Goal: Find specific page/section: Find specific page/section

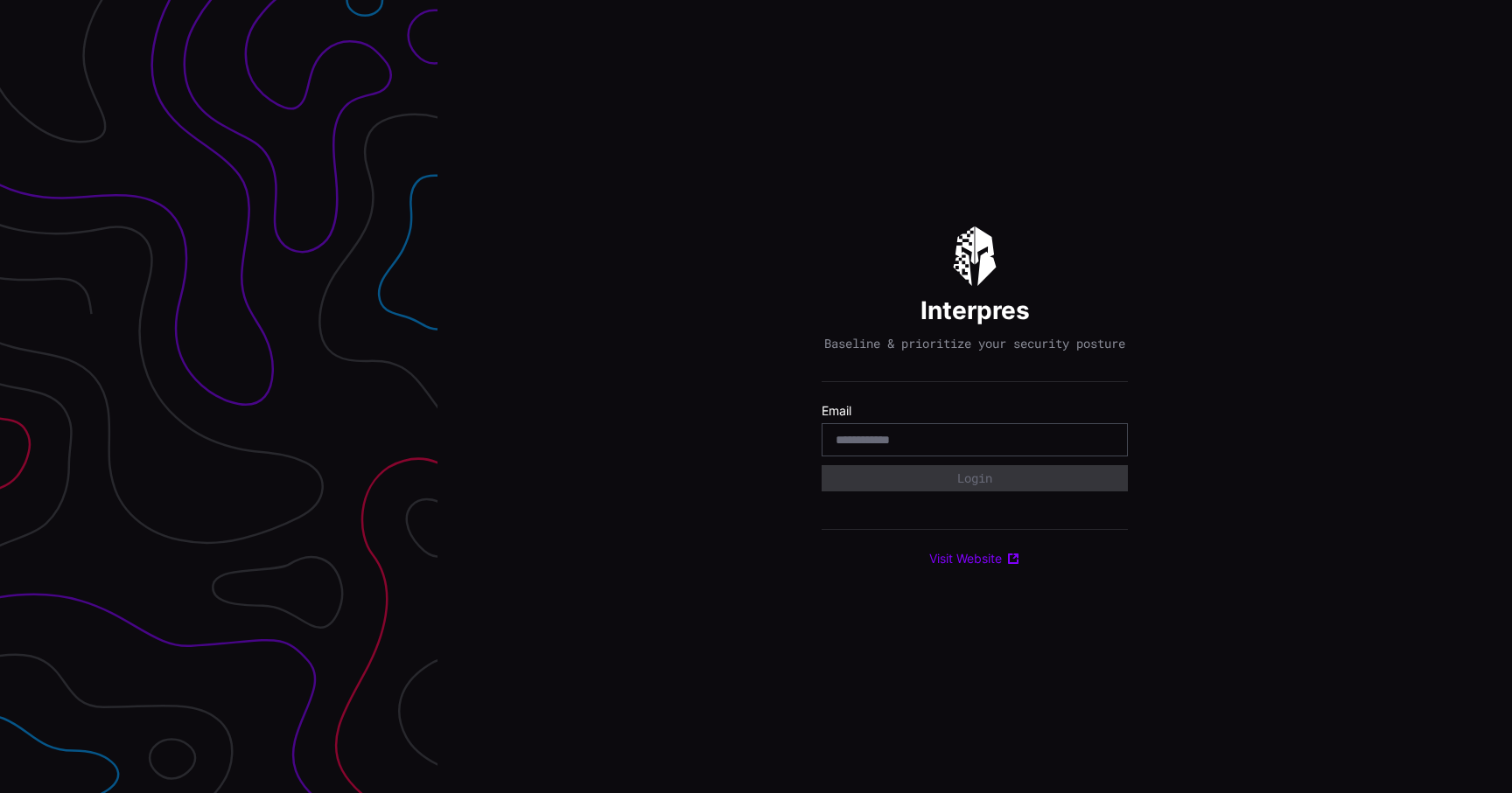
click at [968, 444] on input "email" at bounding box center [975, 439] width 279 height 16
click at [974, 457] on div at bounding box center [975, 440] width 306 height 33
click at [974, 446] on input "email" at bounding box center [975, 439] width 279 height 16
type input "**********"
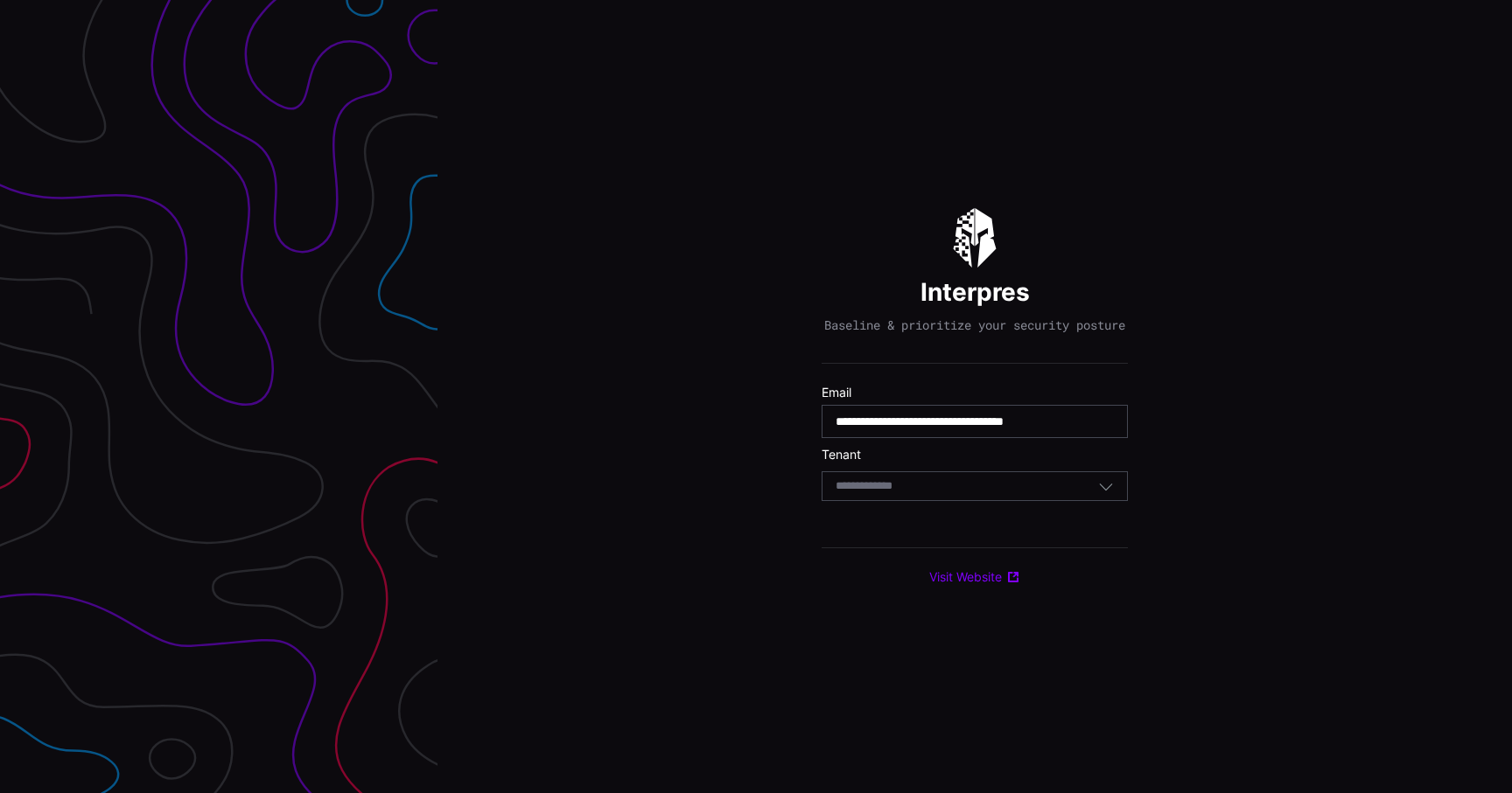
click at [970, 494] on div "Select Tenant" at bounding box center [967, 486] width 263 height 16
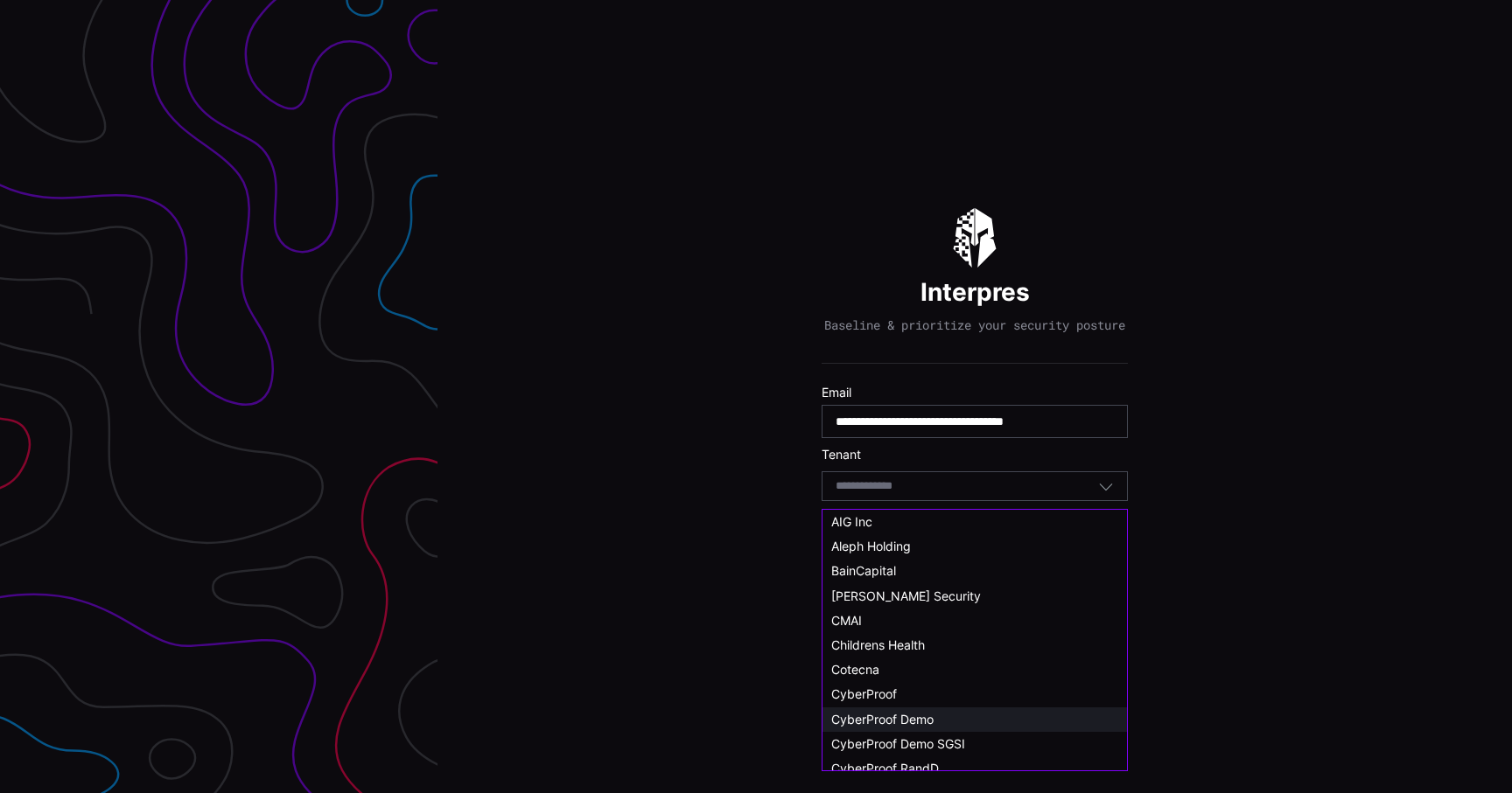
click at [916, 718] on span "CyberProof Demo" at bounding box center [882, 720] width 102 height 15
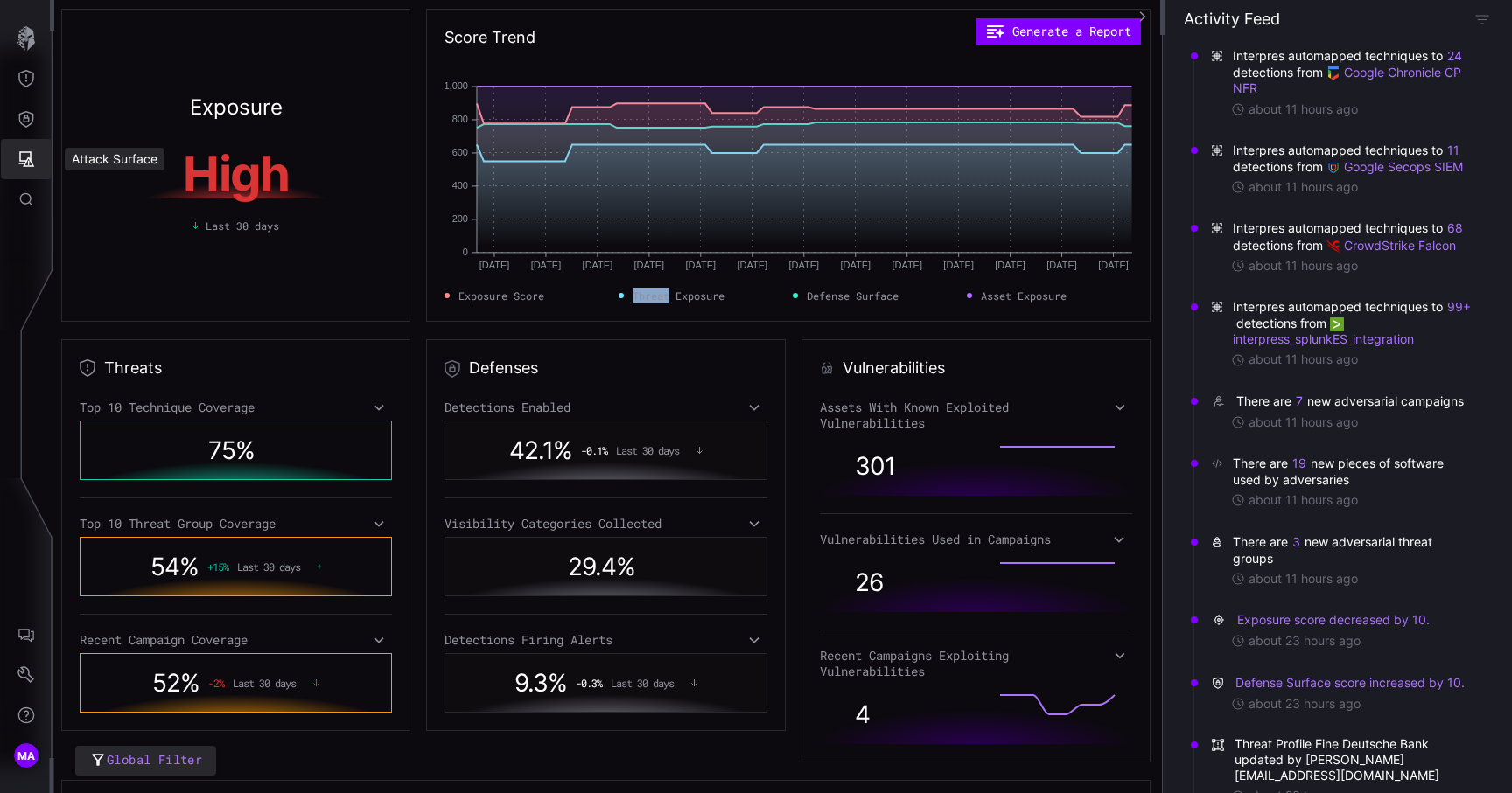
click at [28, 159] on icon "Attack Surface" at bounding box center [27, 159] width 16 height 16
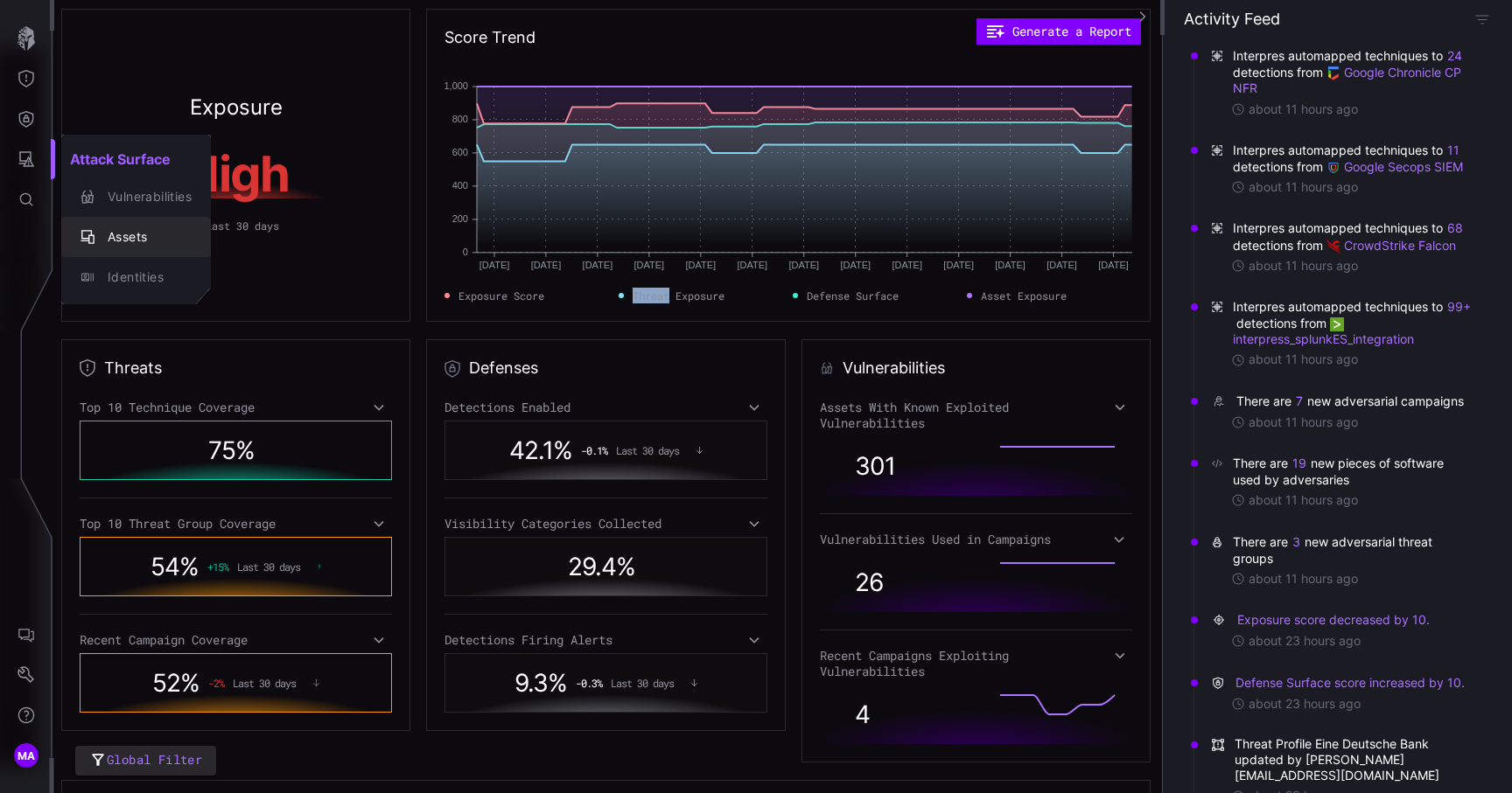
click at [122, 249] on div "Assets" at bounding box center [136, 237] width 136 height 24
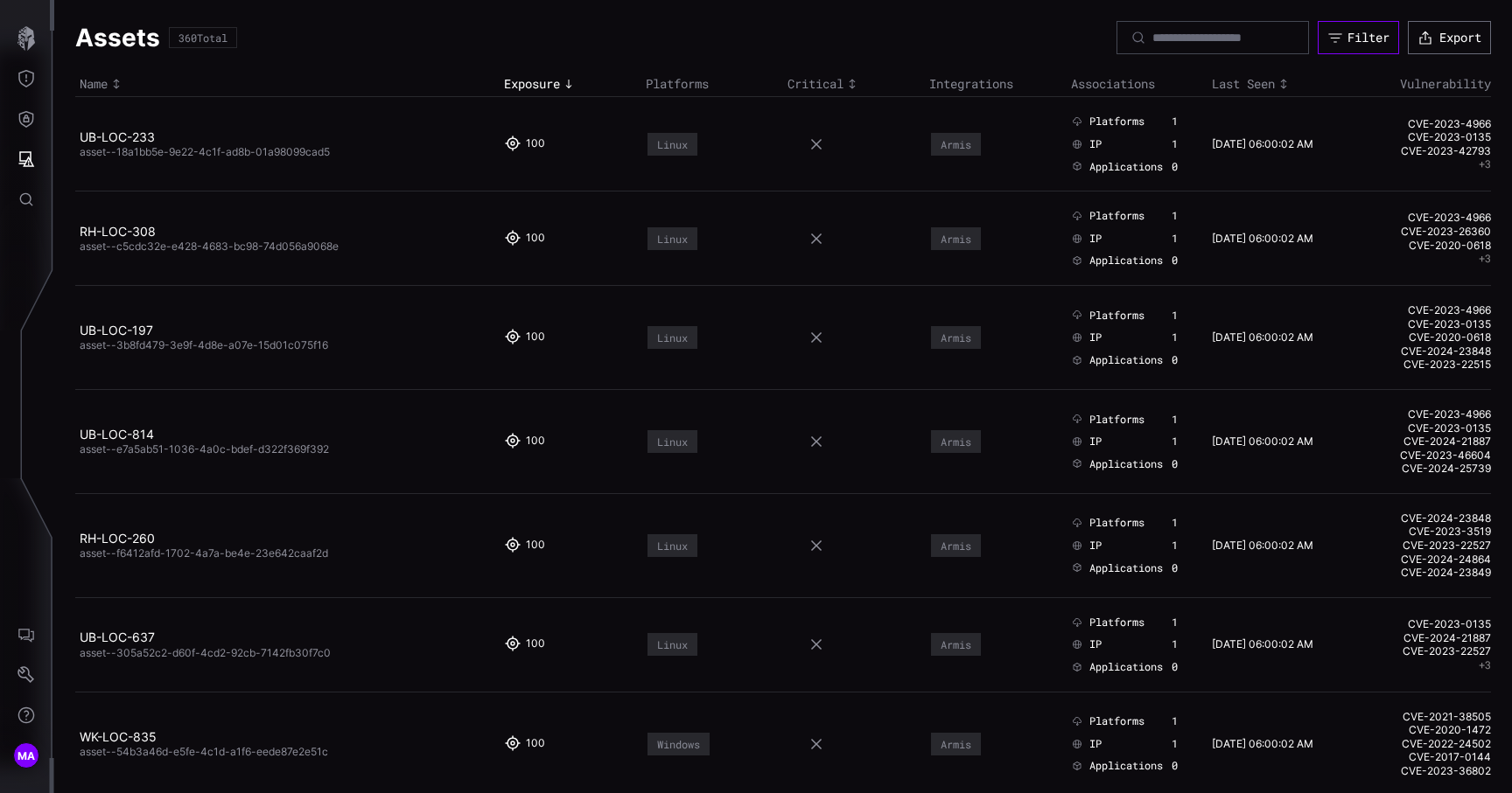
click at [1374, 38] on div "Filter" at bounding box center [1368, 37] width 42 height 16
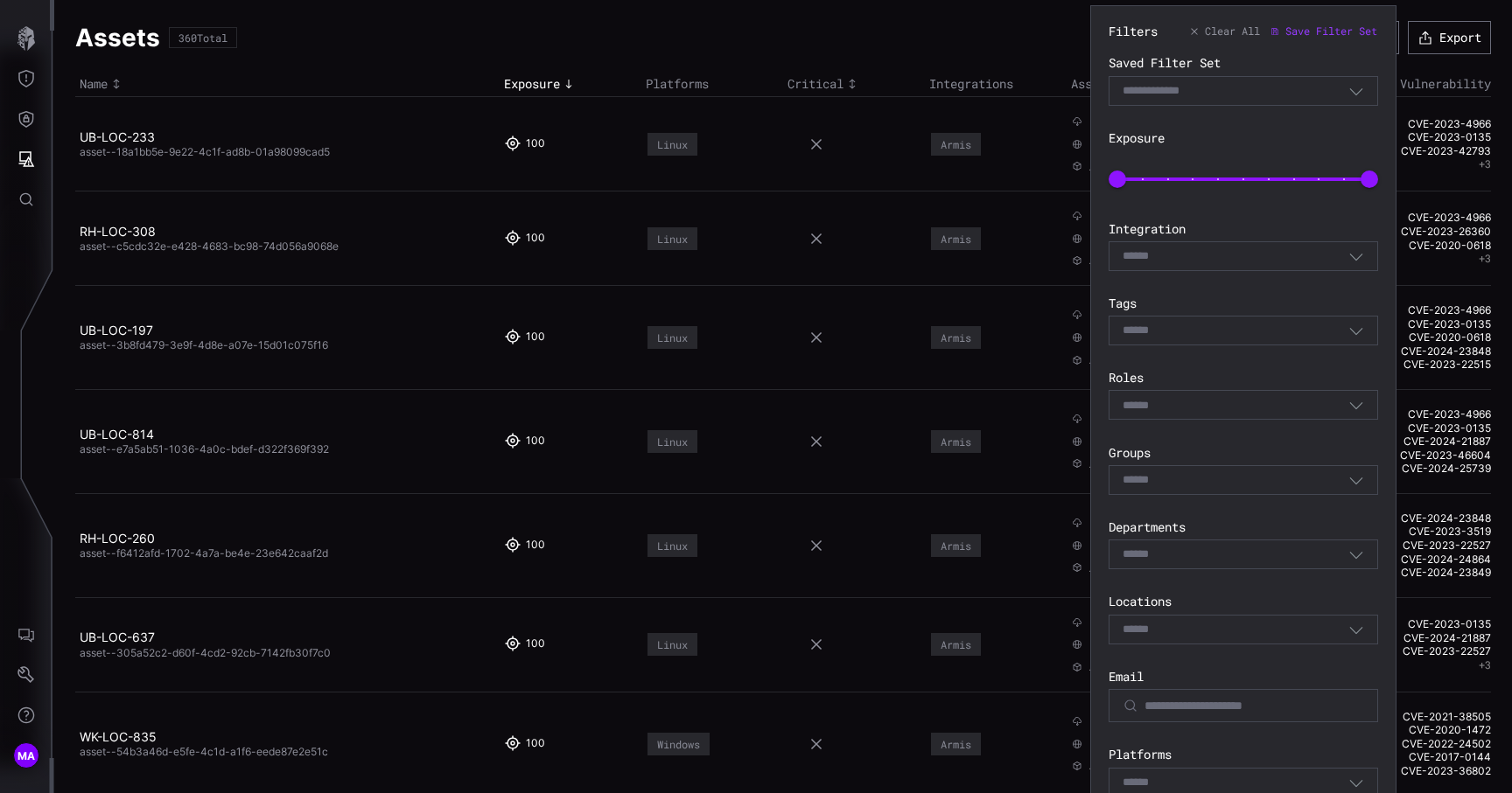
click at [1198, 332] on div "Select" at bounding box center [1235, 331] width 226 height 16
type input "**"
click at [1217, 368] on span "SGSI Inherent Risk: High" at bounding box center [1255, 362] width 219 height 16
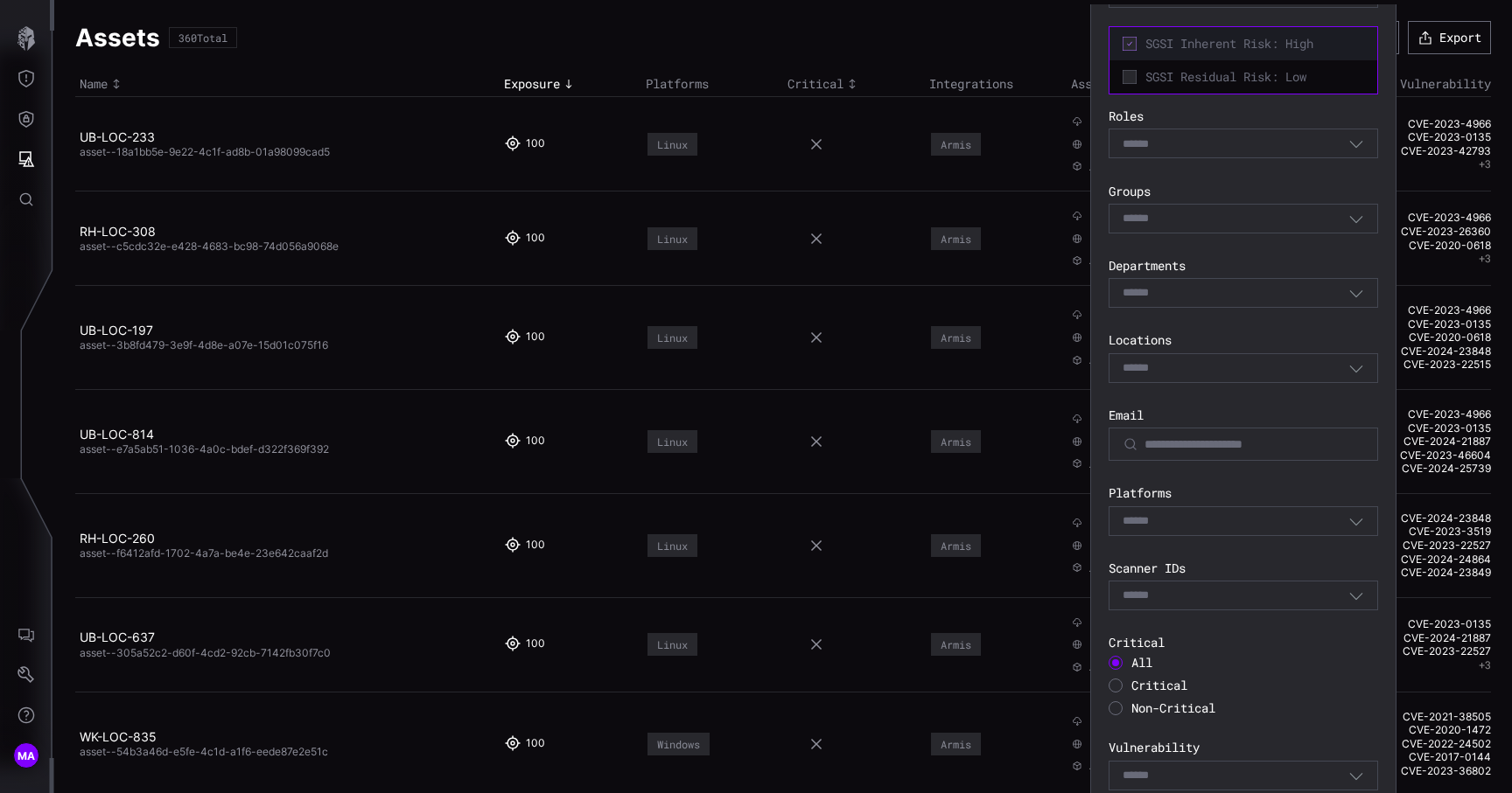
scroll to position [367, 0]
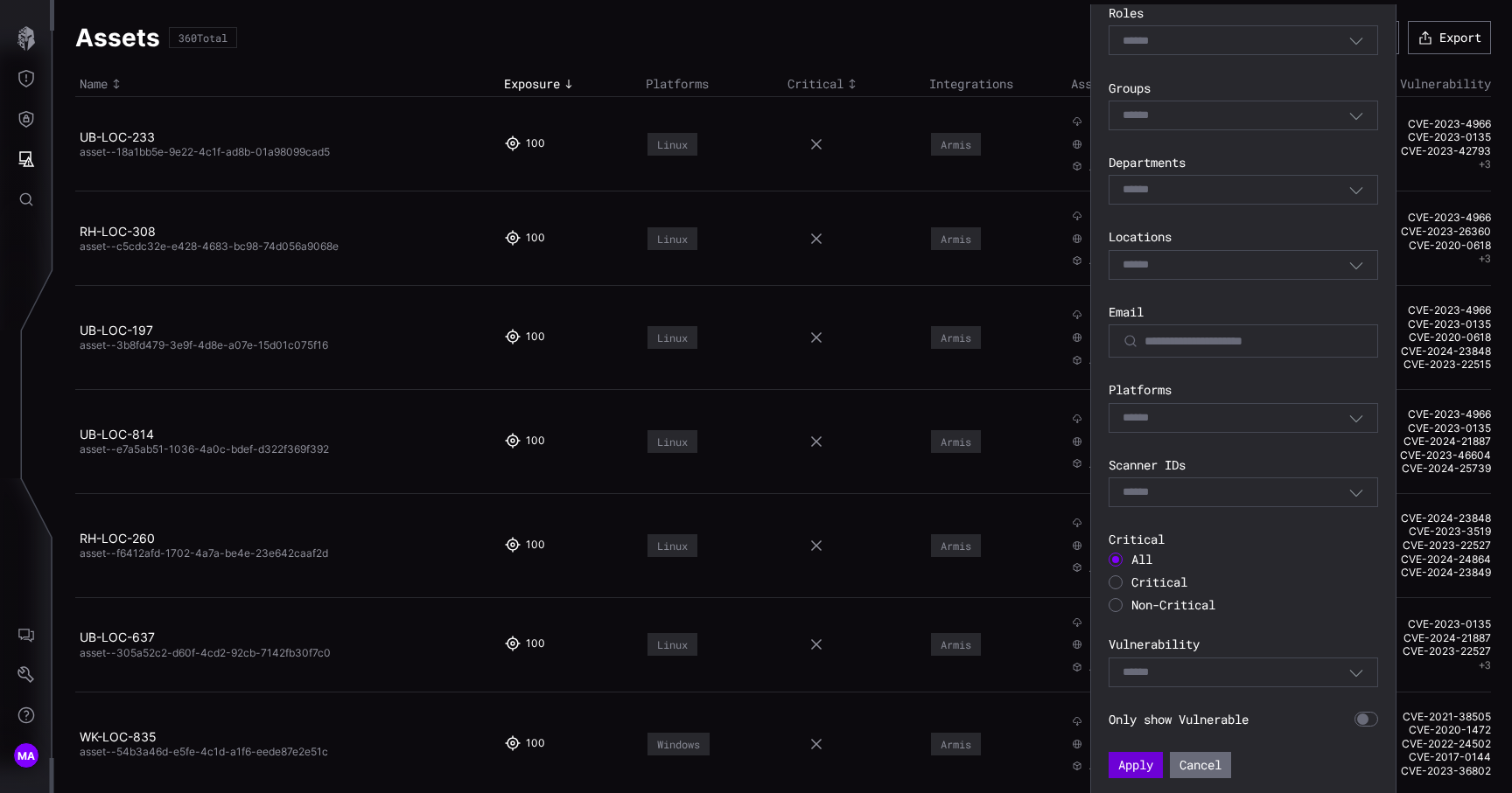
click at [1126, 769] on button "Apply" at bounding box center [1136, 765] width 54 height 26
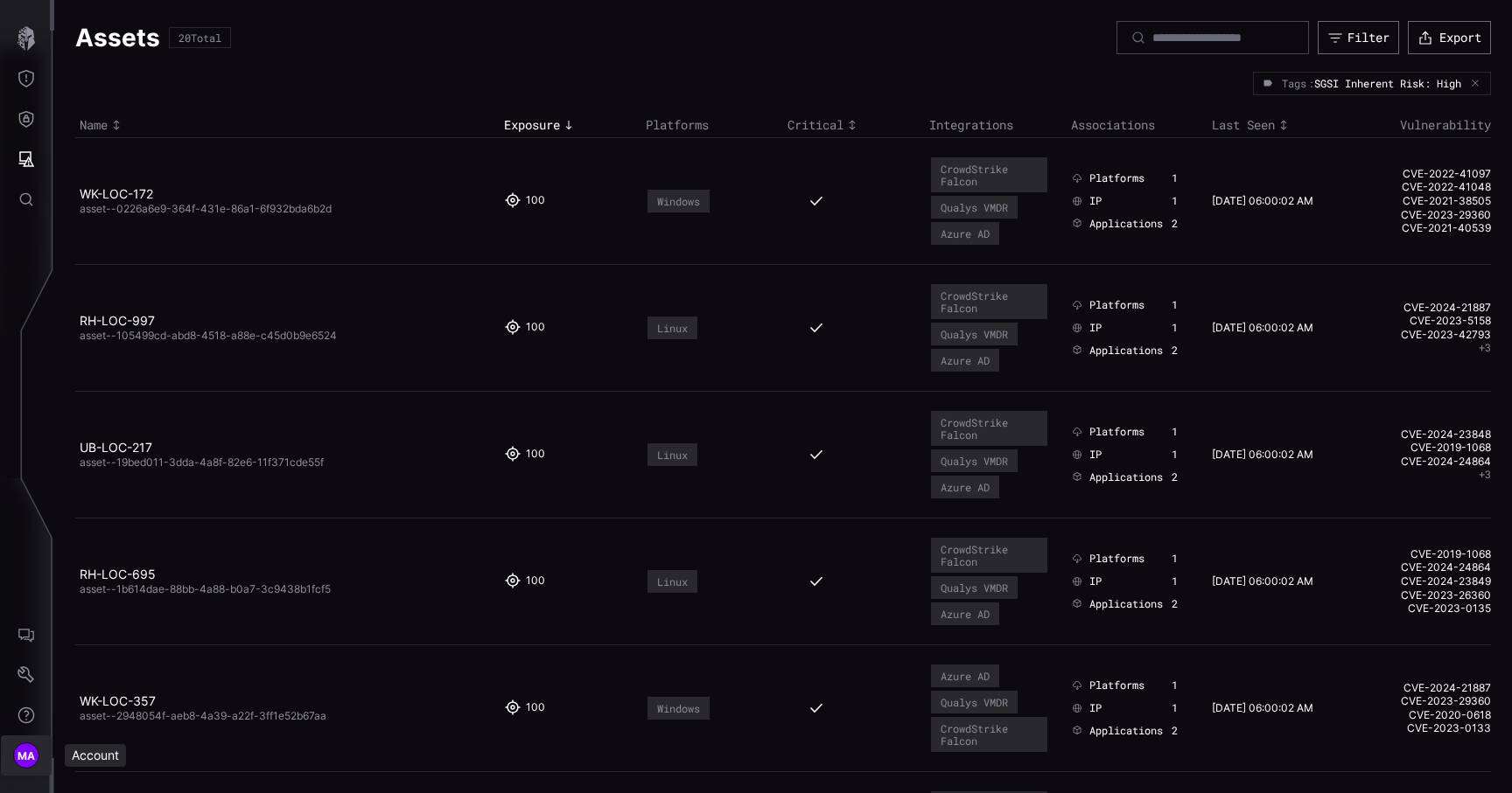
click at [20, 748] on span "MA" at bounding box center [27, 757] width 19 height 19
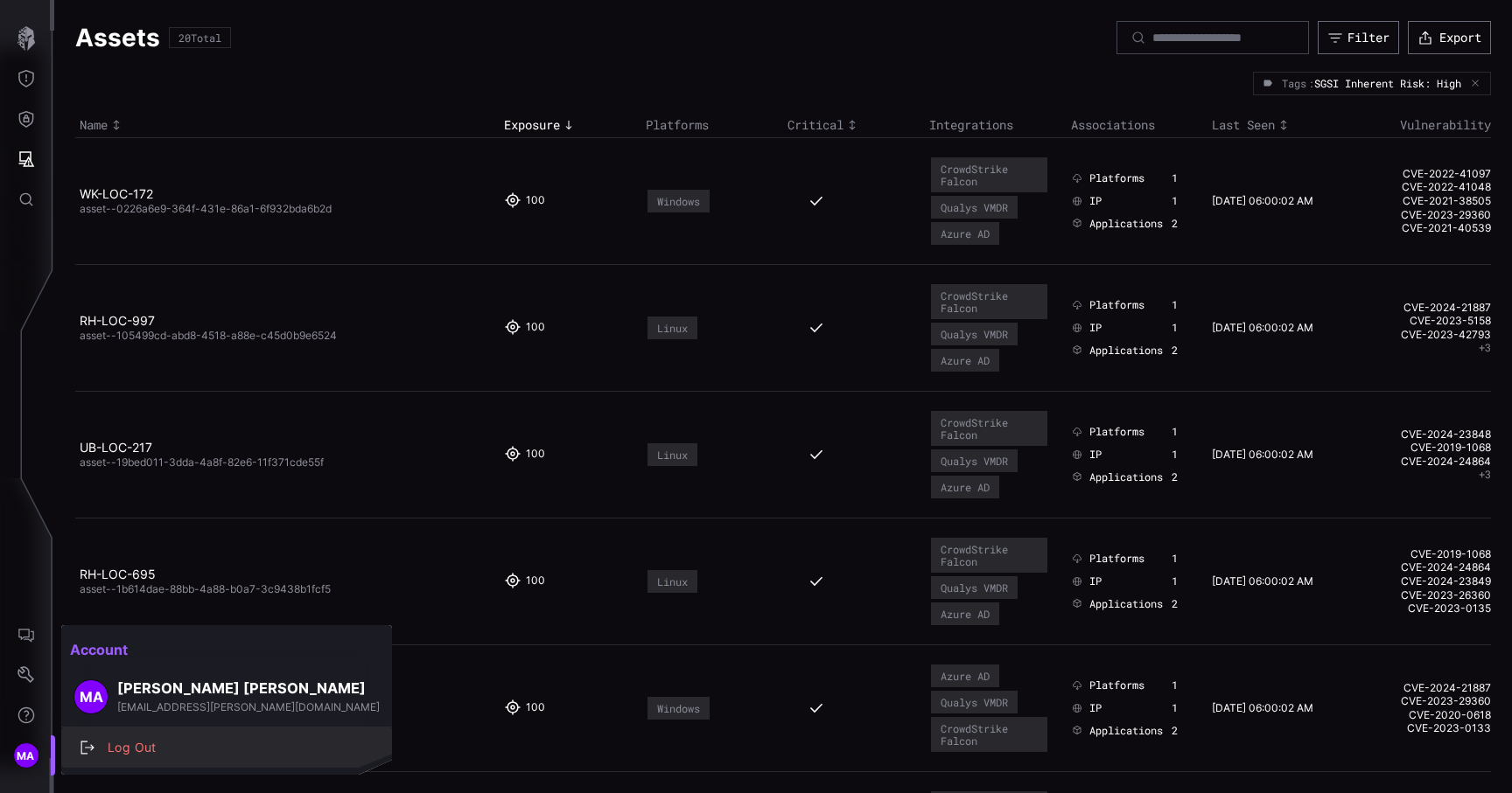
click at [142, 748] on div "Log Out" at bounding box center [235, 748] width 274 height 22
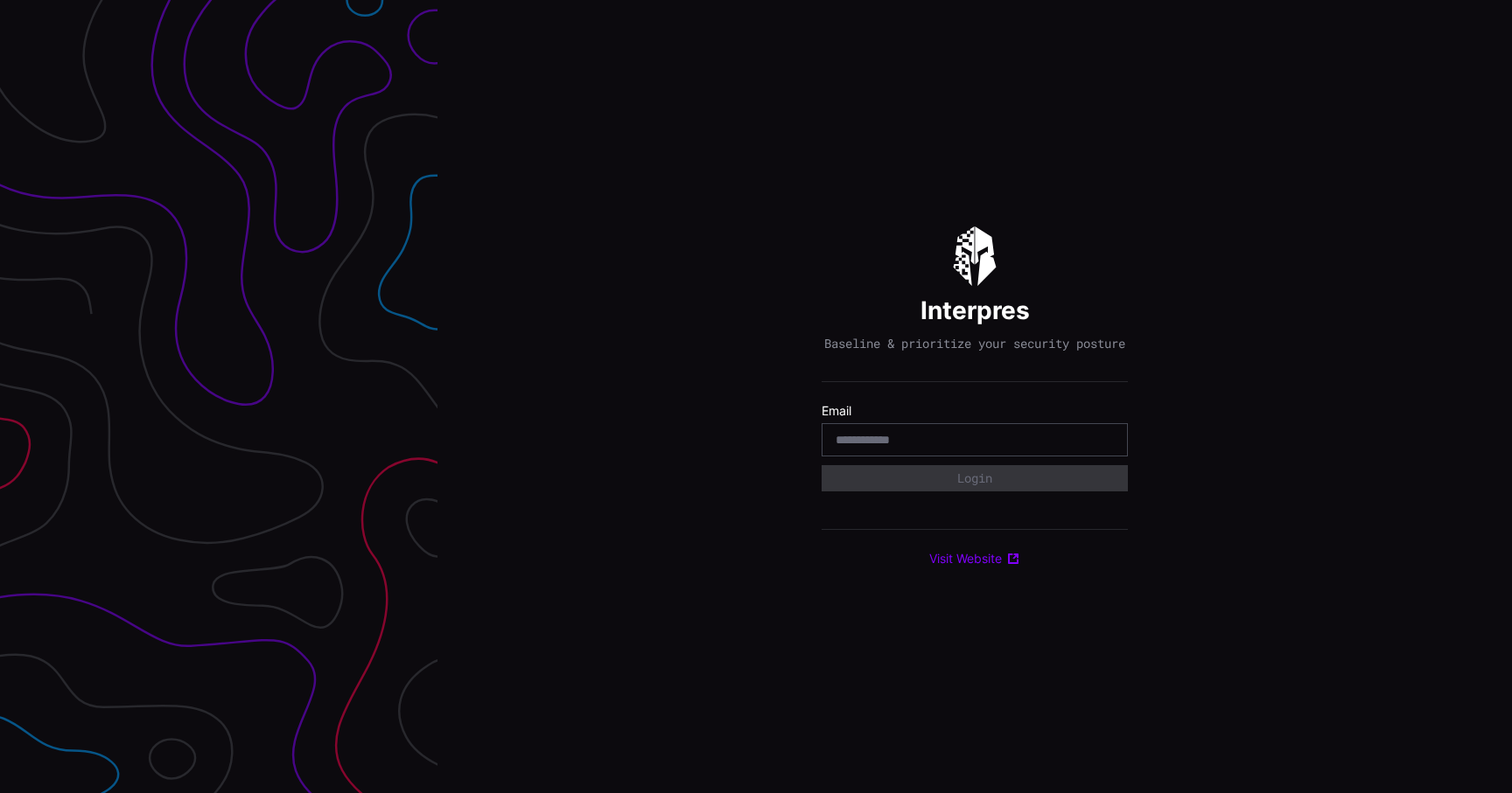
type input "**********"
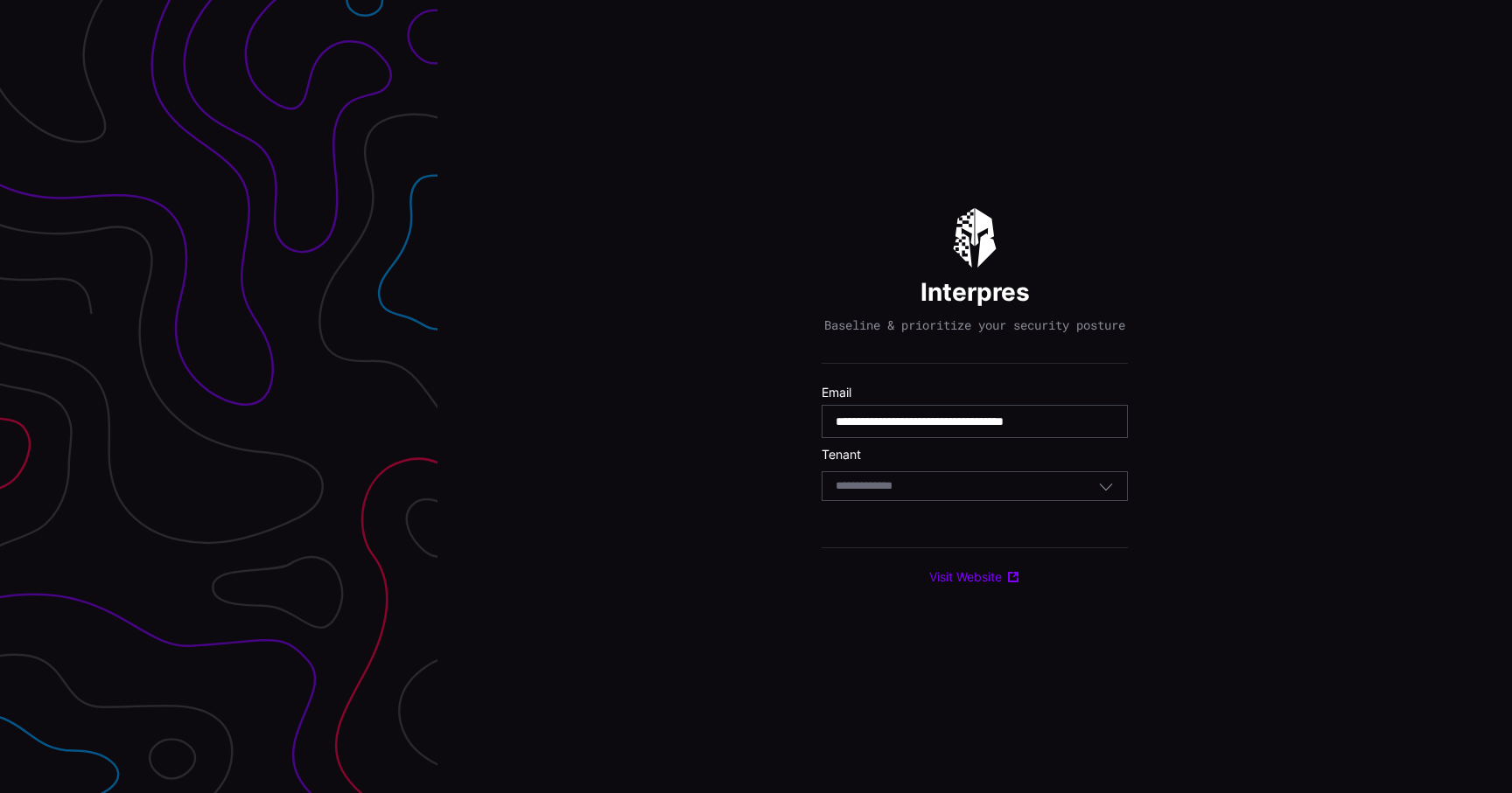
click at [956, 491] on div "Select Tenant" at bounding box center [967, 486] width 263 height 16
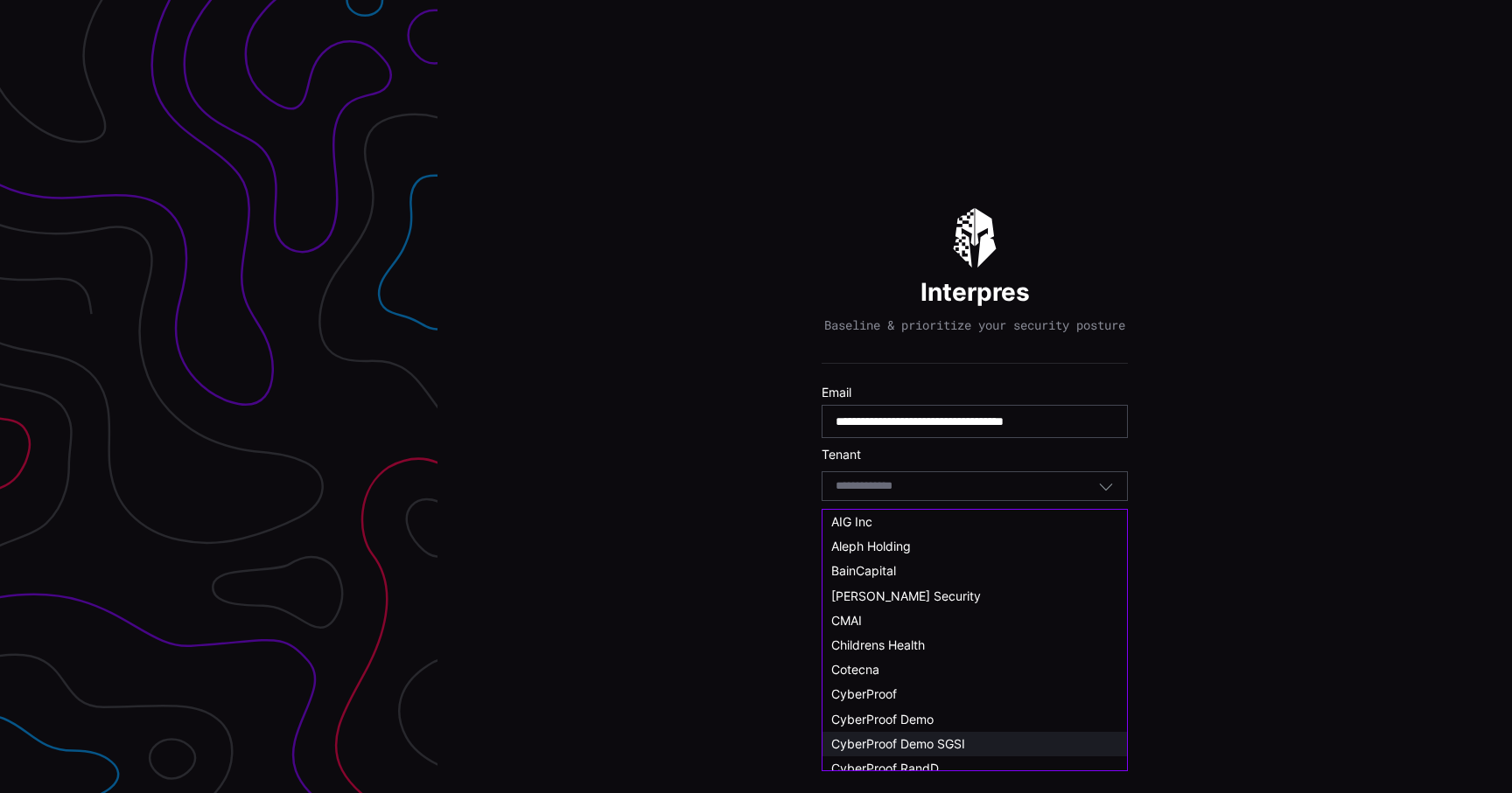
click at [919, 739] on span "CyberProof Demo SGSI" at bounding box center [898, 744] width 134 height 15
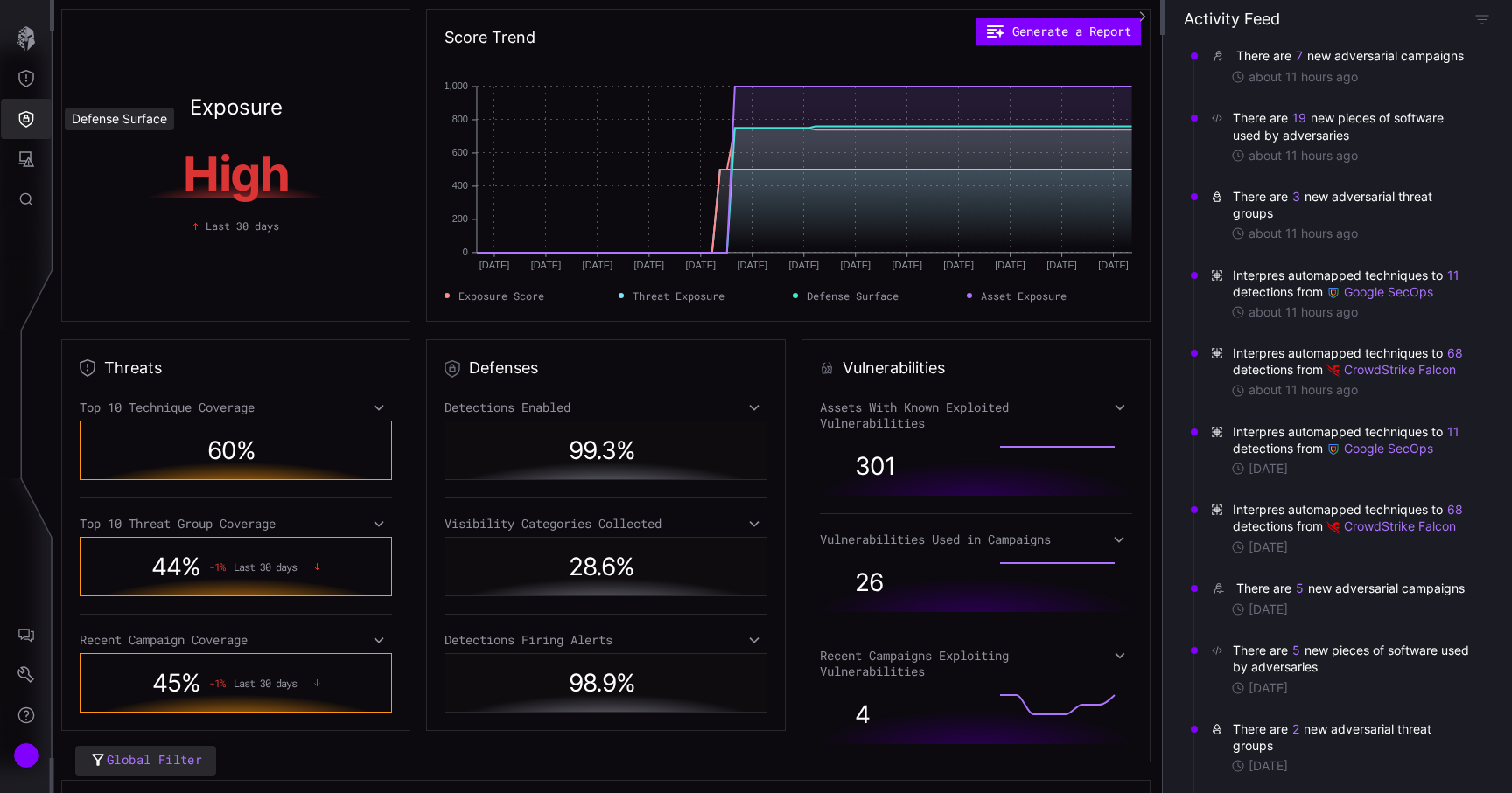
click at [26, 116] on icon "Defense Surface" at bounding box center [27, 120] width 15 height 17
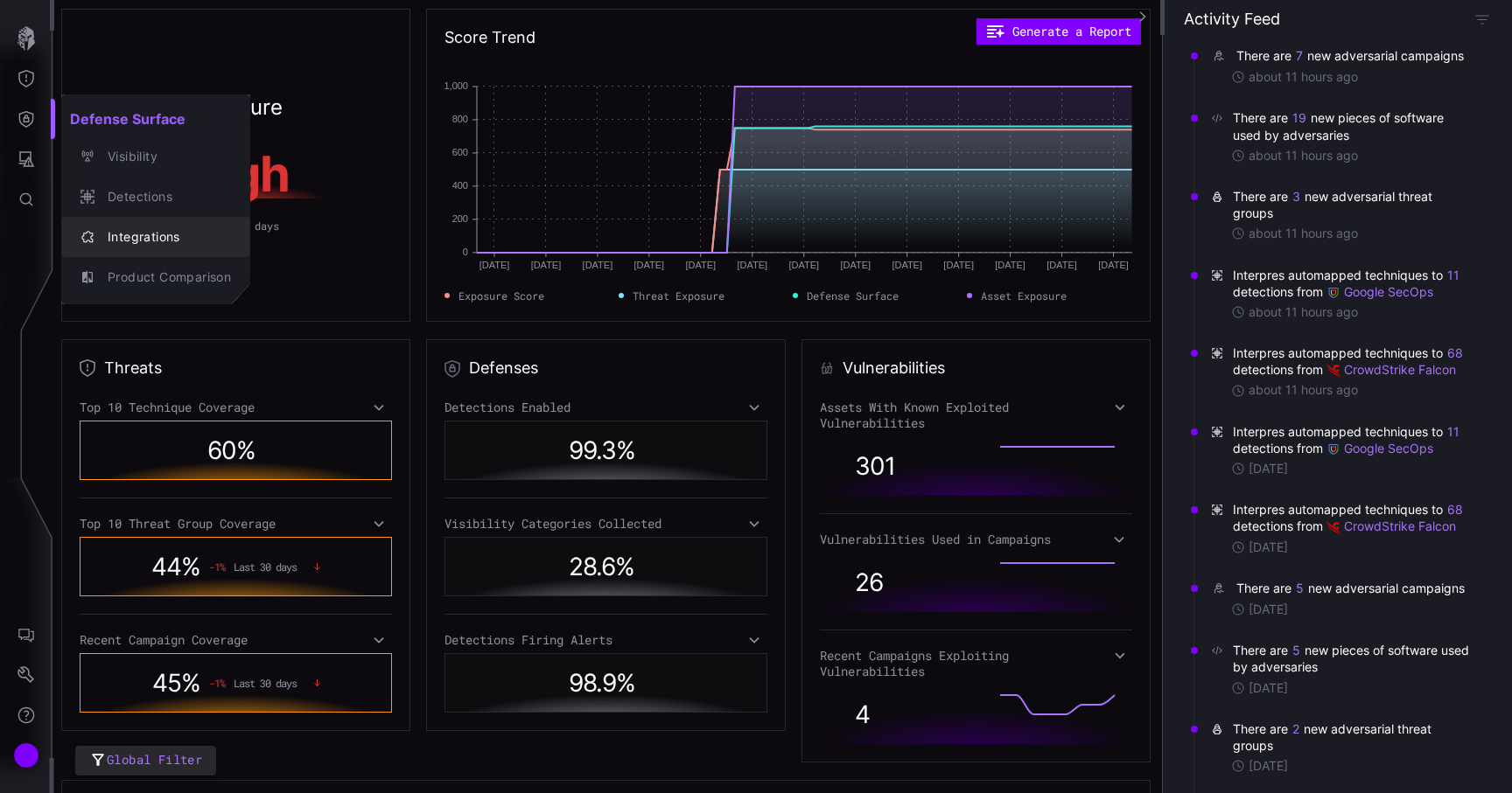
click at [133, 233] on div "Integrations" at bounding box center [164, 238] width 132 height 22
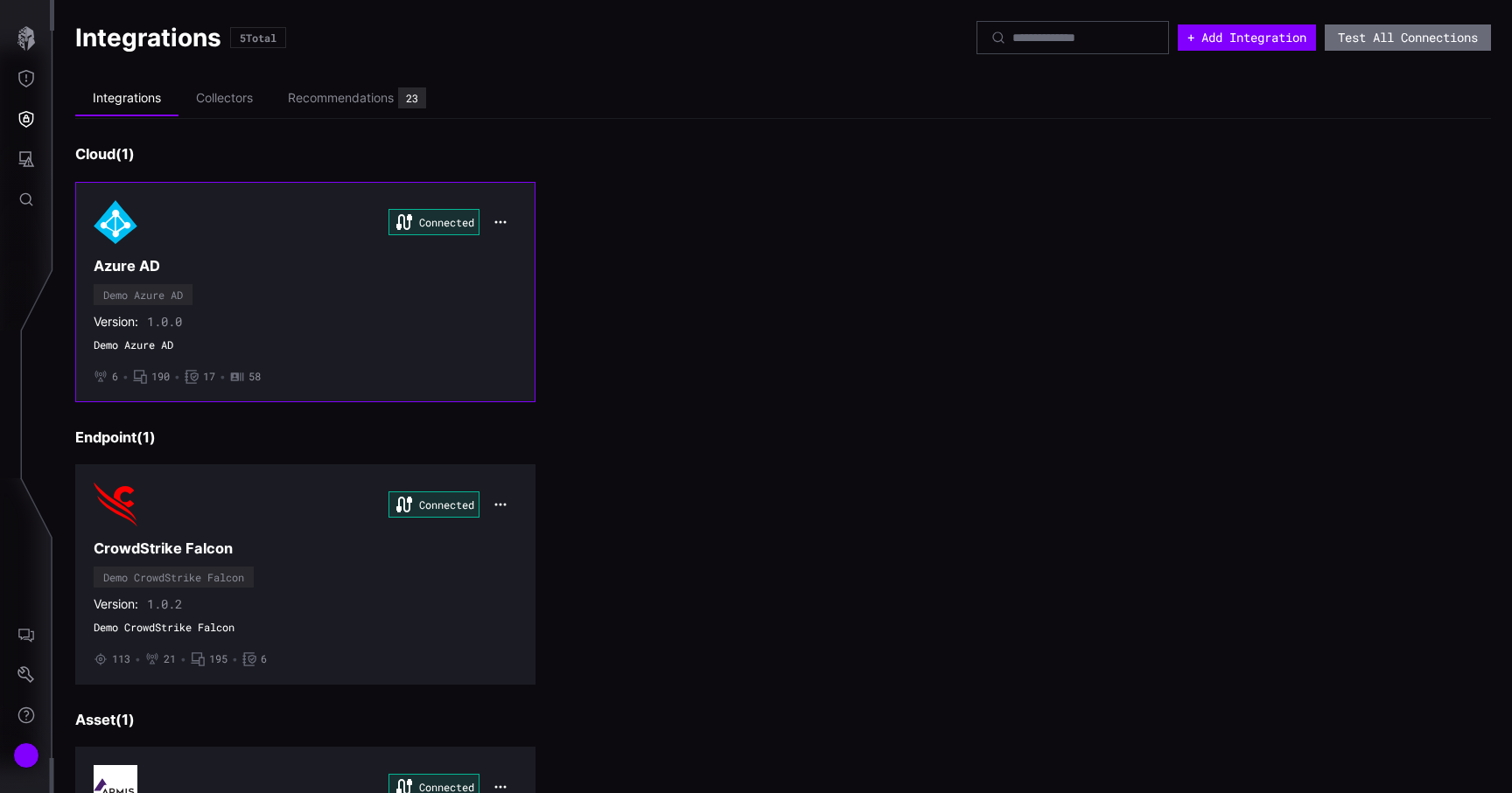
click at [500, 221] on icon "button" at bounding box center [501, 221] width 11 height 3
click at [406, 296] on div "Connected Azure AD Demo Azure AD Version: 1.0.0 Demo Azure AD • 6 • 190 • 17 • …" at bounding box center [306, 292] width 424 height 184
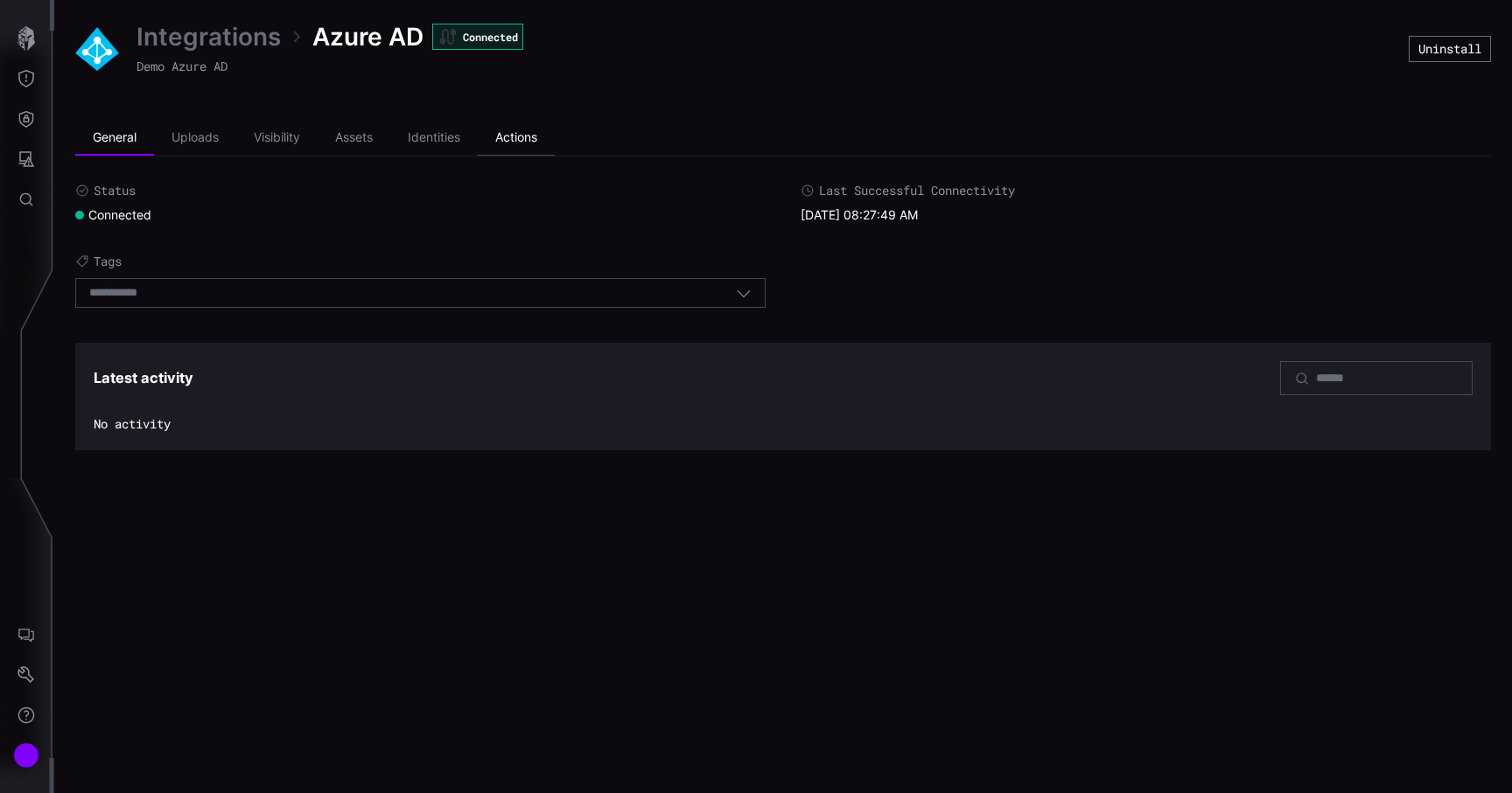
click at [501, 136] on li "Actions" at bounding box center [515, 138] width 77 height 35
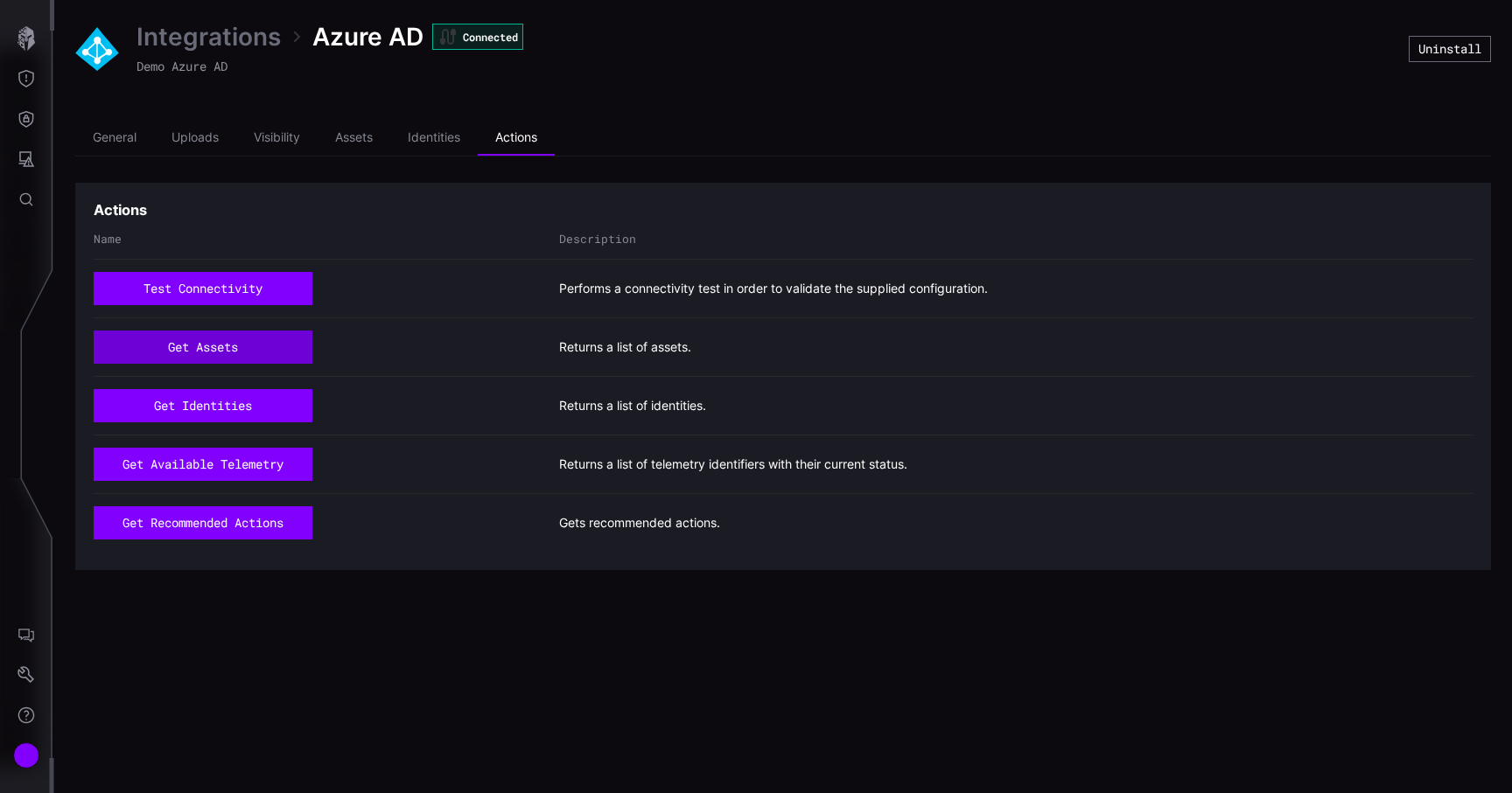
click at [268, 339] on button "get assets" at bounding box center [203, 347] width 219 height 33
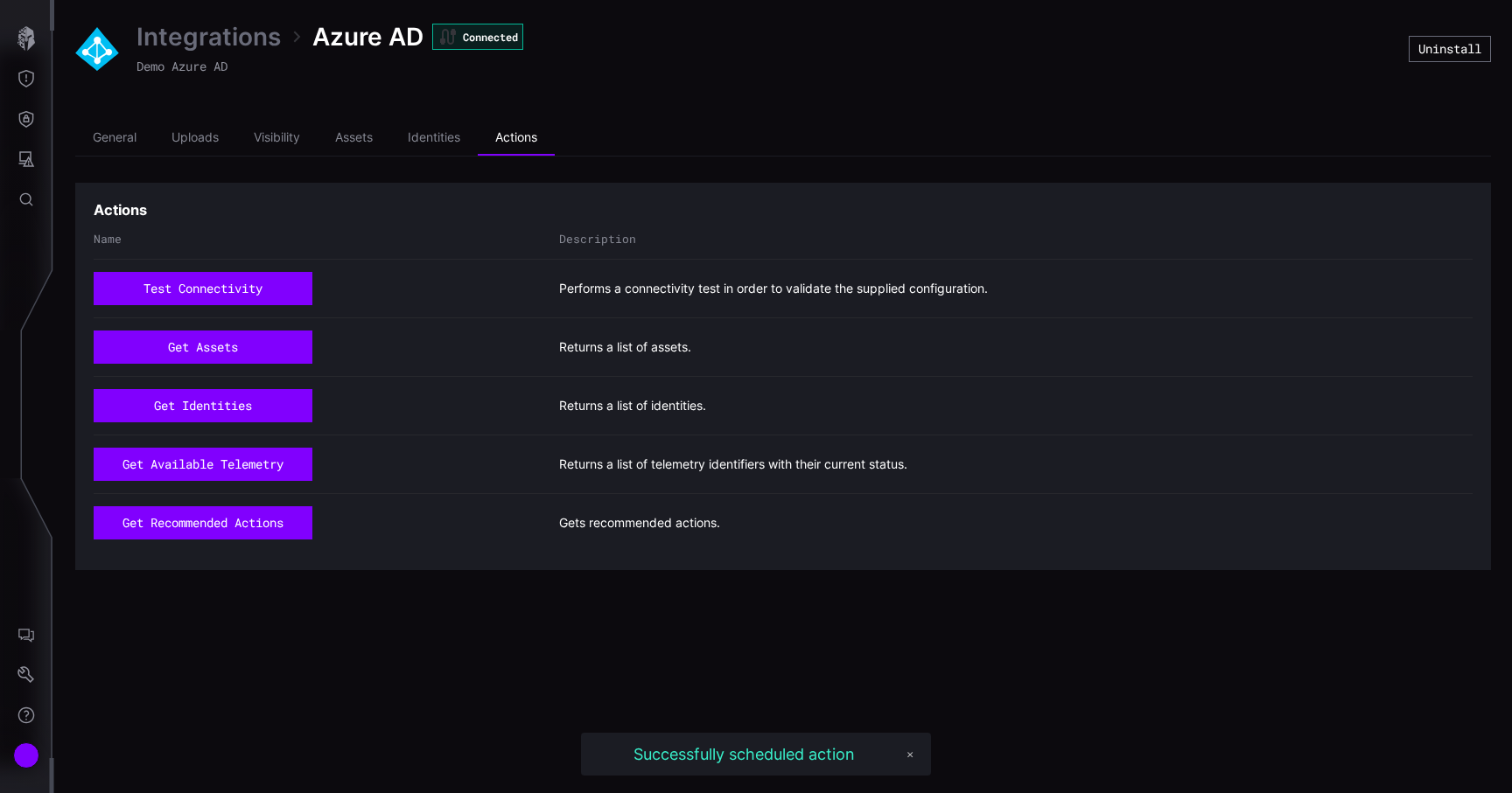
click at [245, 37] on link "Integrations" at bounding box center [208, 37] width 144 height 32
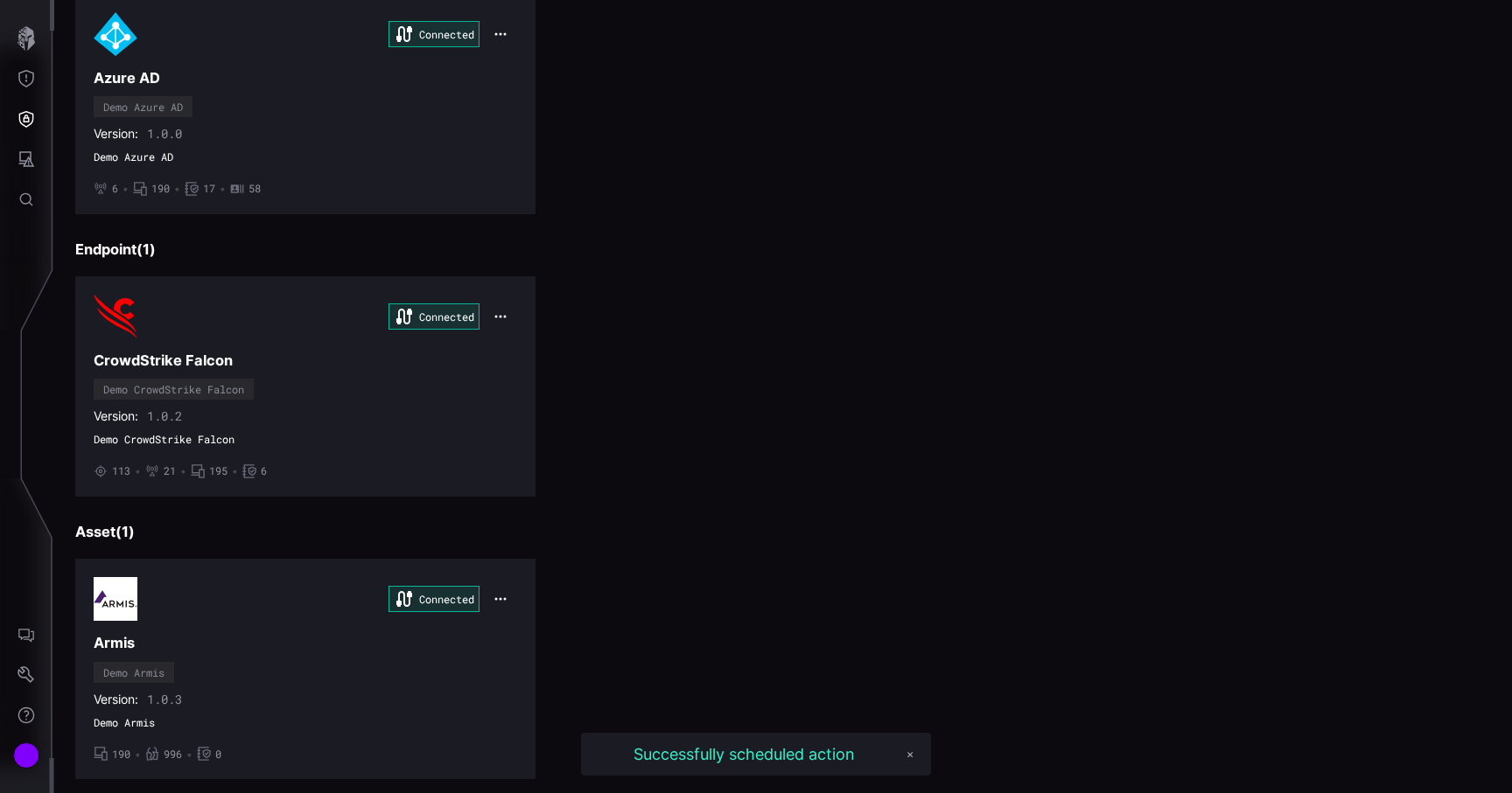
scroll to position [214, 0]
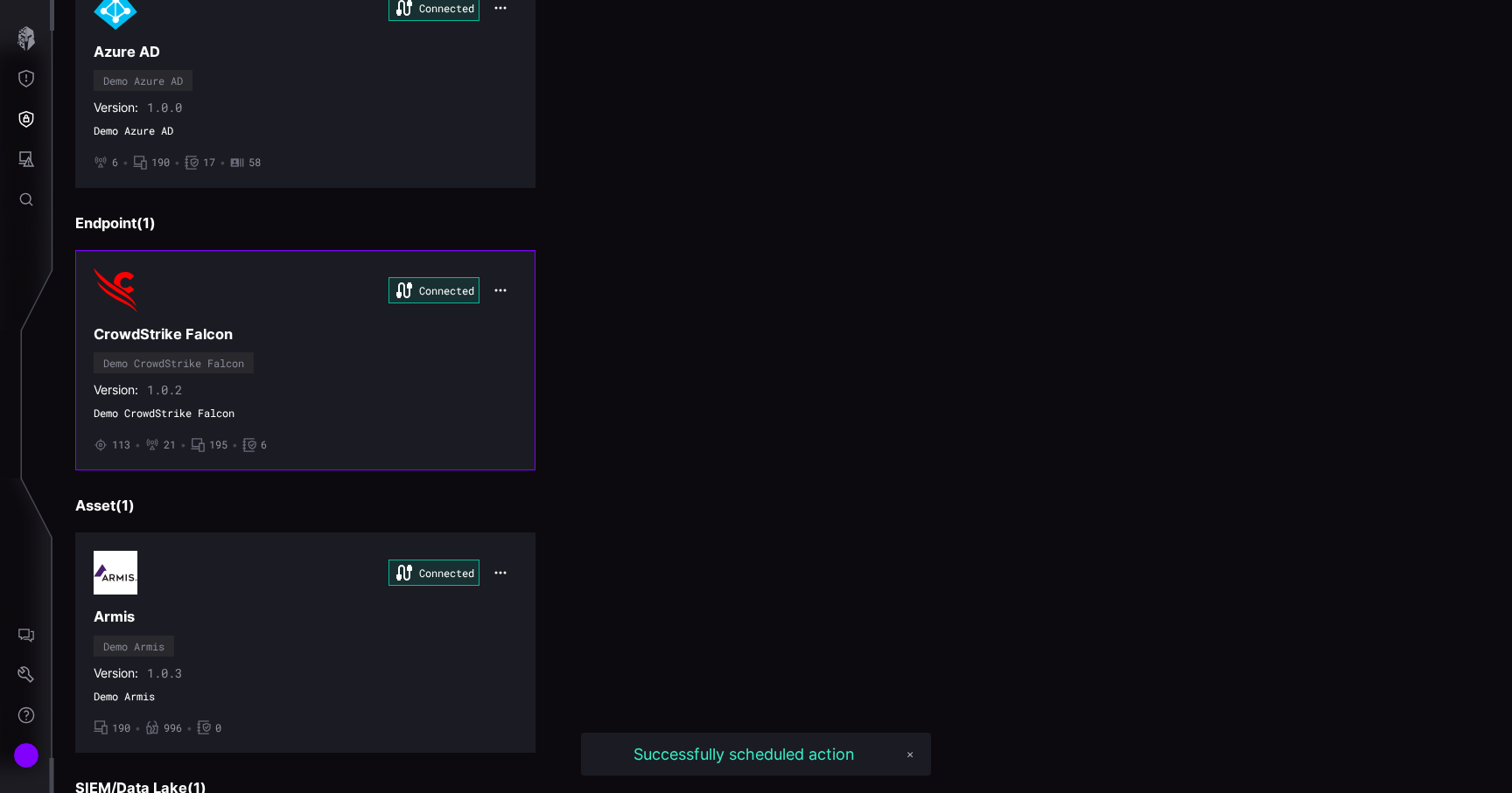
click at [484, 358] on div "Connected CrowdStrike Falcon Demo CrowdStrike Falcon Version: 1.0.2 Demo CrowdS…" at bounding box center [306, 360] width 424 height 184
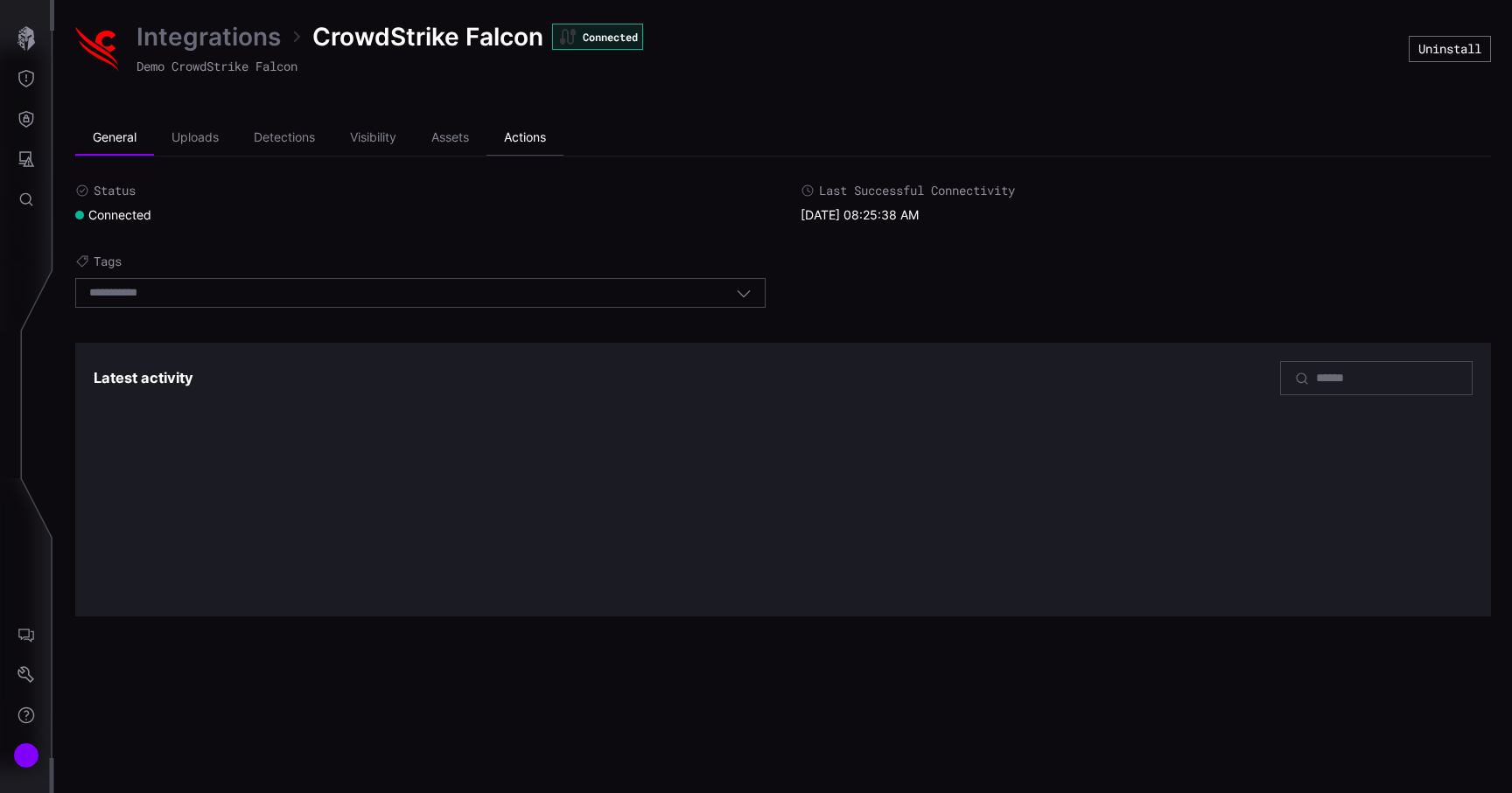
click at [541, 142] on li "Actions" at bounding box center [525, 138] width 77 height 35
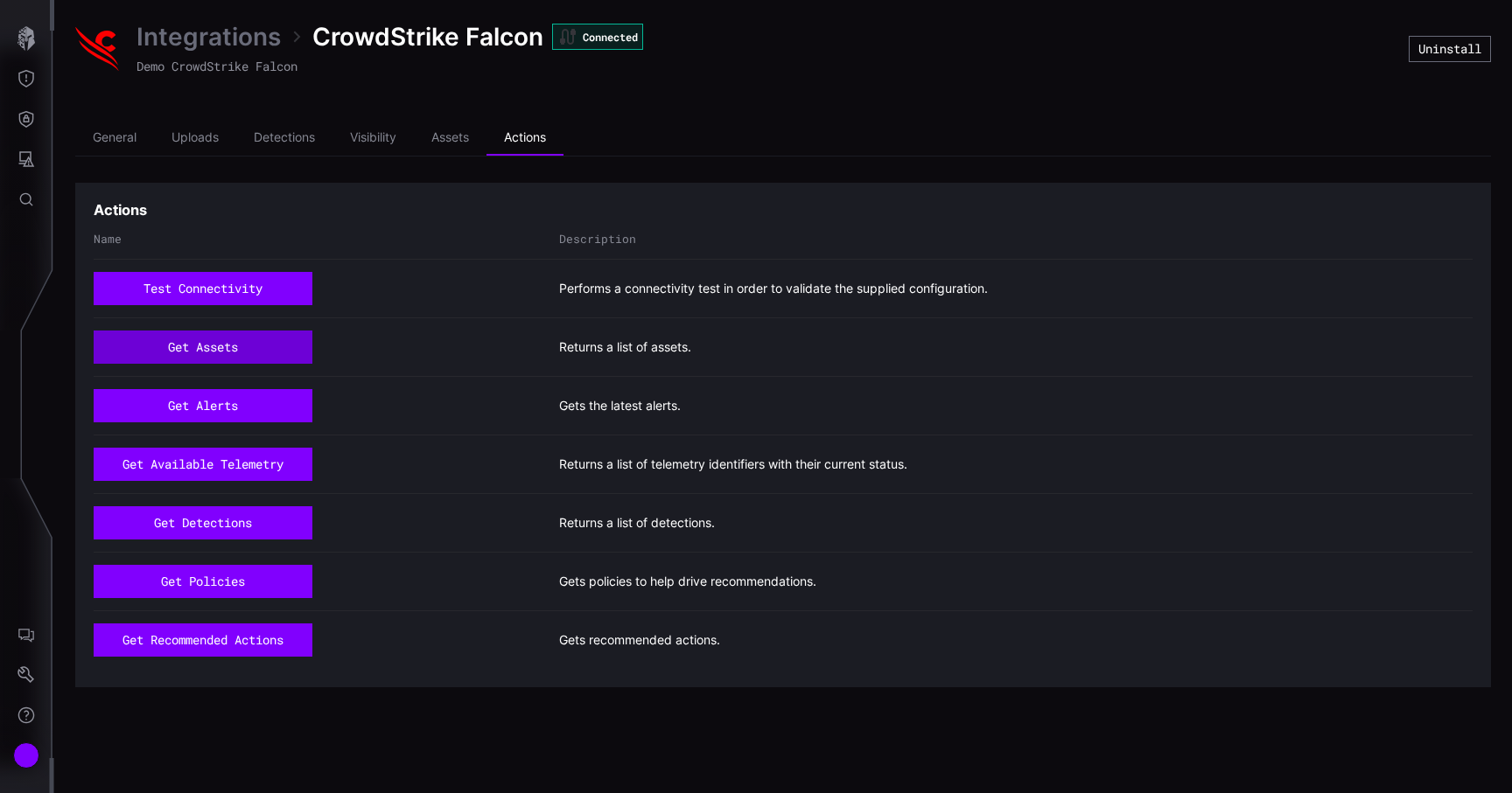
click at [264, 358] on button "get assets" at bounding box center [203, 347] width 219 height 33
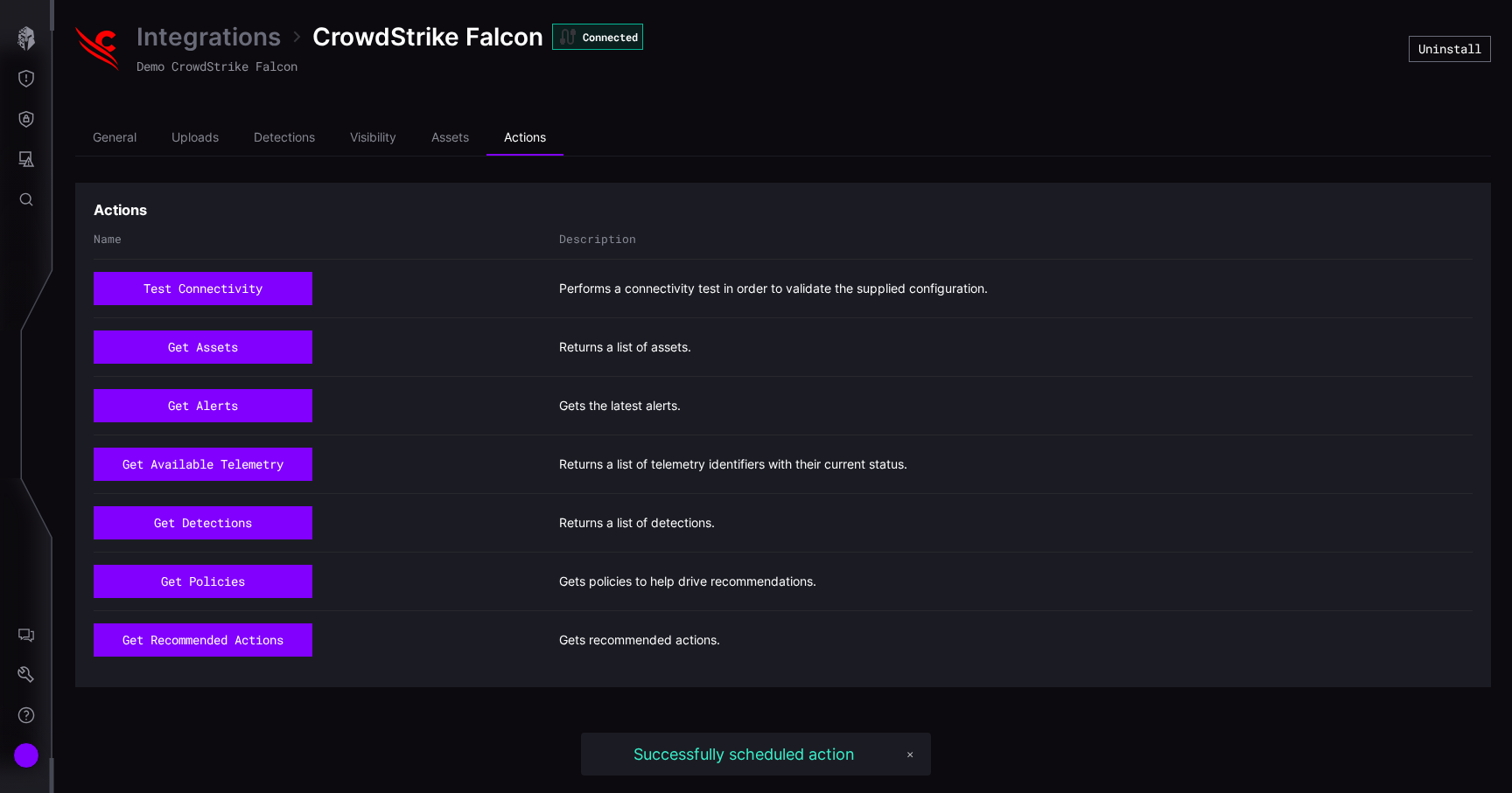
click at [202, 36] on link "Integrations" at bounding box center [208, 37] width 144 height 32
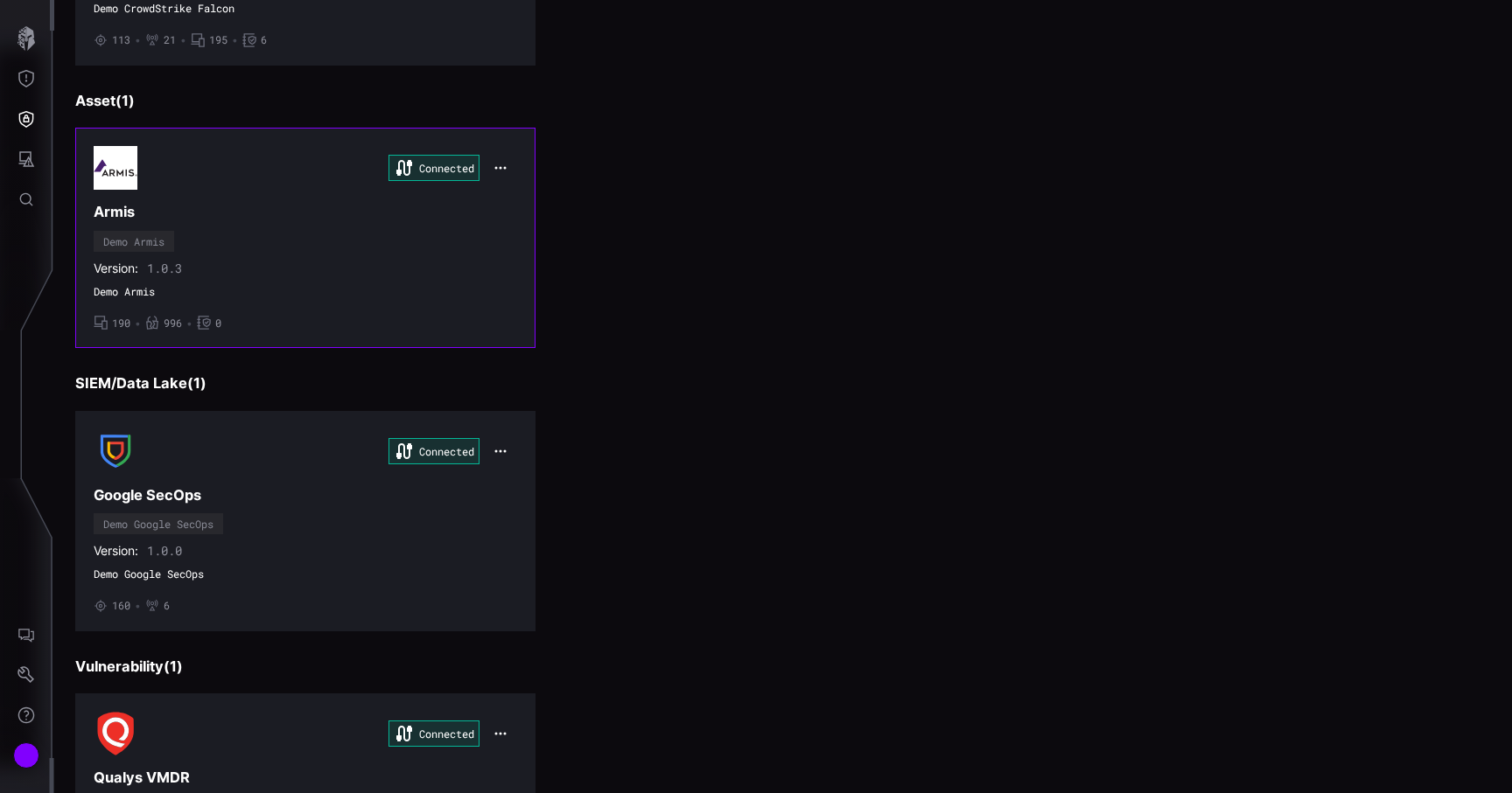
scroll to position [633, 0]
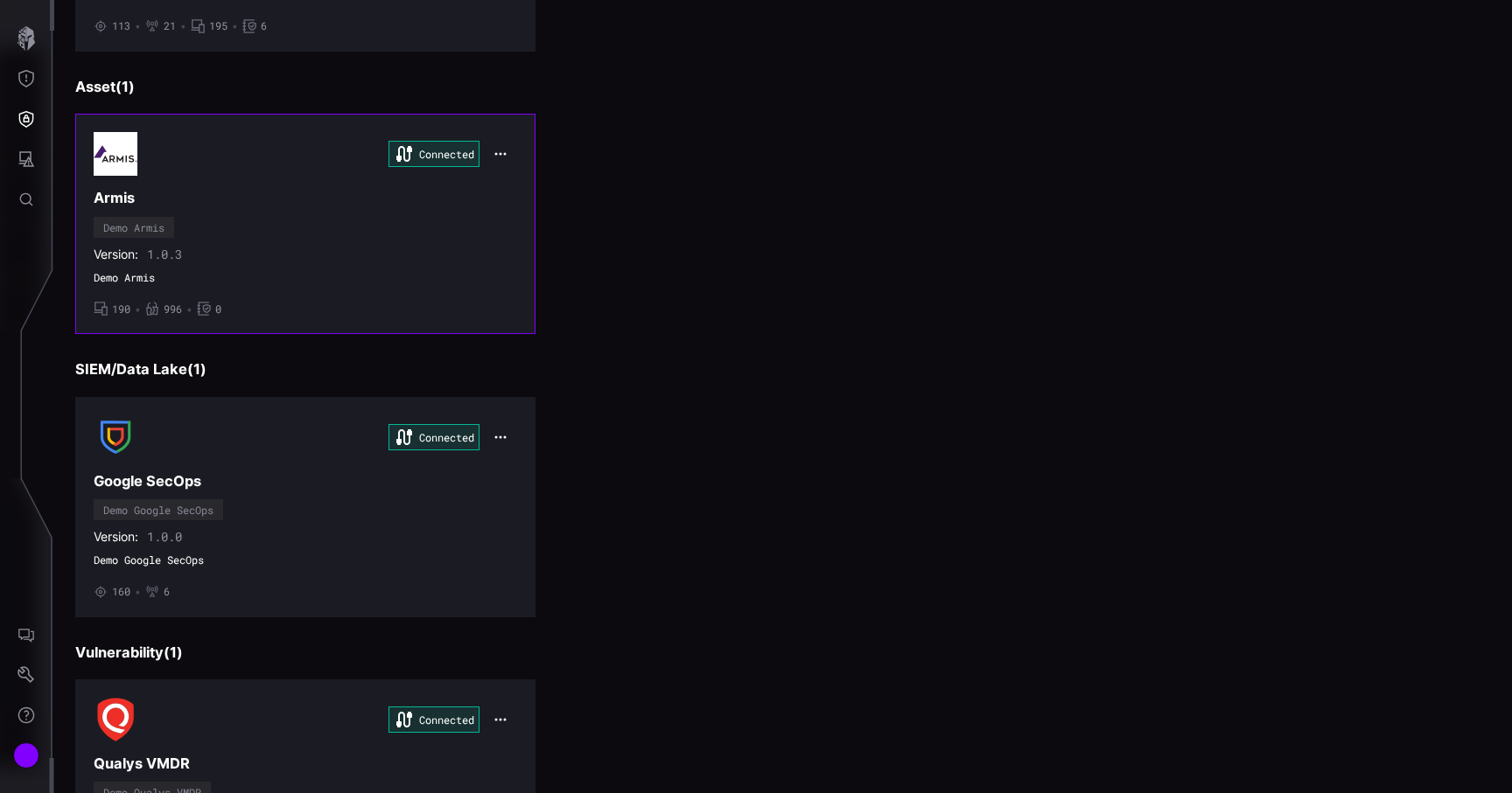
click at [485, 197] on h3 "Armis" at bounding box center [306, 198] width 424 height 19
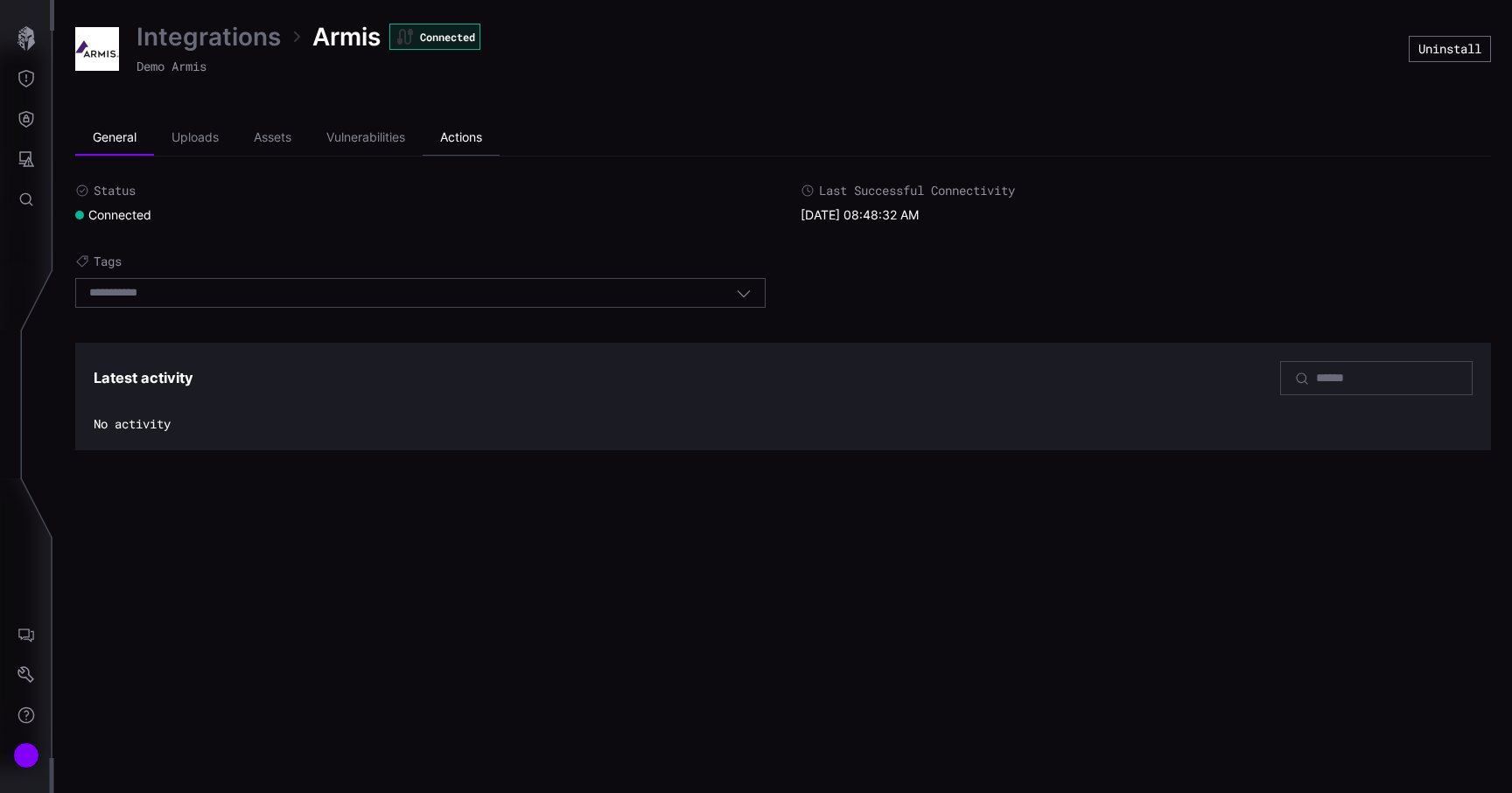
click at [474, 142] on li "Actions" at bounding box center [461, 138] width 77 height 35
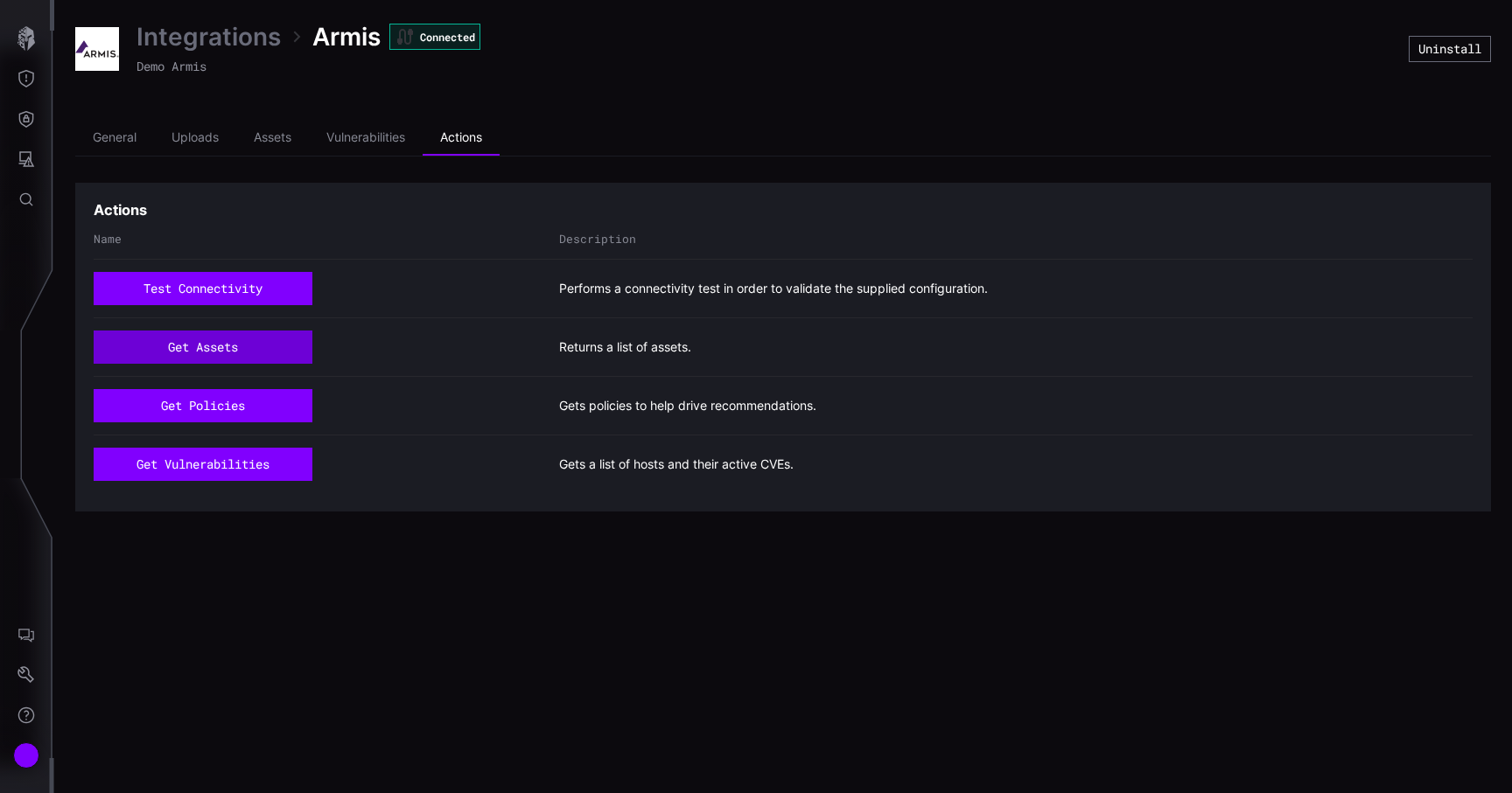
click at [227, 340] on button "get assets" at bounding box center [203, 347] width 219 height 33
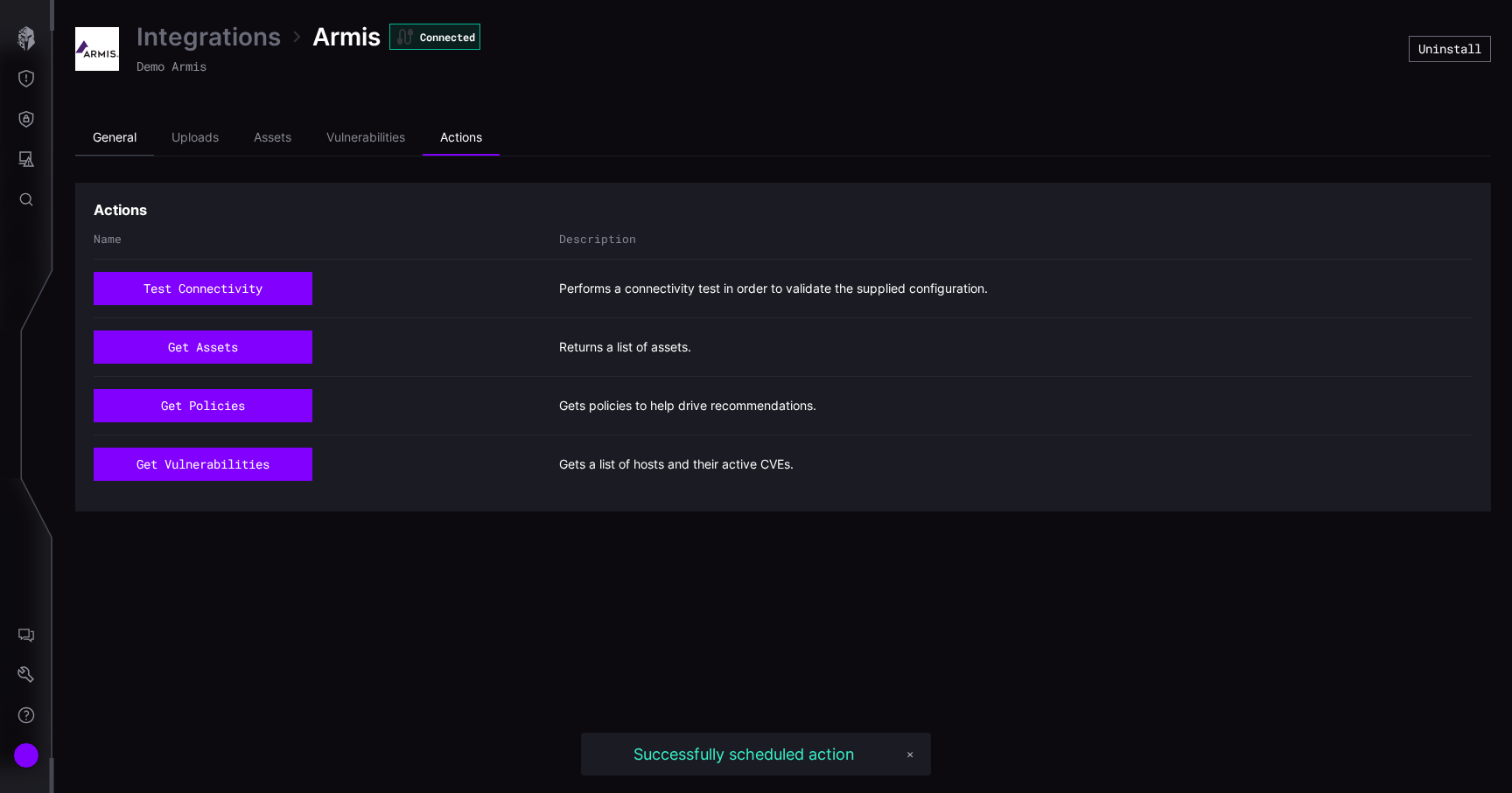
click at [122, 135] on li "General" at bounding box center [114, 138] width 79 height 35
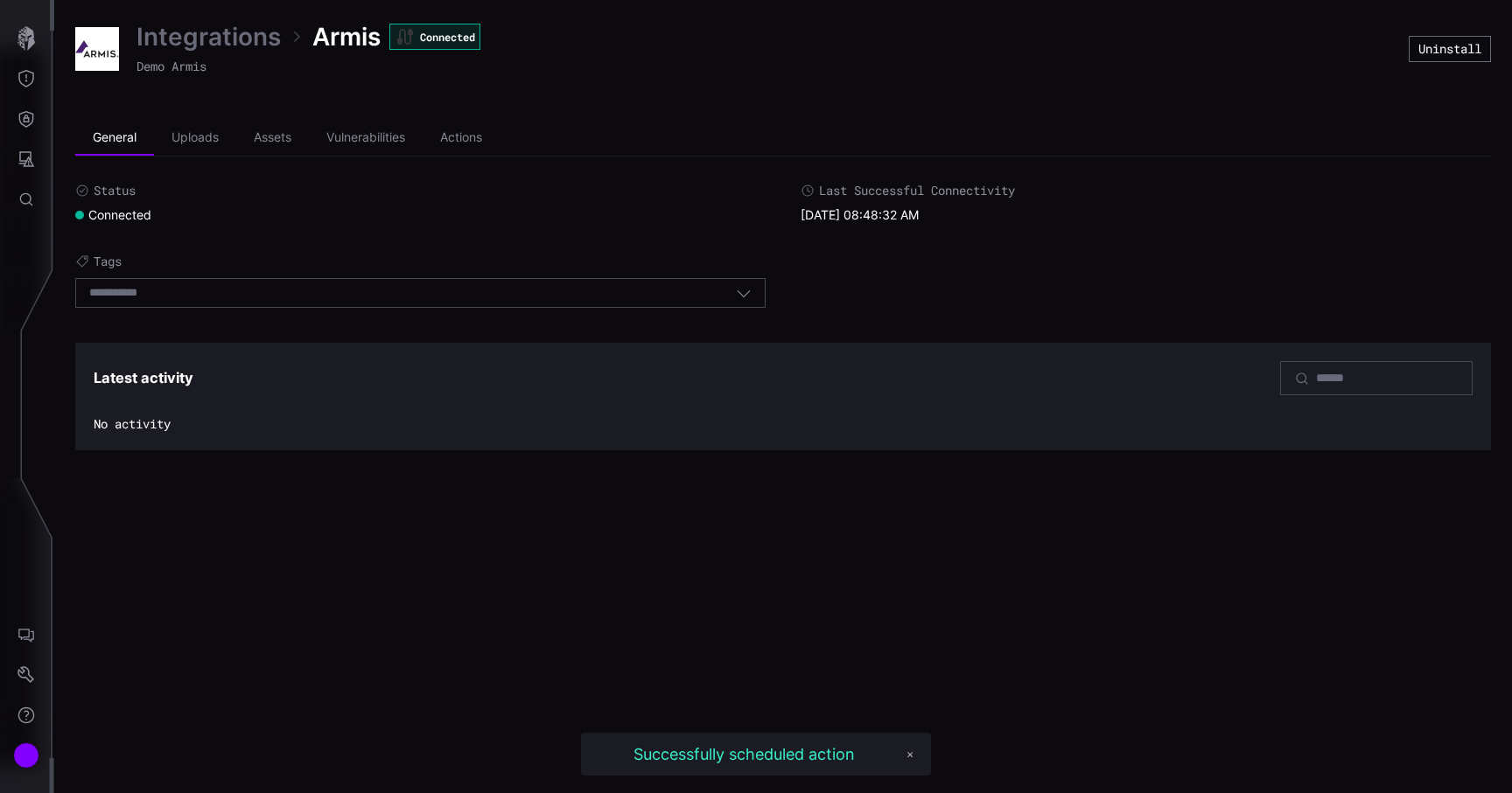
click at [230, 38] on link "Integrations" at bounding box center [208, 37] width 144 height 32
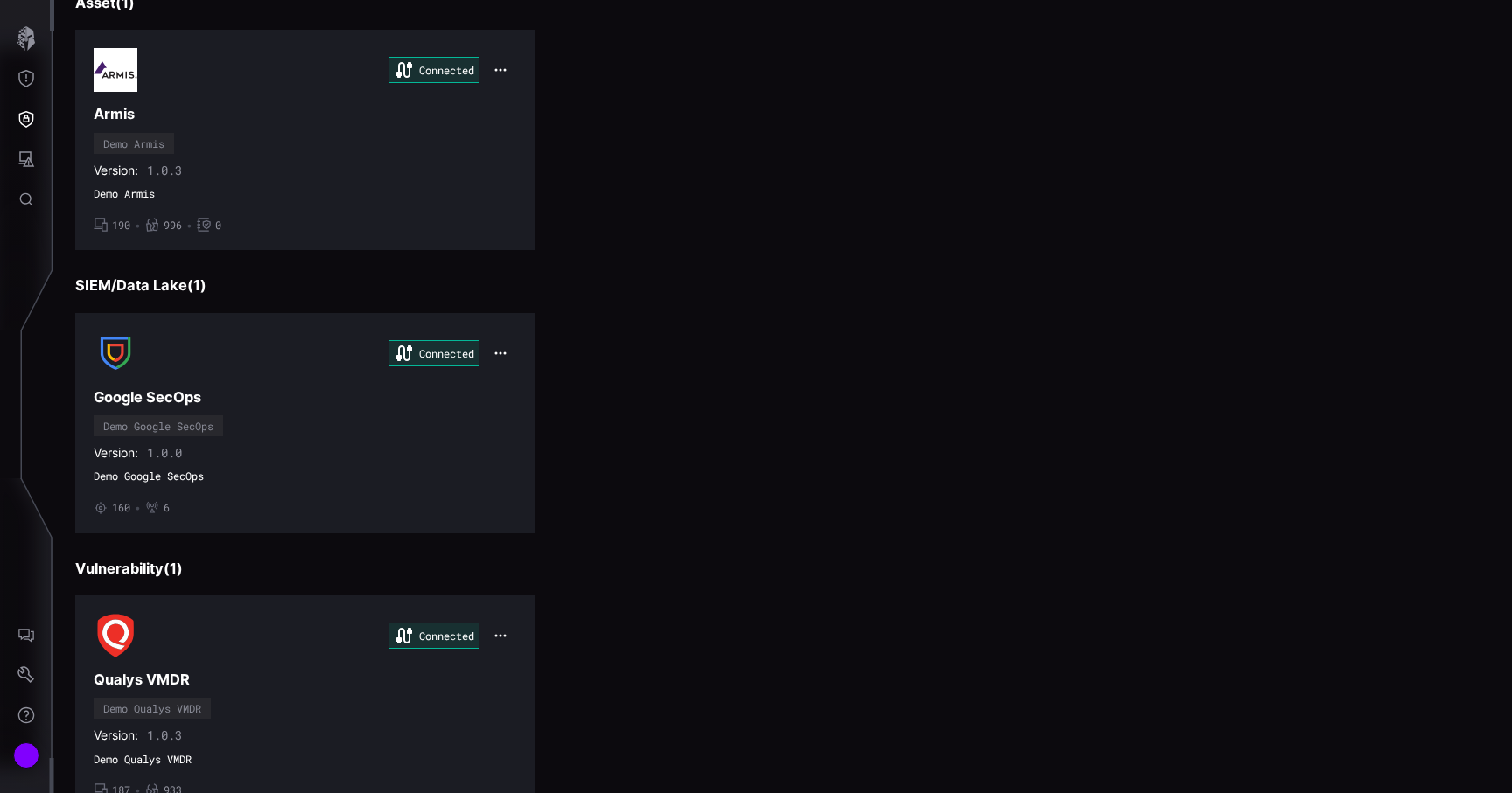
scroll to position [726, 0]
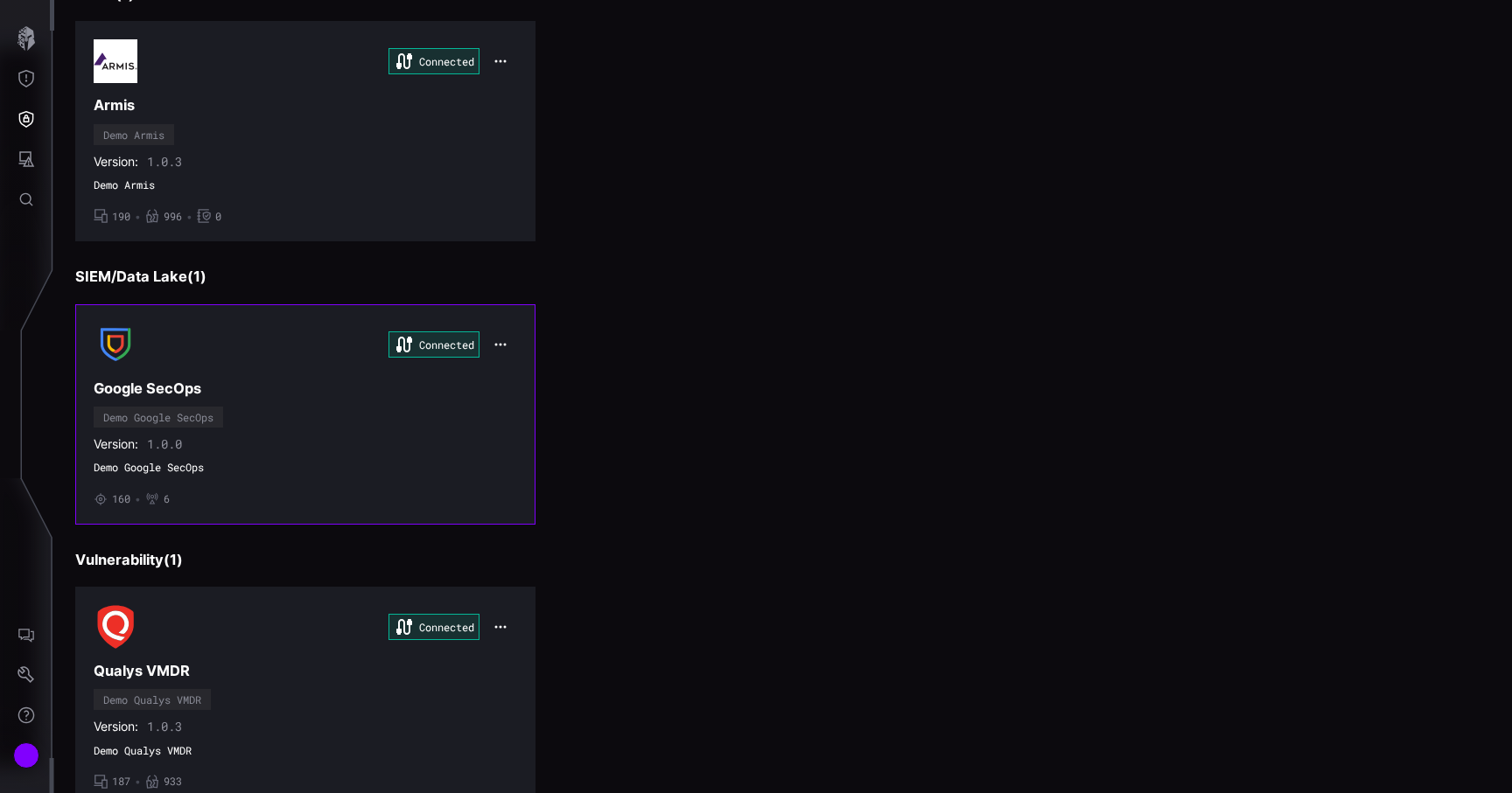
click at [481, 403] on div "Connected Google SecOps Demo Google SecOps Version: 1.0.0 Demo Google SecOps • …" at bounding box center [306, 415] width 424 height 184
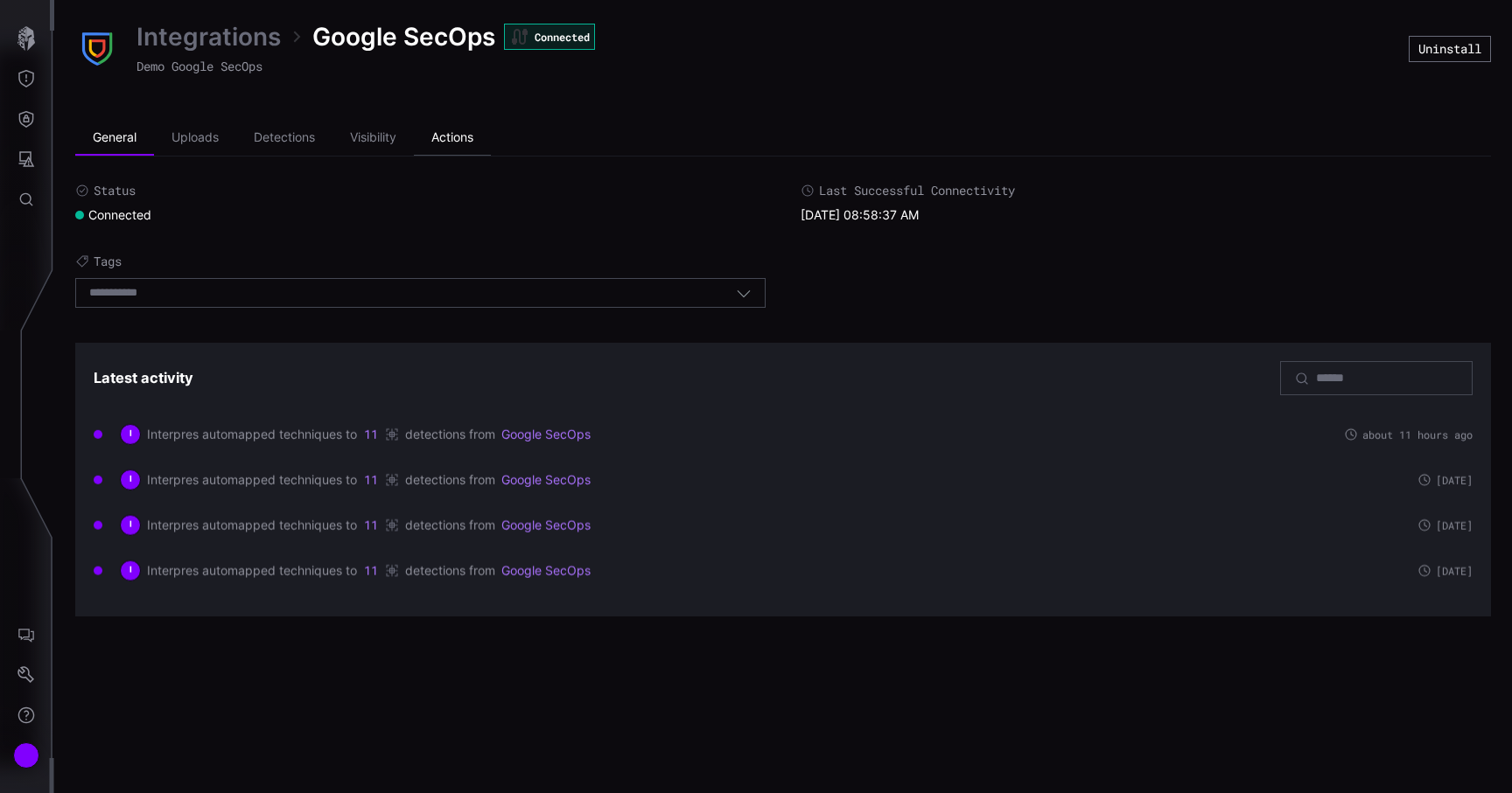
click at [461, 131] on li "Actions" at bounding box center [452, 138] width 77 height 35
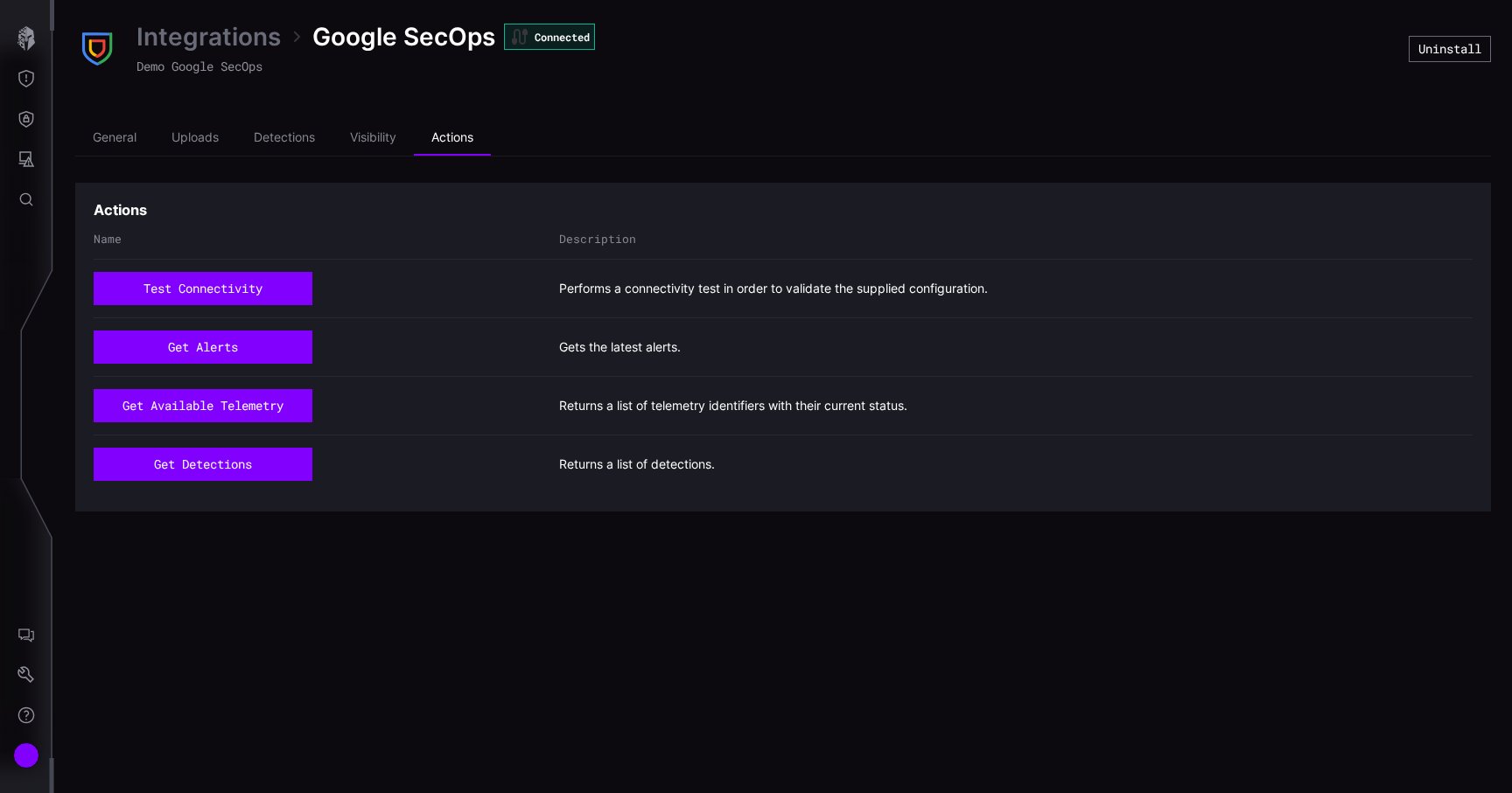
click at [230, 40] on link "Integrations" at bounding box center [208, 37] width 144 height 32
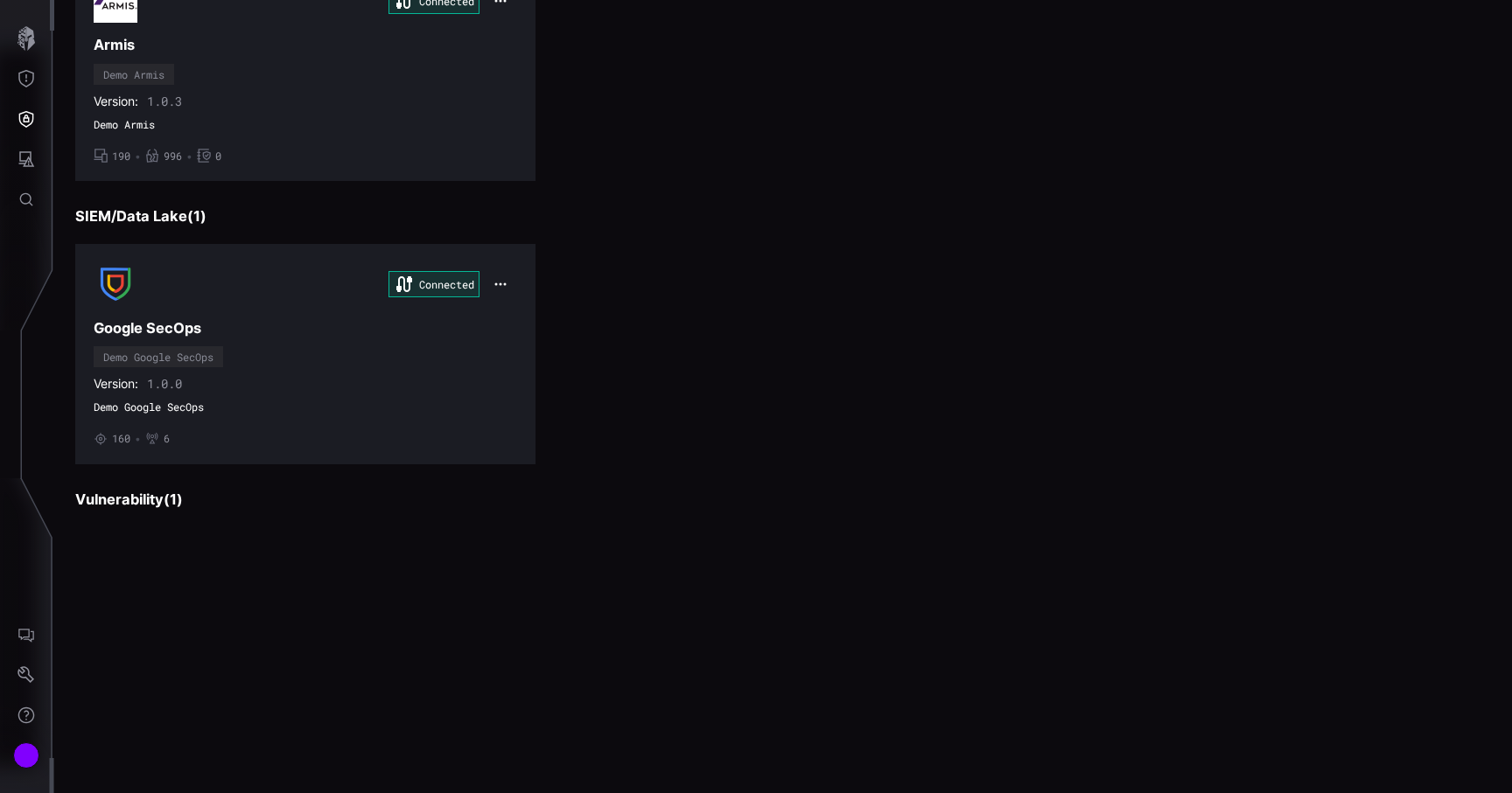
scroll to position [787, 0]
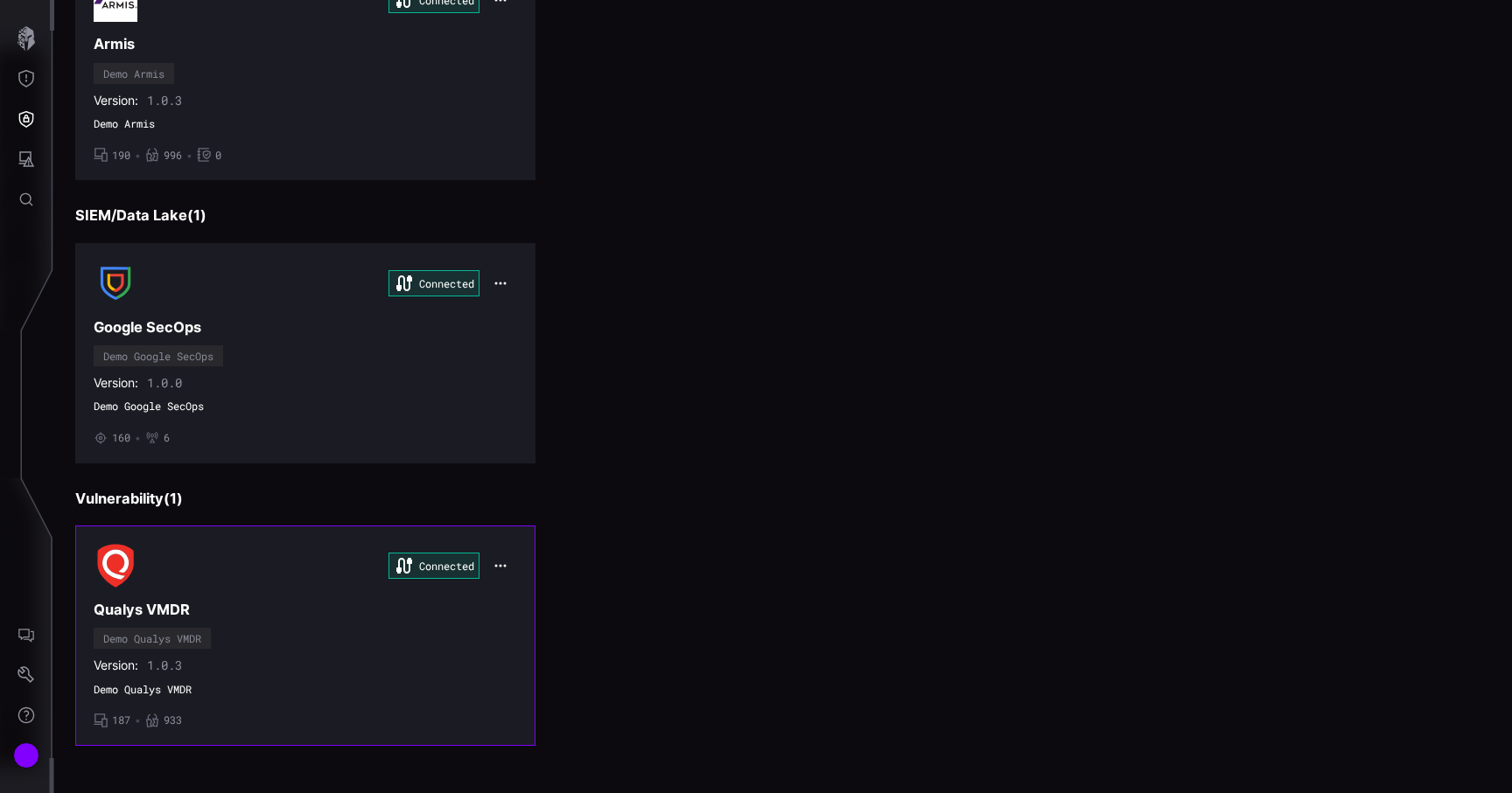
click at [429, 649] on div "Connected Qualys VMDR Demo Qualys VMDR Version: 1.0.3 Demo Qualys VMDR • 187 • …" at bounding box center [306, 636] width 424 height 184
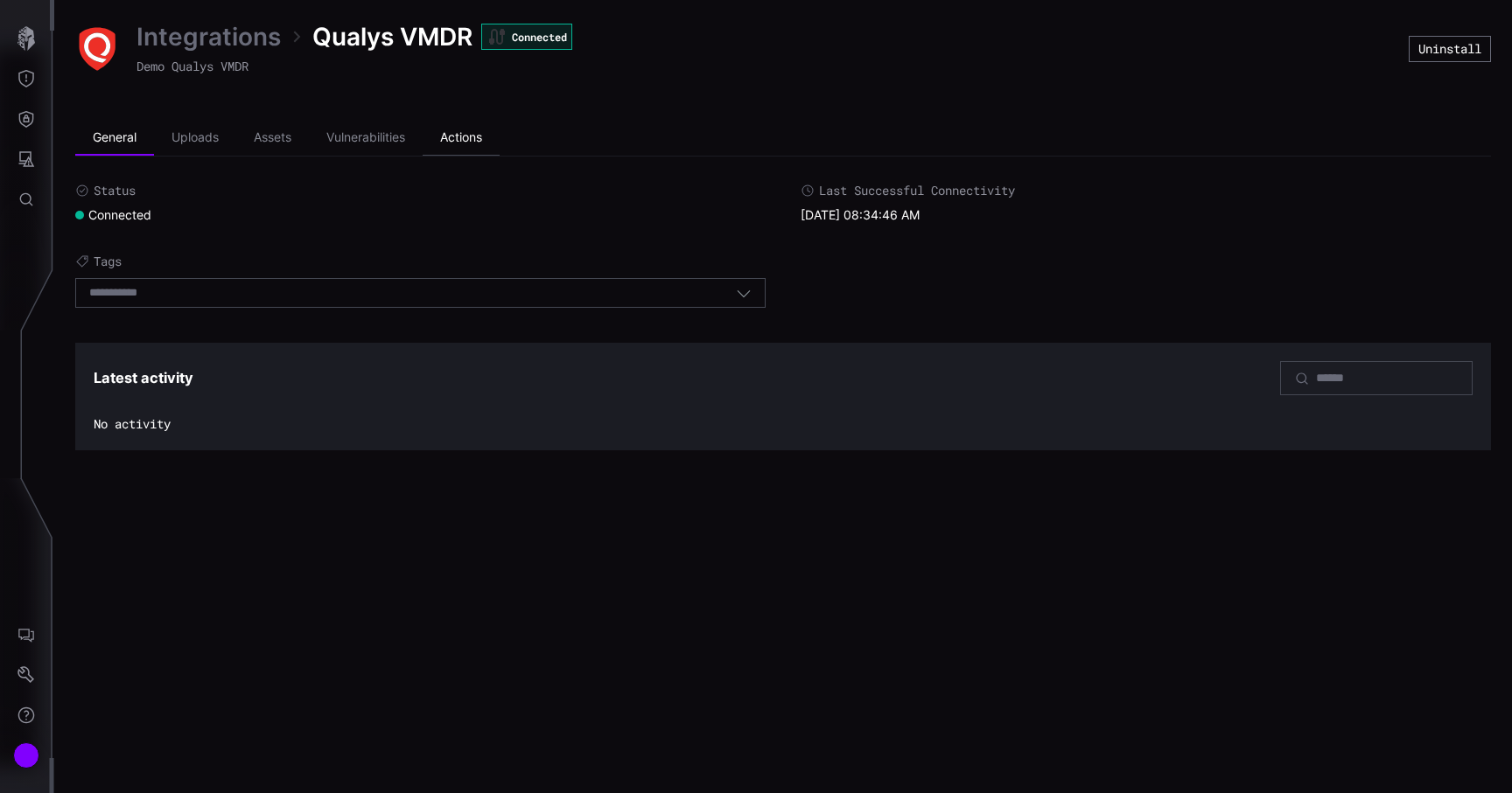
click at [469, 132] on li "Actions" at bounding box center [461, 138] width 77 height 35
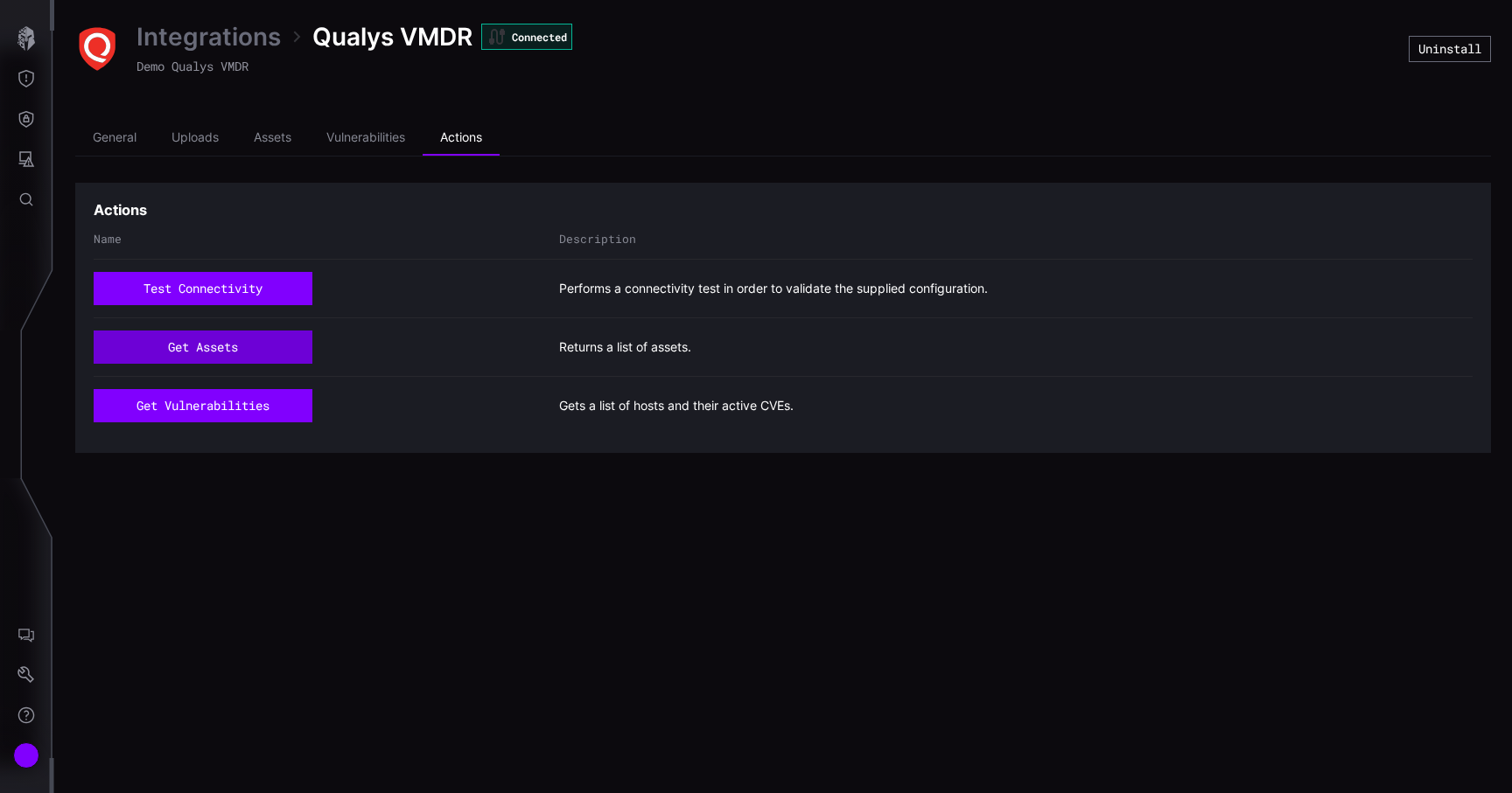
click at [185, 352] on button "get assets" at bounding box center [203, 347] width 219 height 33
click at [20, 150] on icon "Attack Surface" at bounding box center [26, 159] width 18 height 18
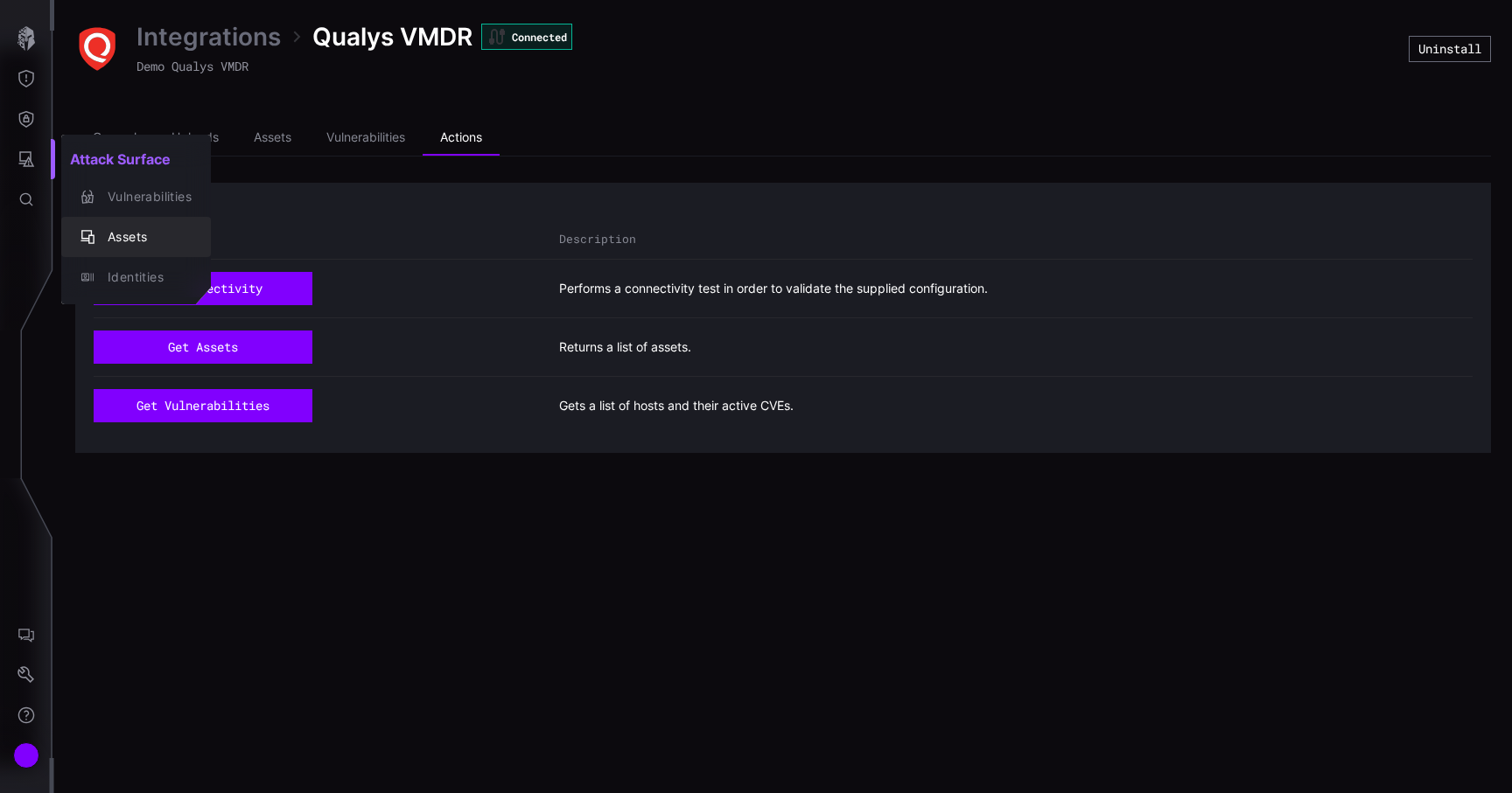
click at [130, 235] on div "Assets" at bounding box center [145, 238] width 93 height 22
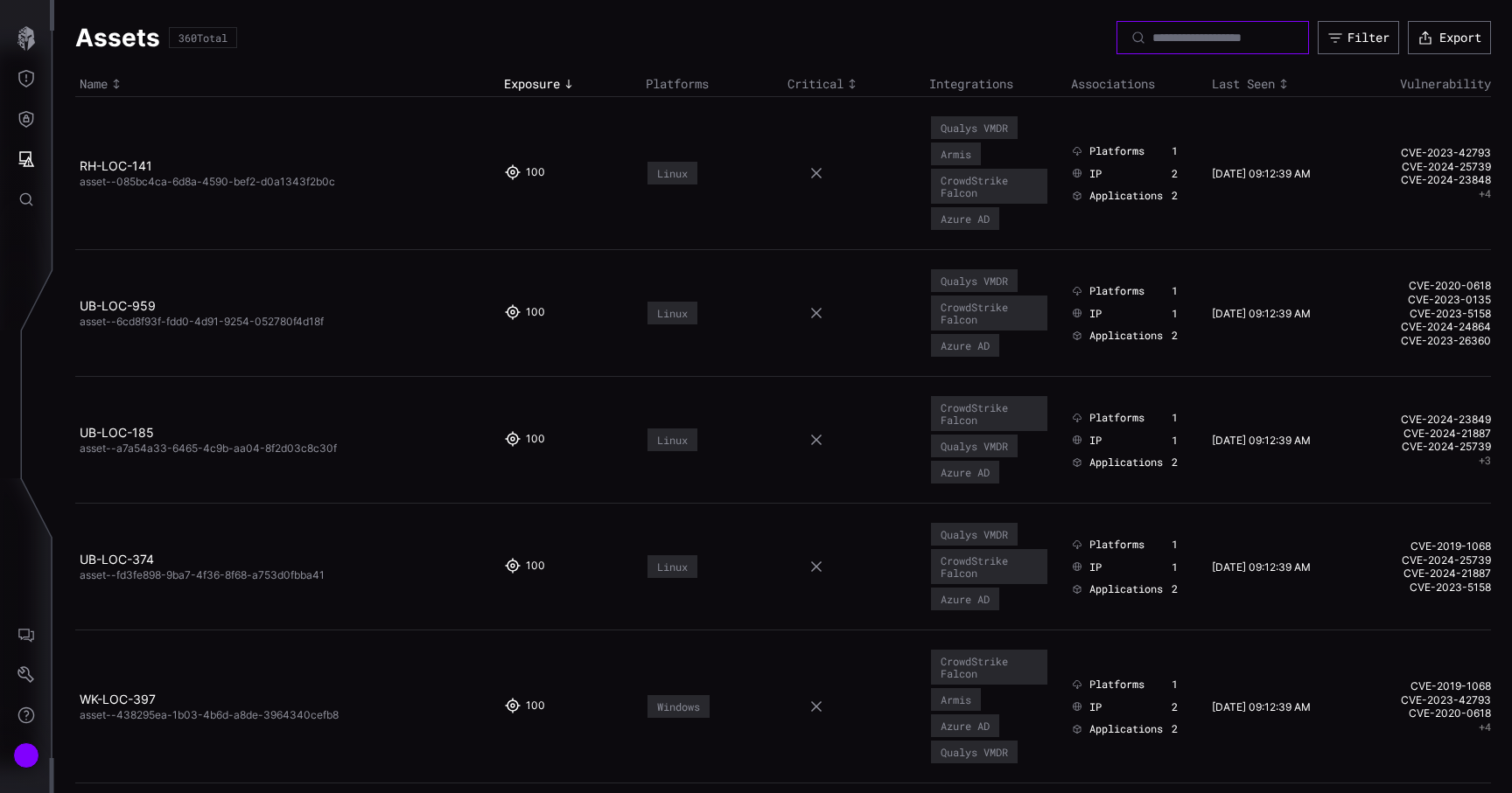
click at [1153, 45] on input at bounding box center [1214, 37] width 123 height 16
paste input "**********"
type input "**********"
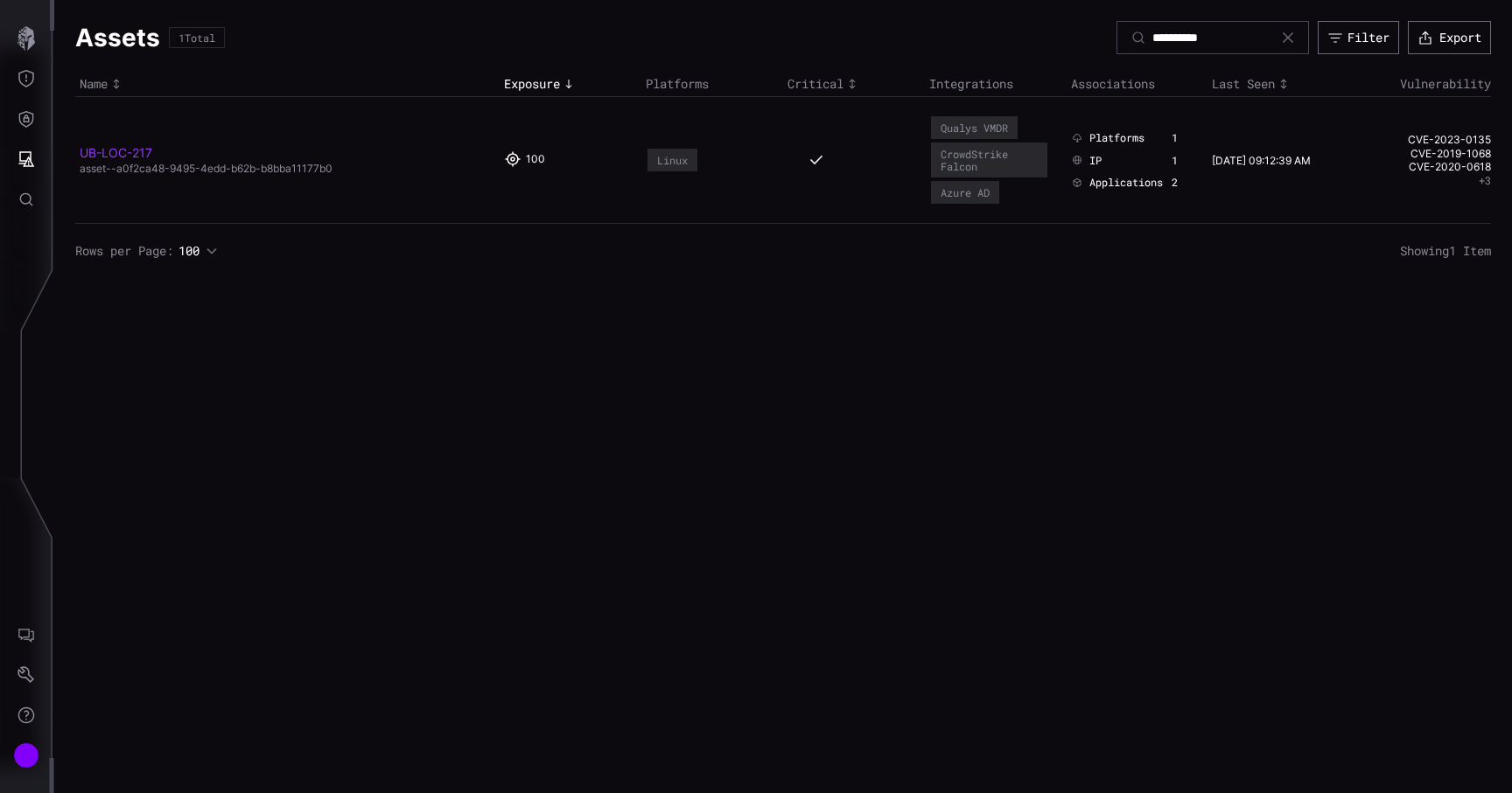
click at [98, 148] on link "UB-LOC-217" at bounding box center [116, 152] width 72 height 15
click at [1288, 38] on icon at bounding box center [1287, 37] width 14 height 14
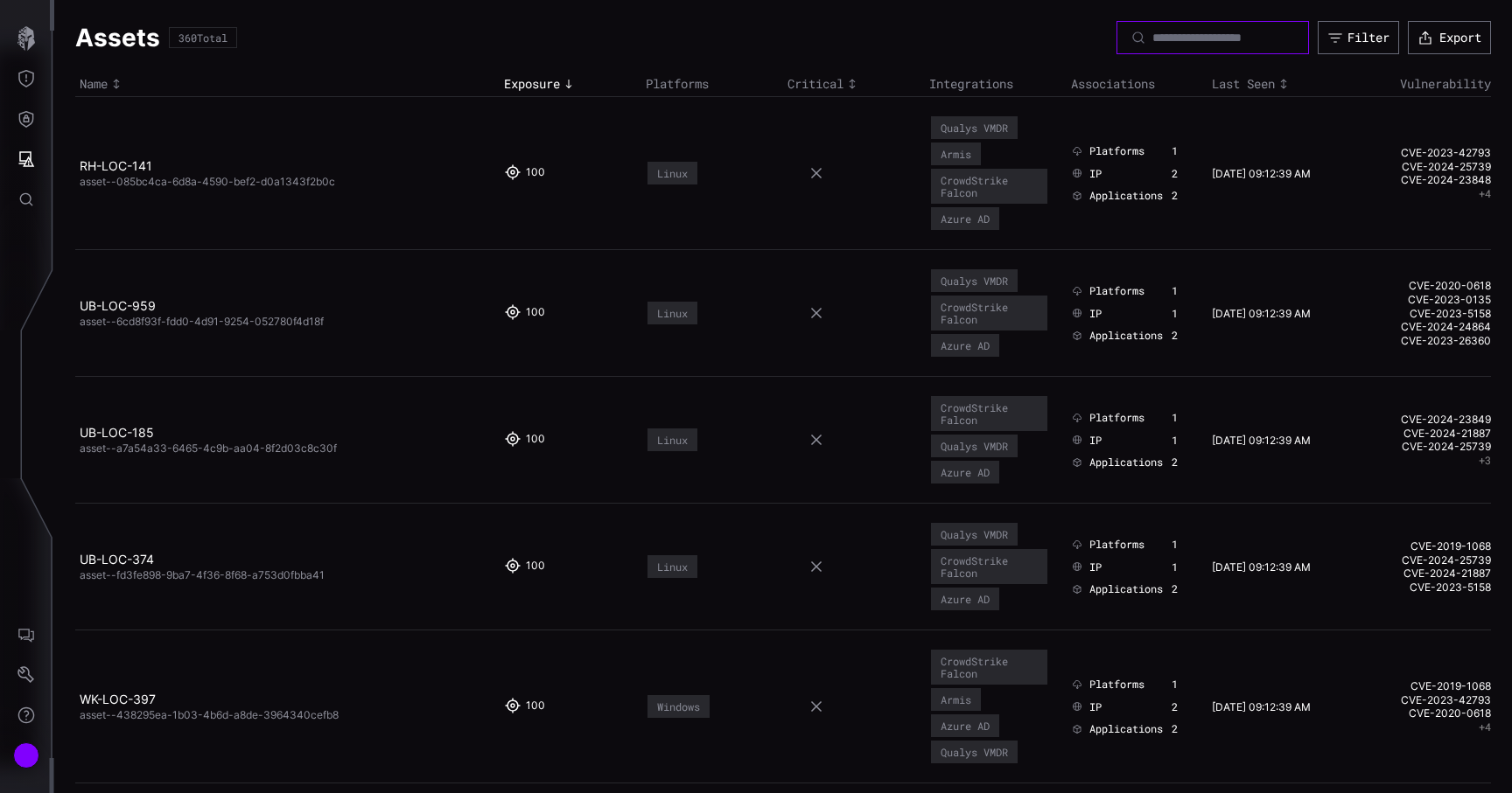
click at [1195, 30] on input at bounding box center [1214, 37] width 123 height 16
paste input "**********"
type input "**********"
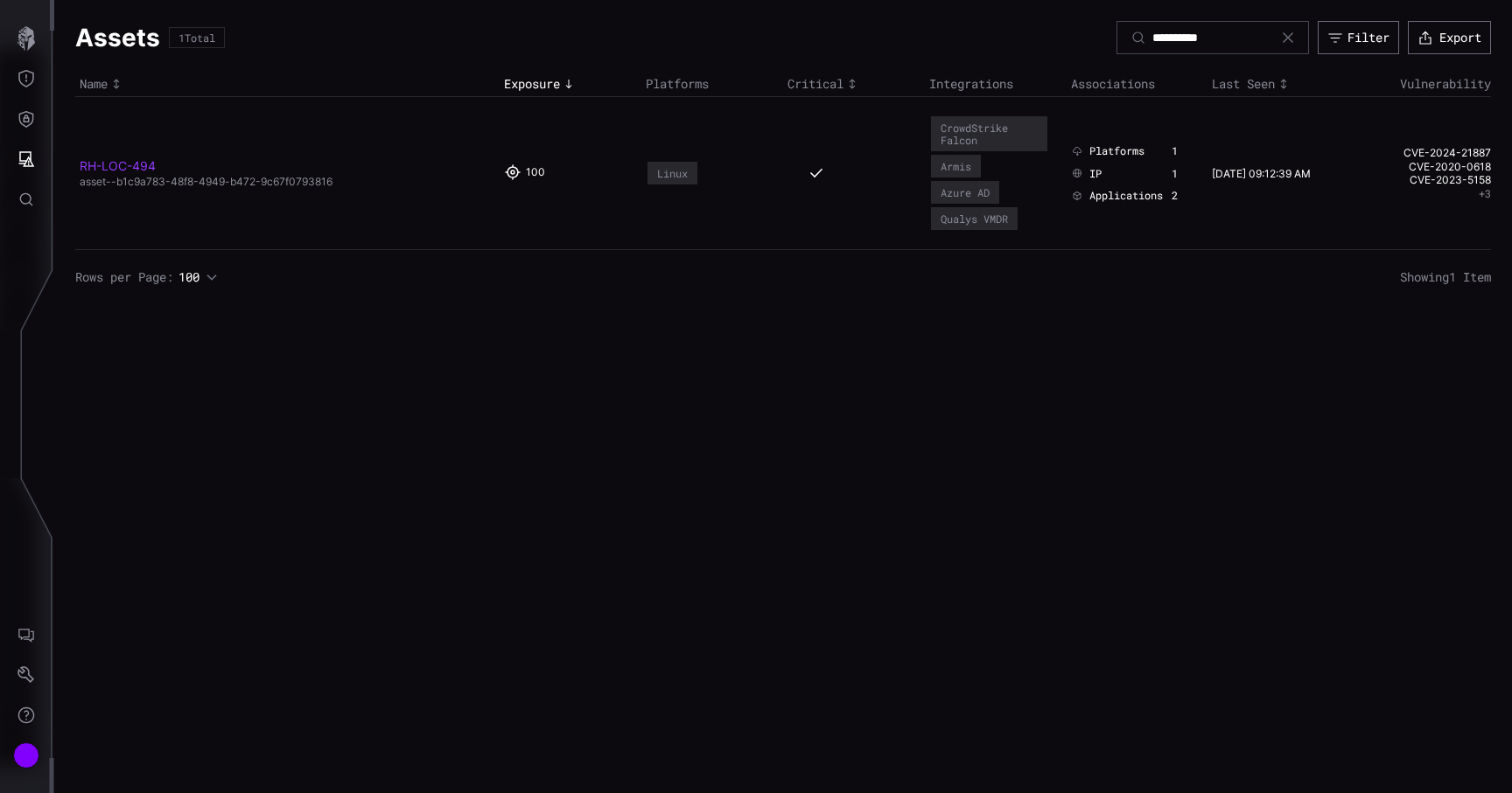
click at [138, 173] on link "RH-LOC-494" at bounding box center [118, 166] width 76 height 15
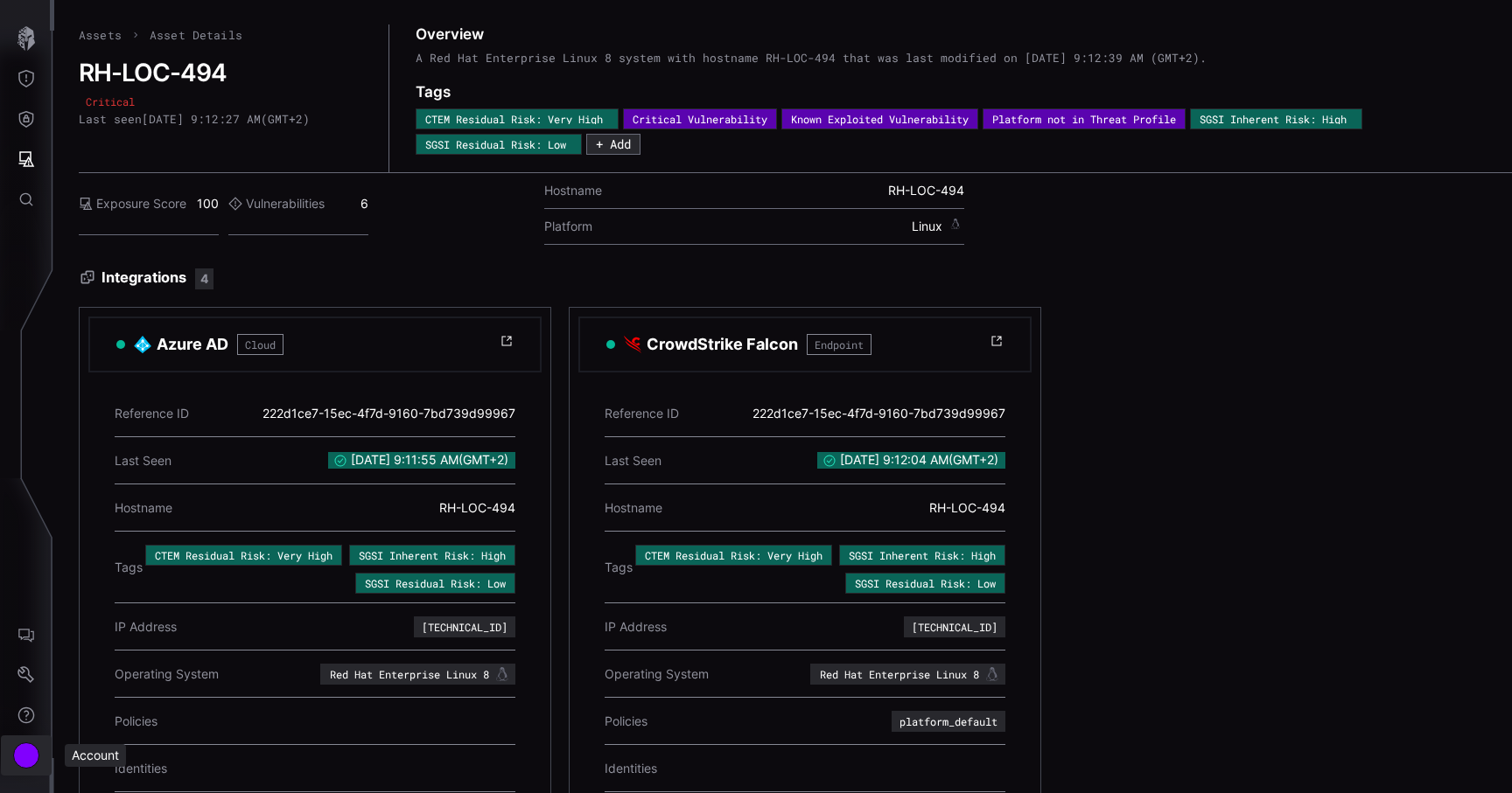
click at [38, 744] on button "Account" at bounding box center [26, 755] width 51 height 40
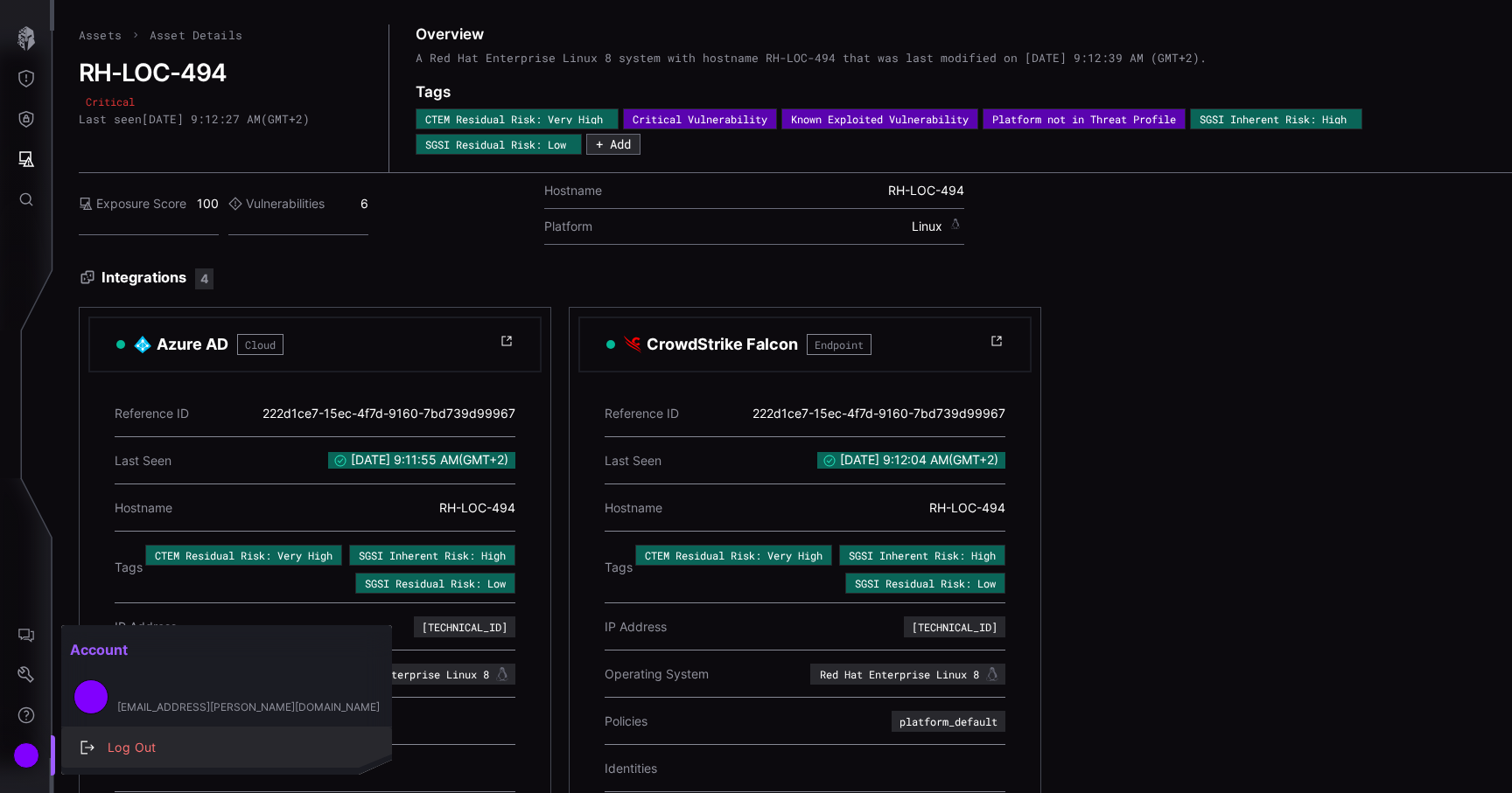
click at [150, 740] on div "Log Out" at bounding box center [235, 748] width 274 height 22
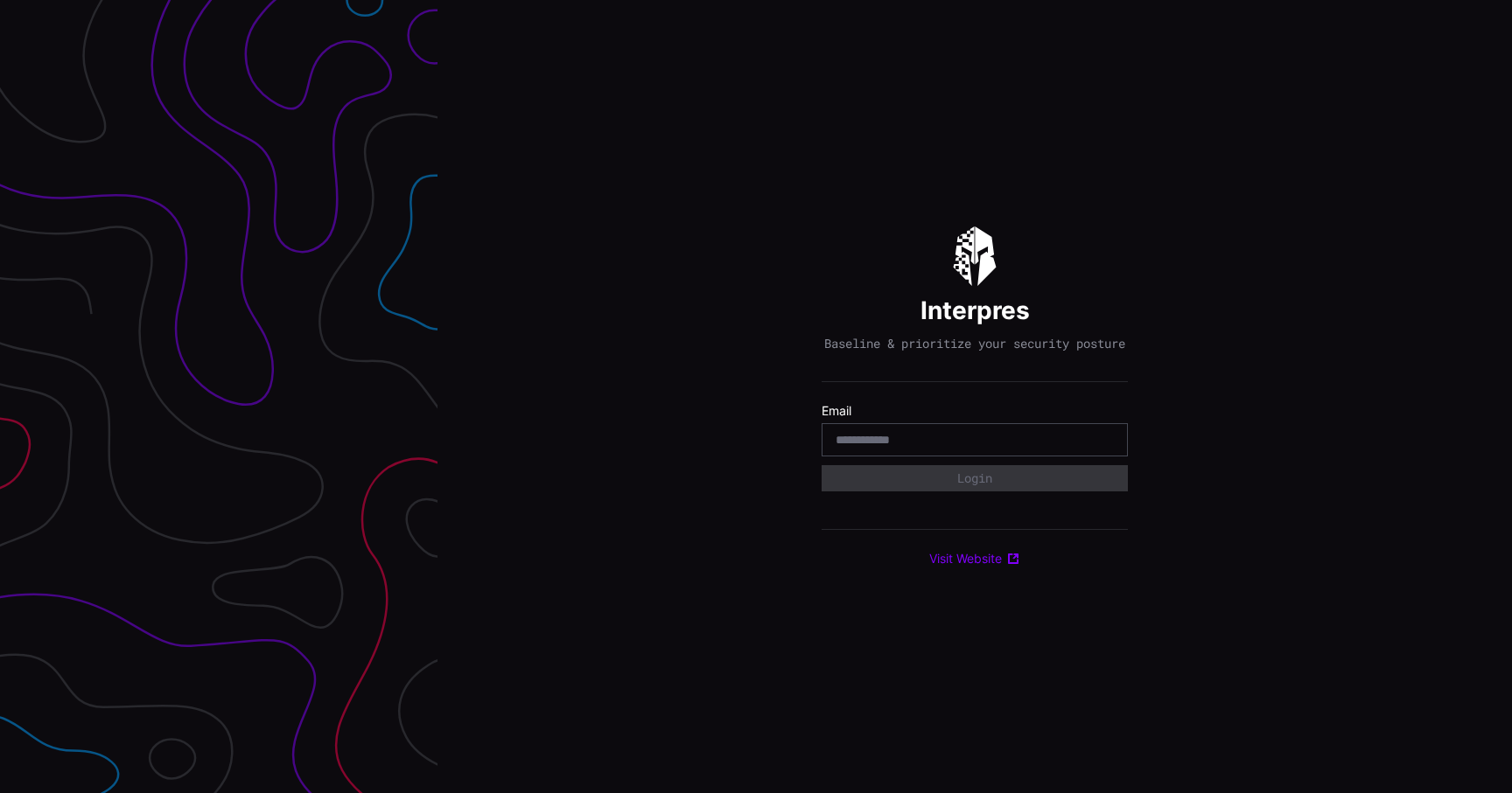
click at [1044, 448] on input "email" at bounding box center [975, 439] width 279 height 16
click at [1017, 436] on div at bounding box center [975, 440] width 306 height 33
click at [998, 448] on input "email" at bounding box center [975, 439] width 279 height 16
type input "**********"
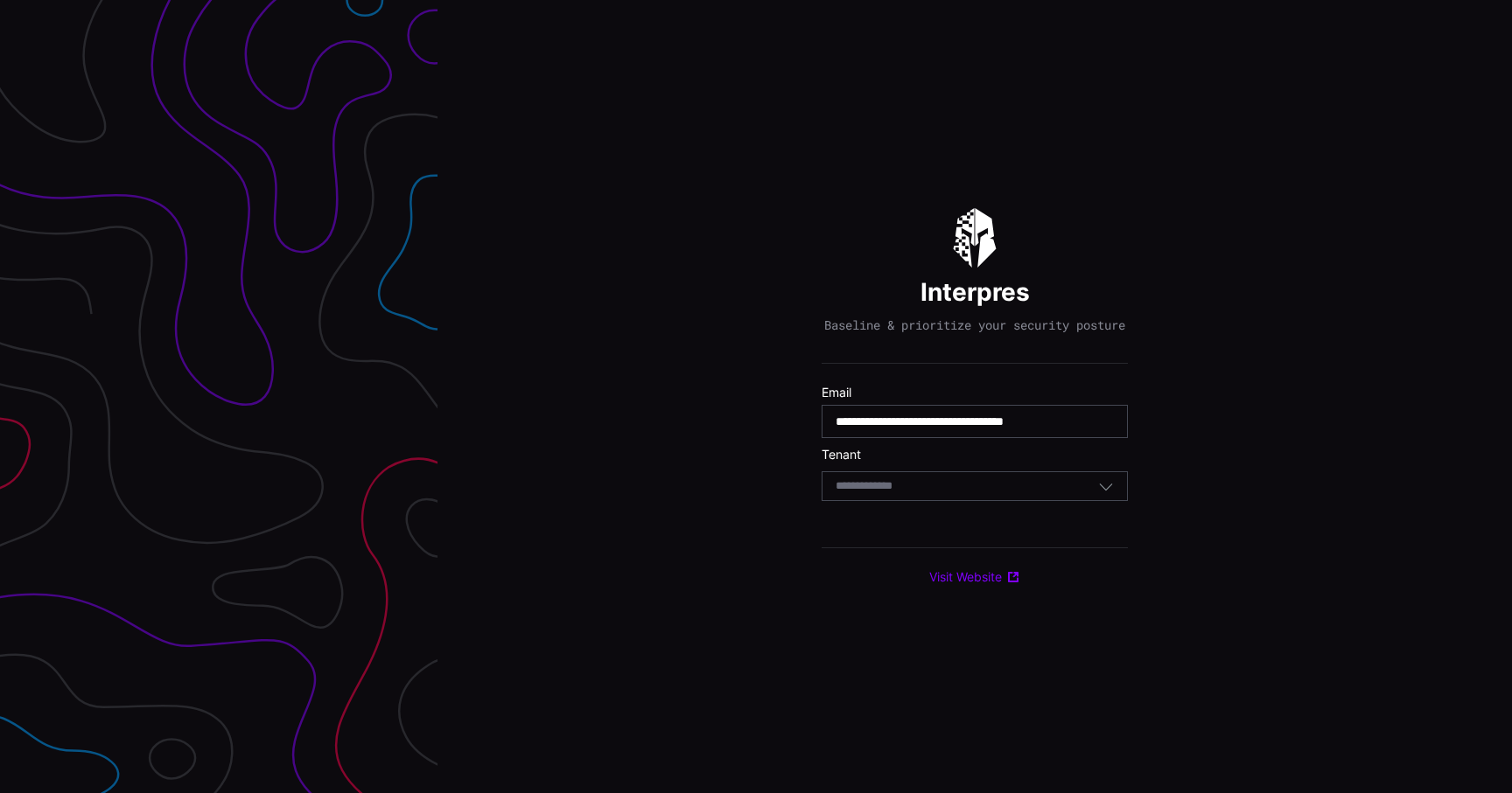
click at [974, 494] on div "Select Tenant" at bounding box center [967, 486] width 263 height 16
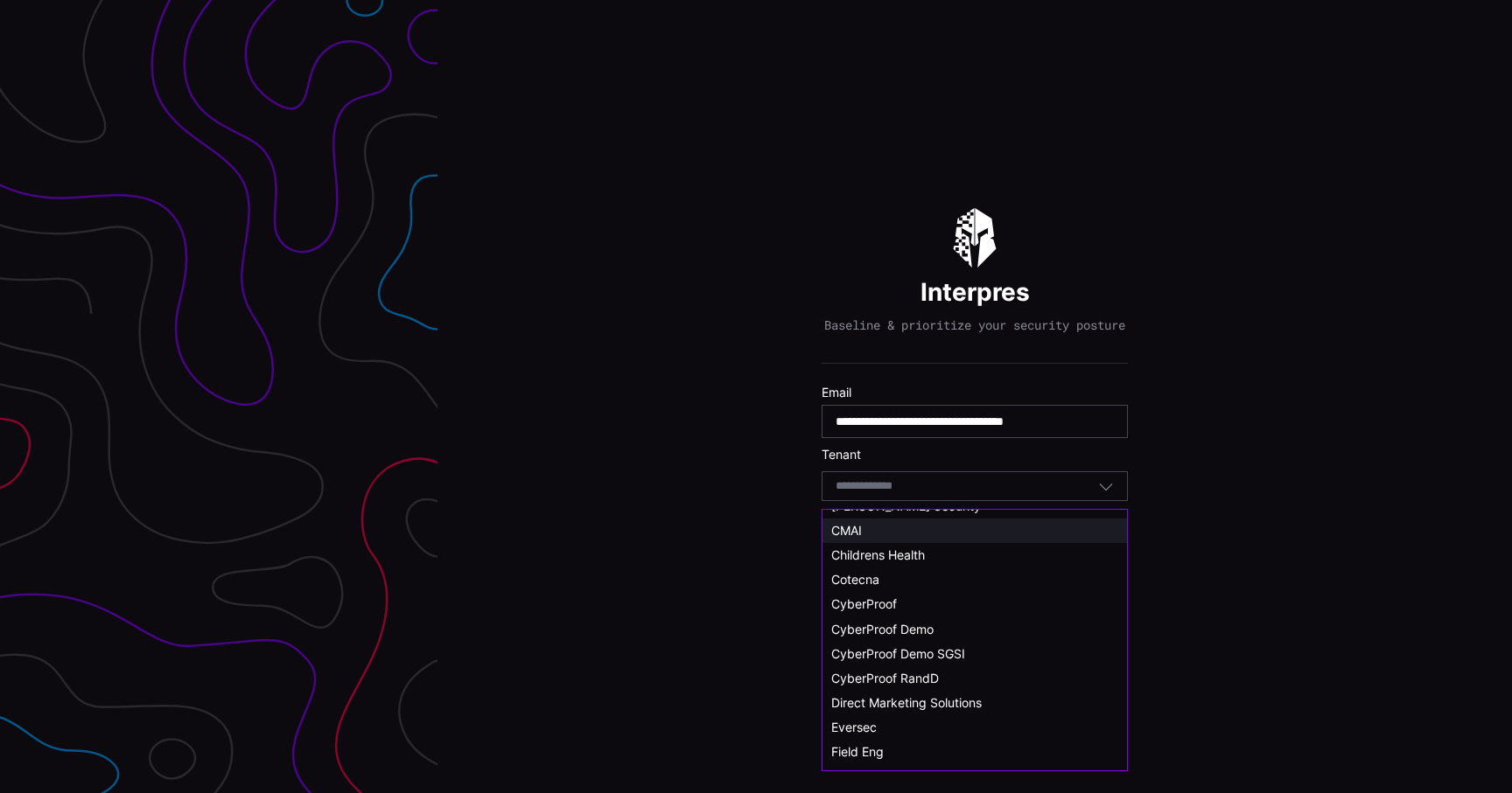
scroll to position [98, 0]
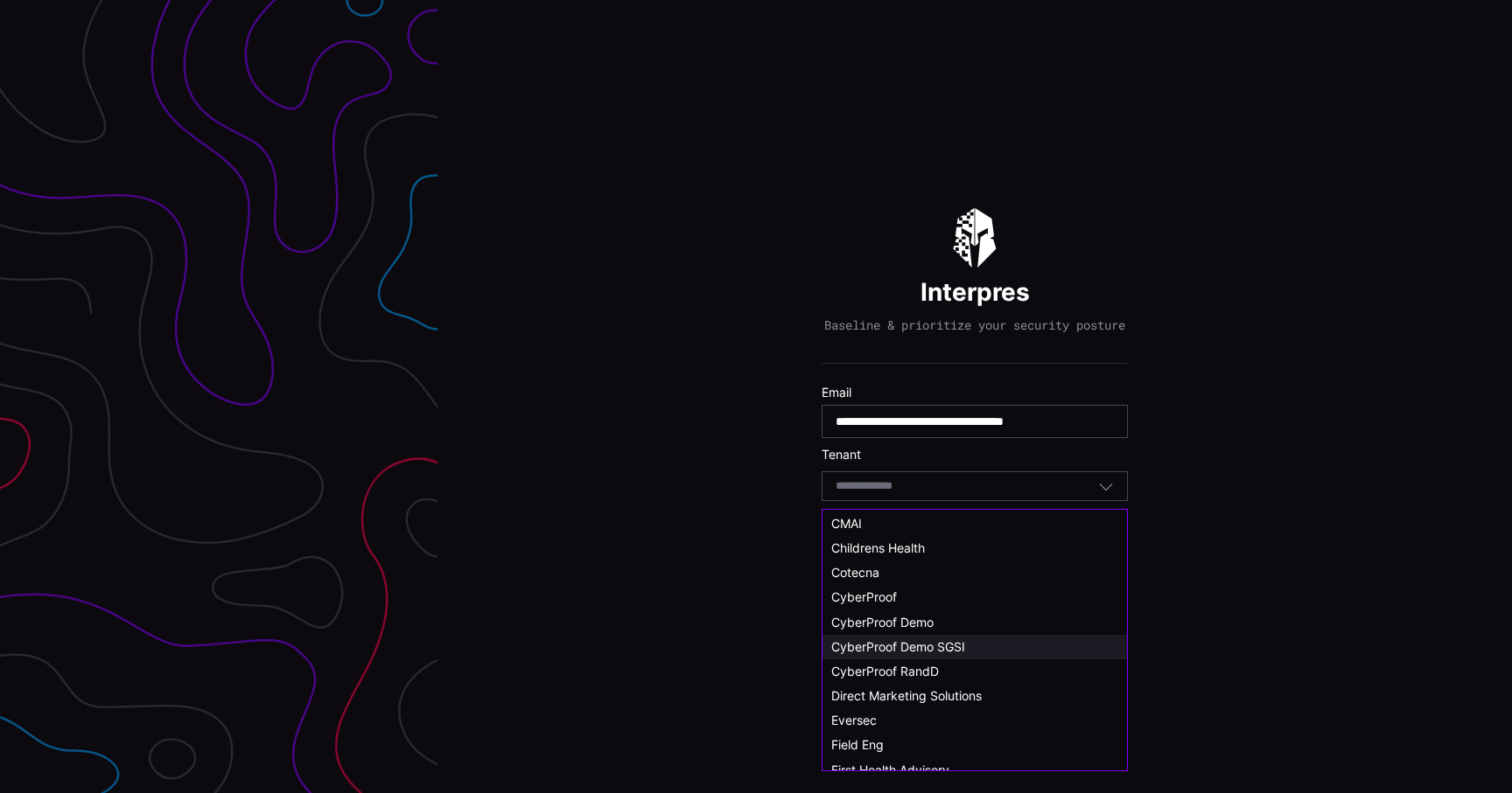
click at [957, 645] on span "CyberProof Demo SGSI" at bounding box center [898, 647] width 134 height 15
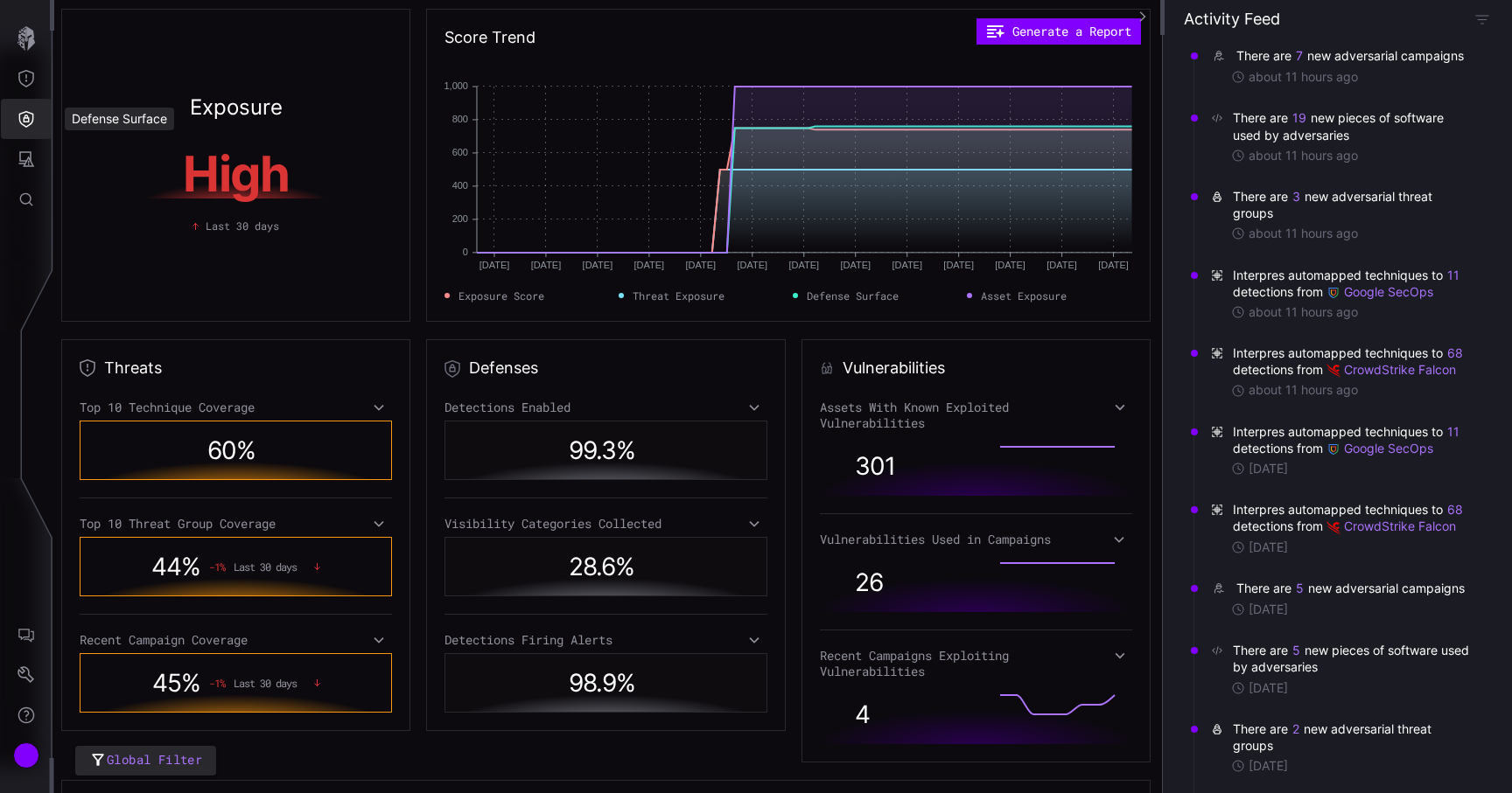
click at [16, 122] on button "Defense Surface" at bounding box center [26, 118] width 51 height 40
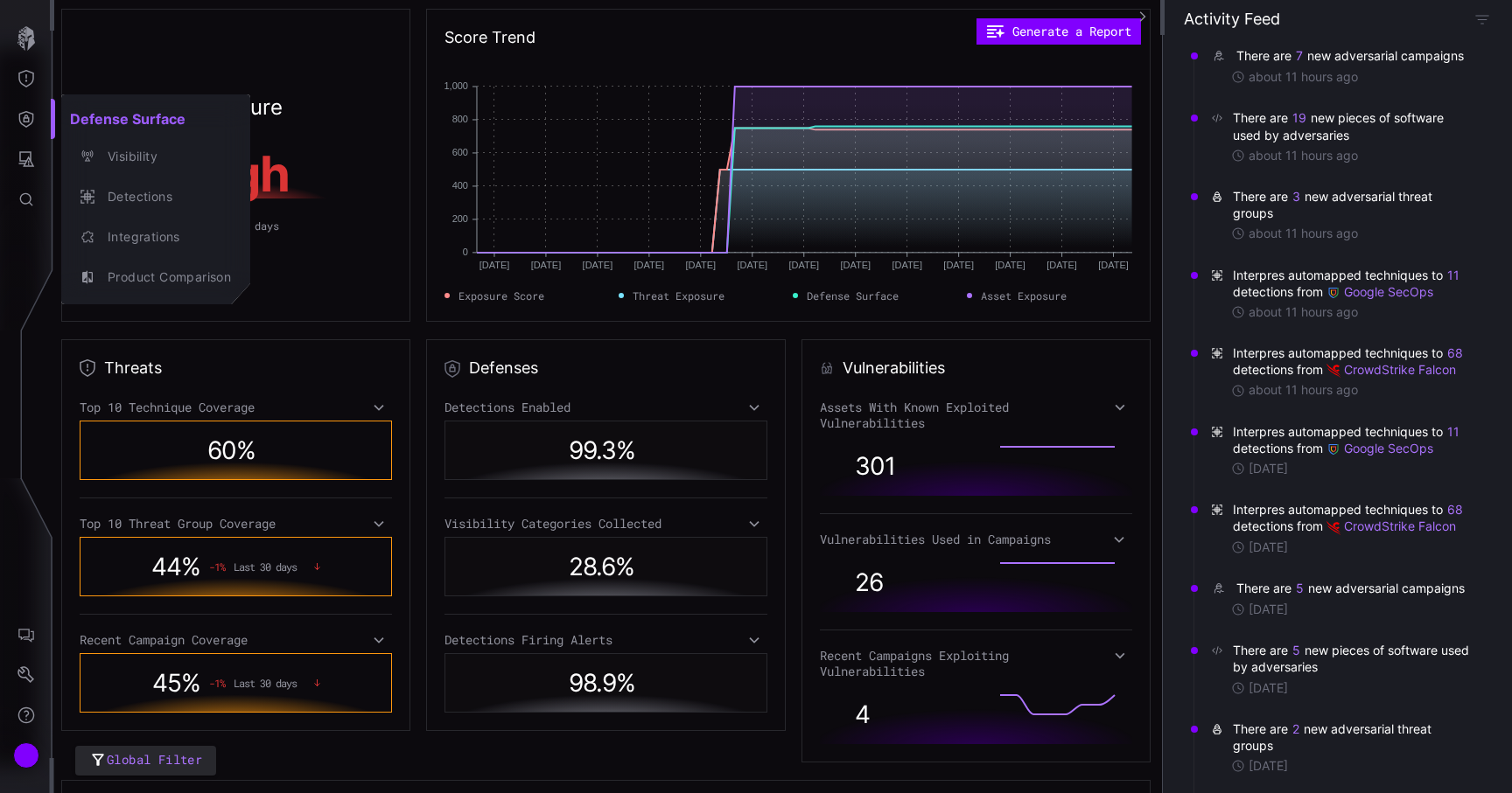
click at [30, 173] on div at bounding box center [756, 396] width 1512 height 793
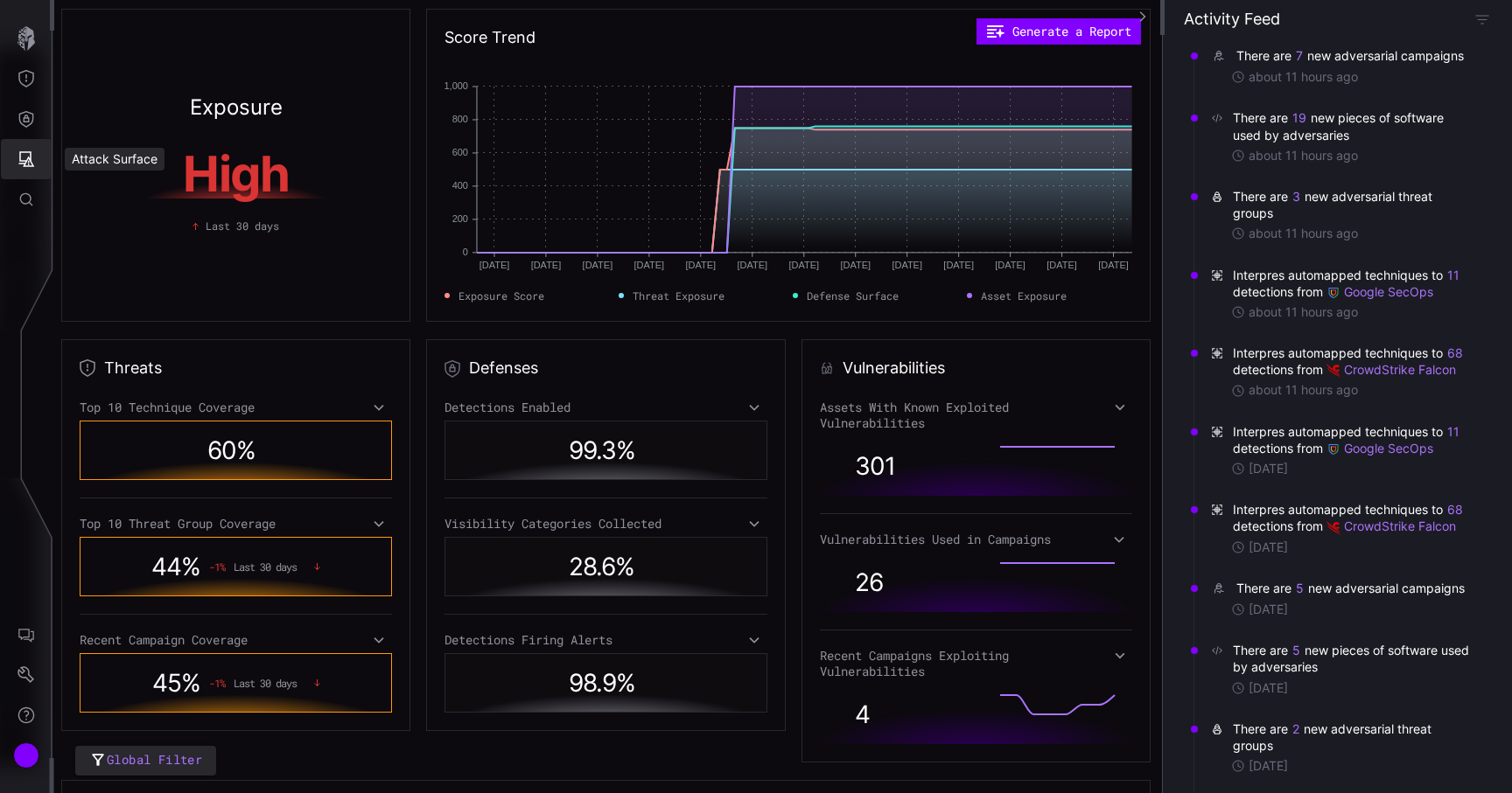
click at [29, 167] on icon "Attack Surface" at bounding box center [26, 159] width 18 height 18
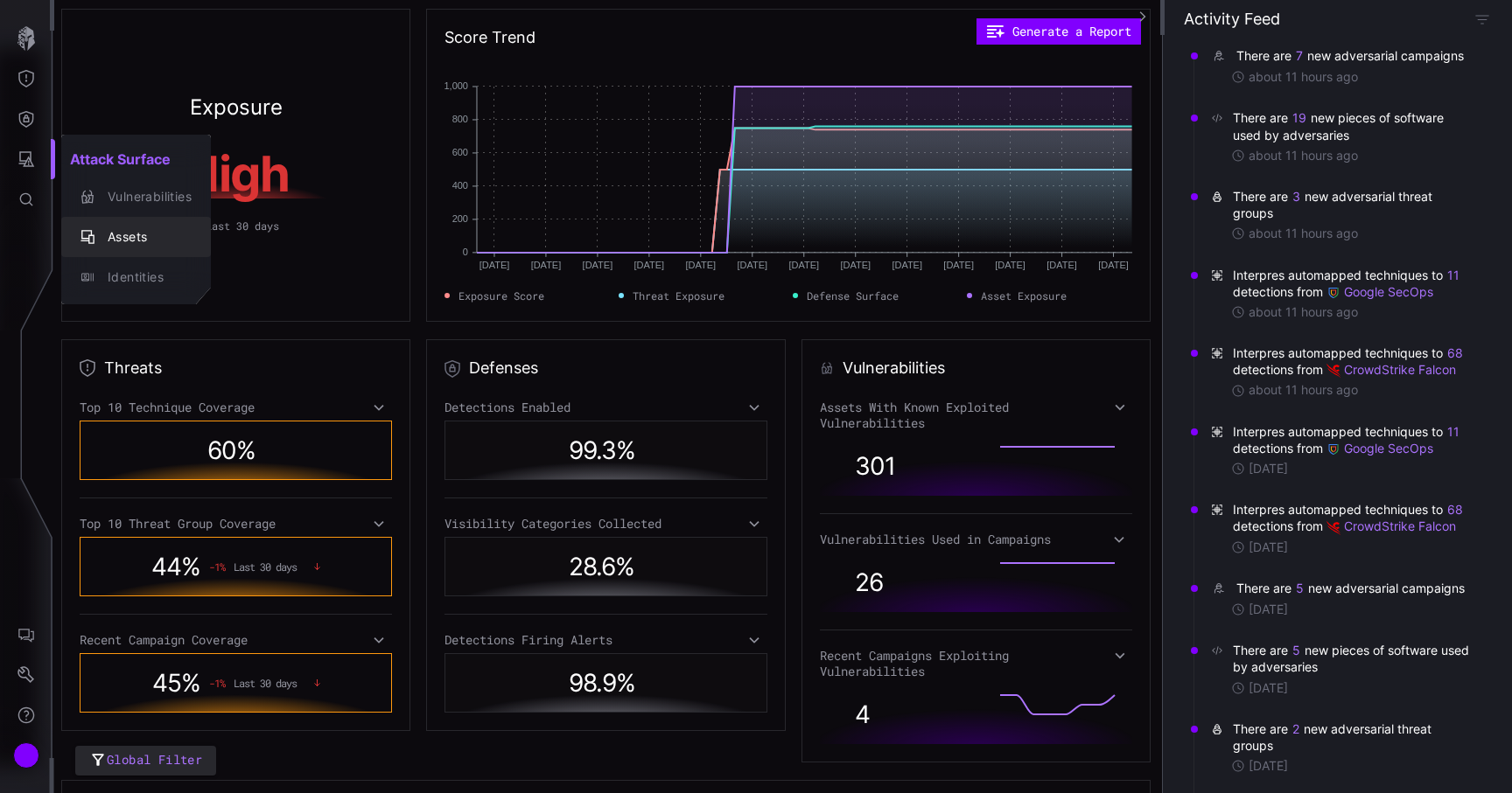
click at [113, 240] on div "Assets" at bounding box center [145, 238] width 93 height 22
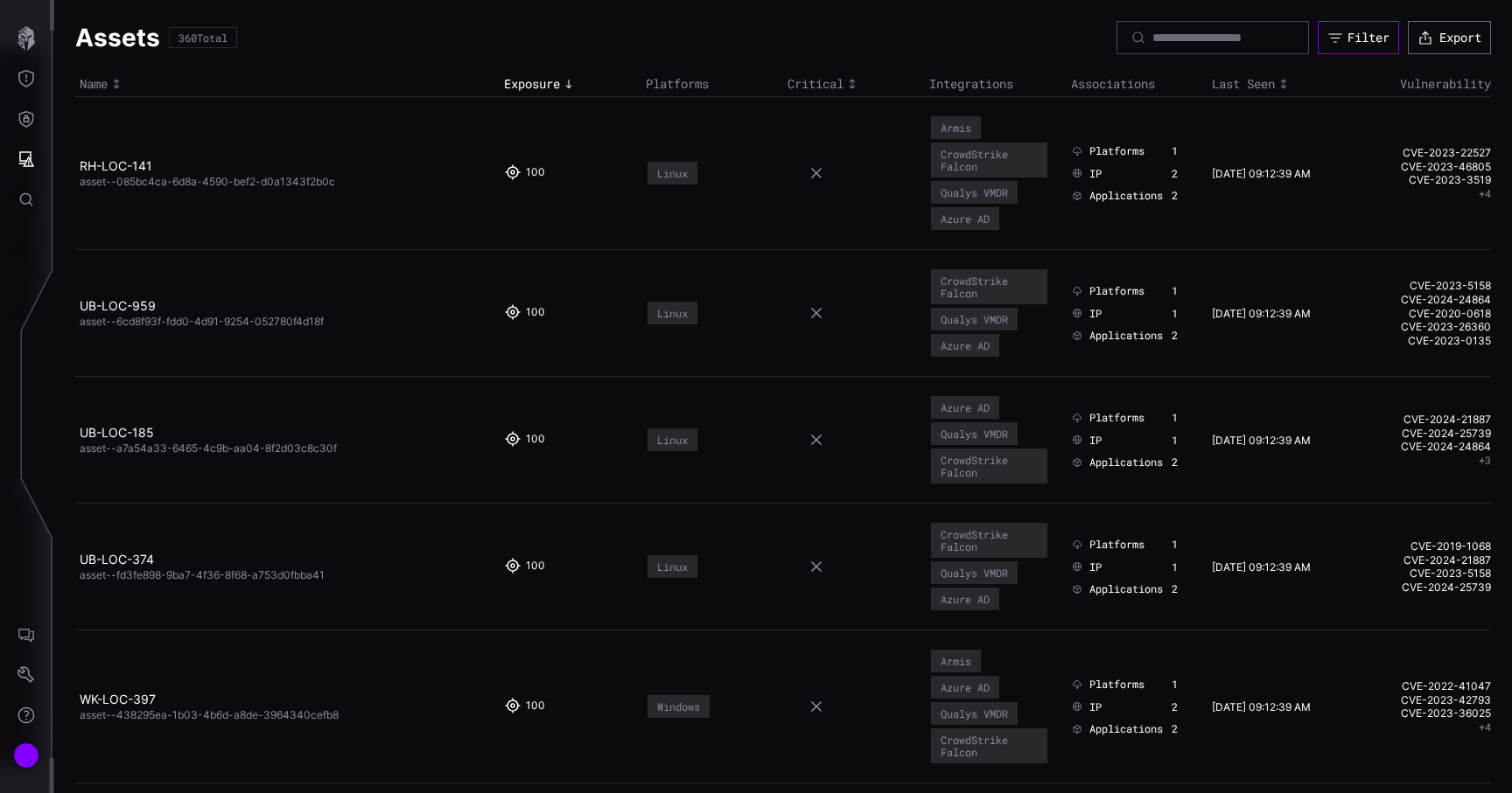
click at [1349, 46] on button "Filter" at bounding box center [1359, 38] width 82 height 33
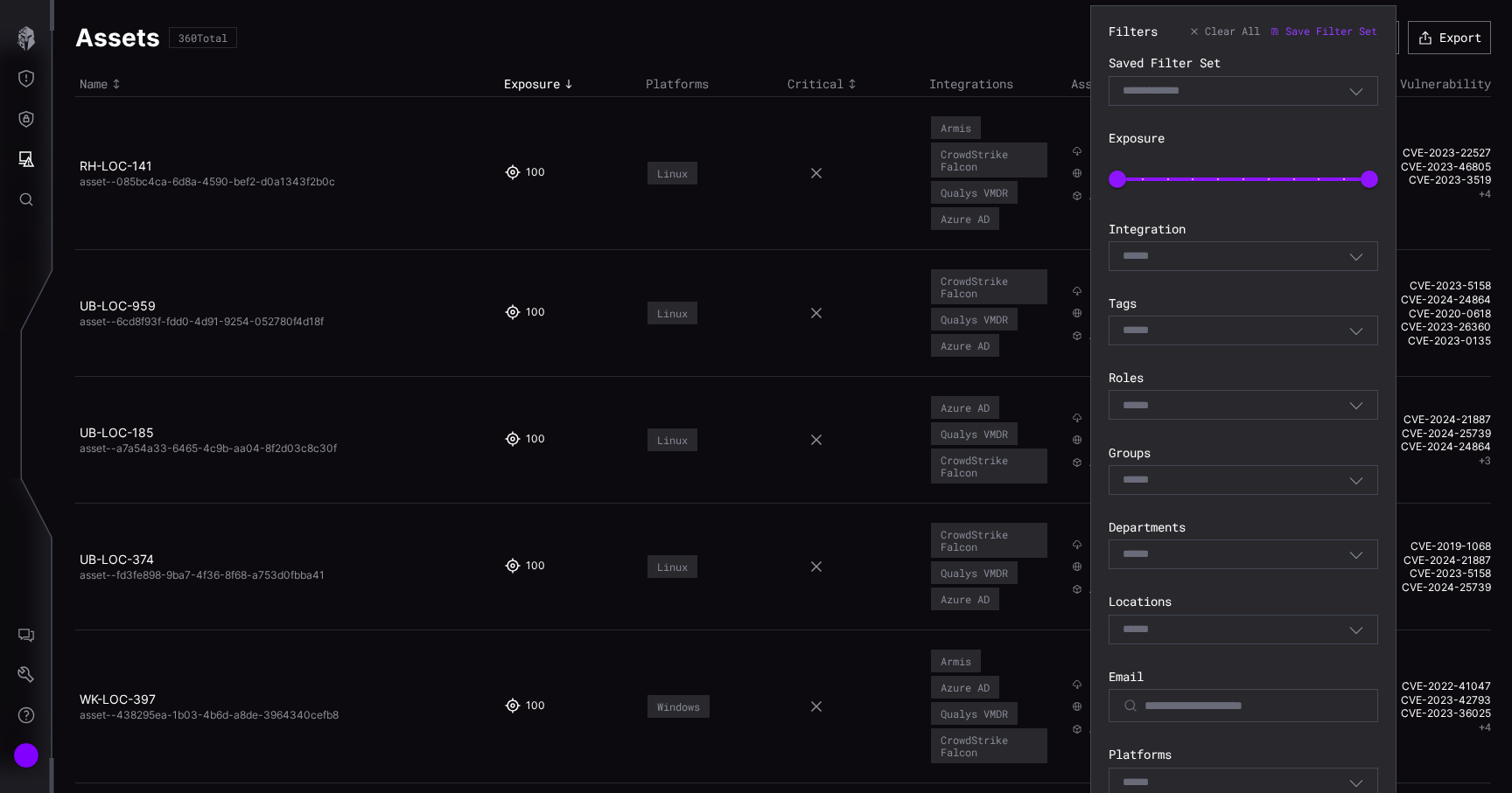
click at [1236, 334] on div "Select" at bounding box center [1235, 331] width 226 height 16
type input "***"
click at [1237, 360] on span "SGSI Inherent Risk: High" at bounding box center [1255, 362] width 219 height 16
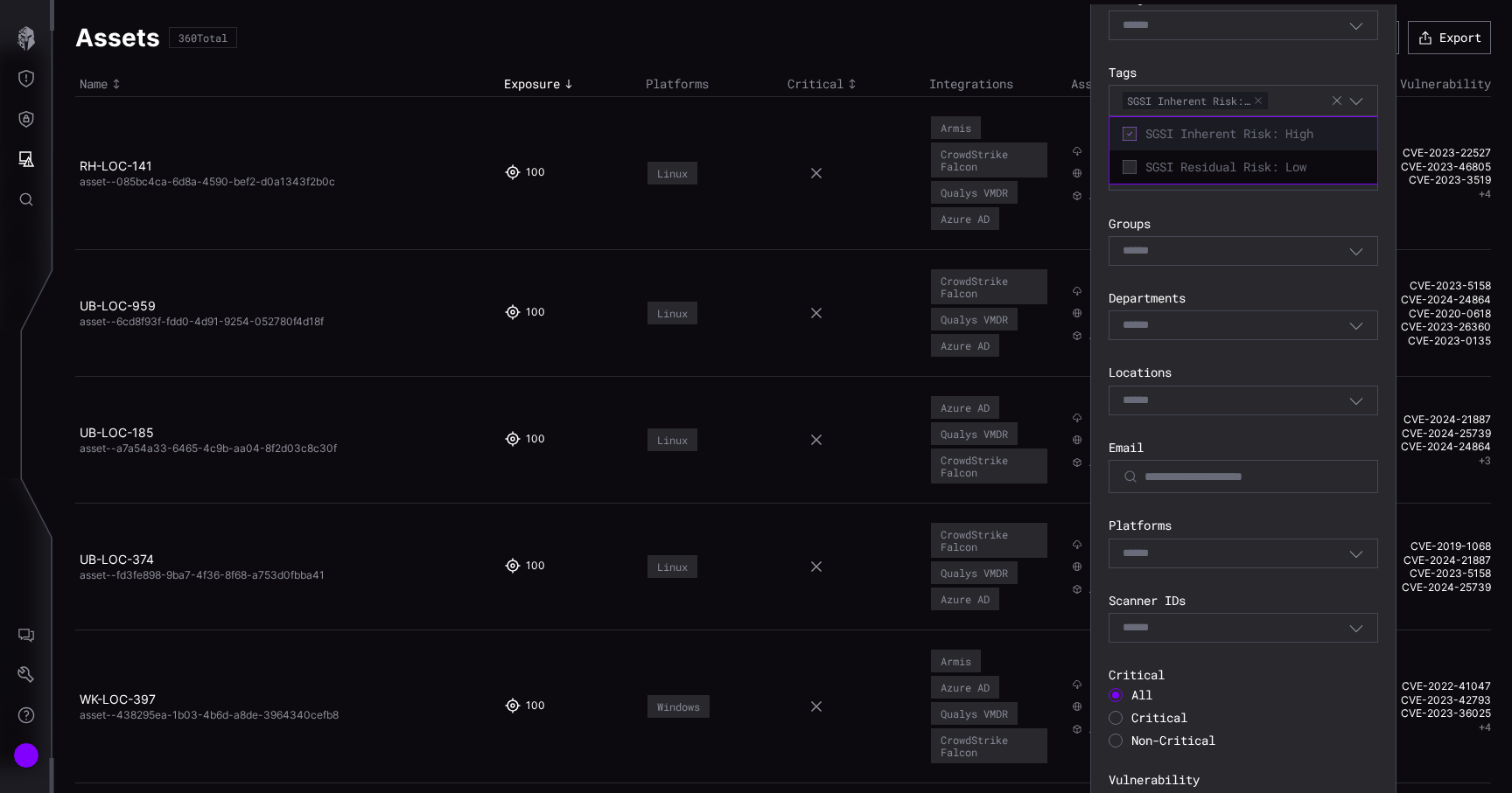
scroll to position [367, 0]
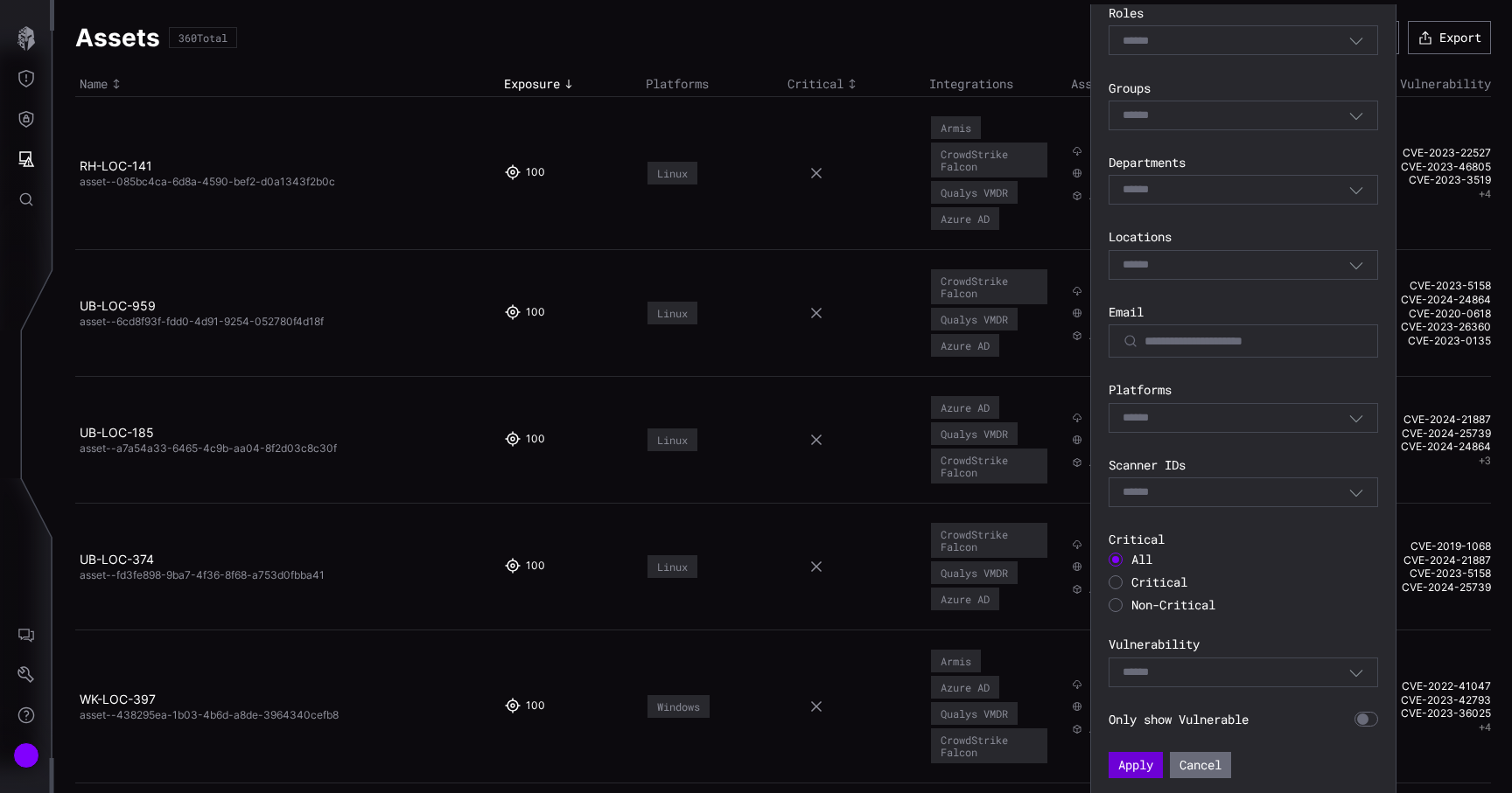
click at [1141, 755] on button "Apply" at bounding box center [1136, 765] width 54 height 26
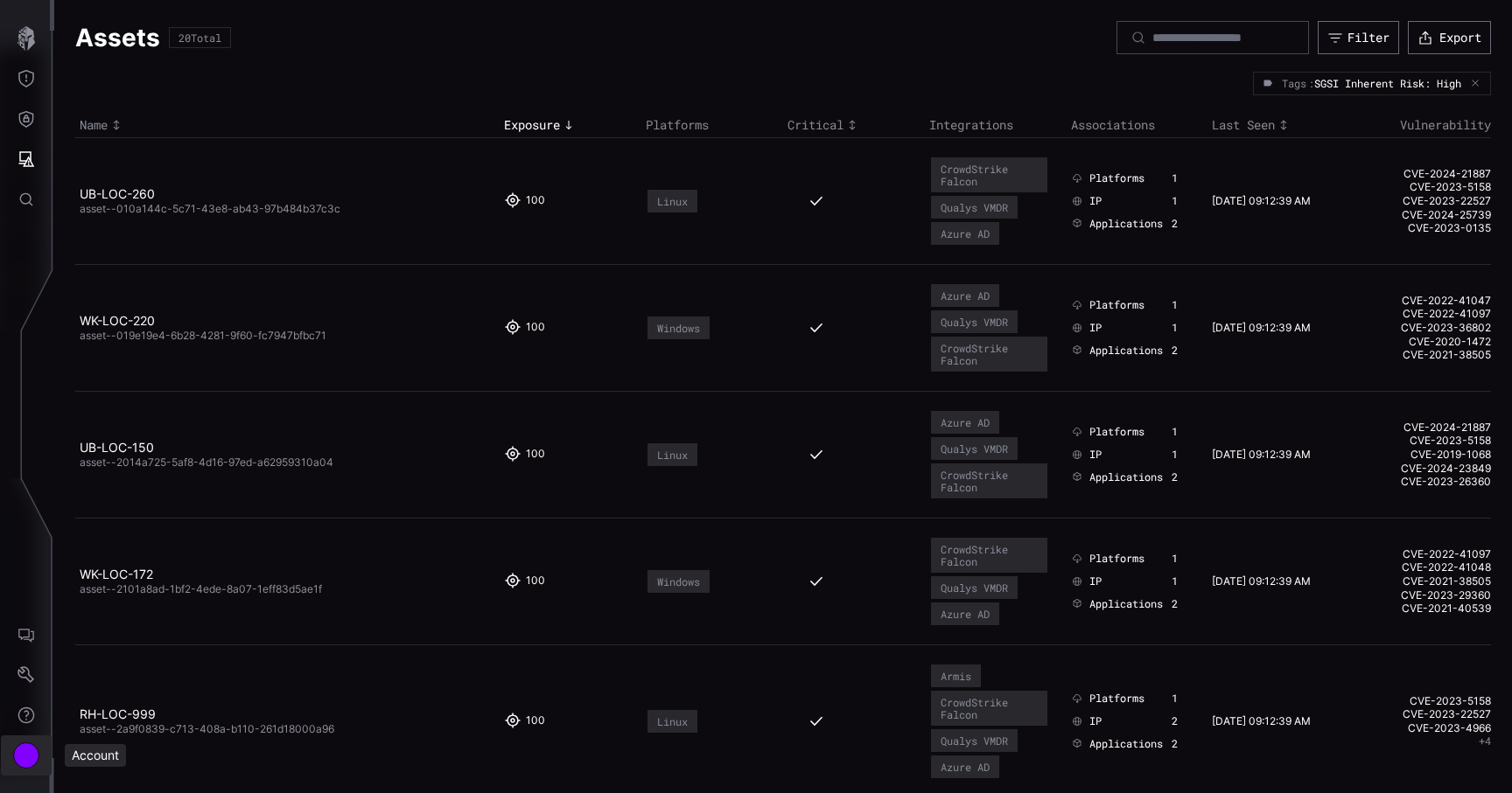
click at [37, 764] on button "Account" at bounding box center [26, 755] width 51 height 40
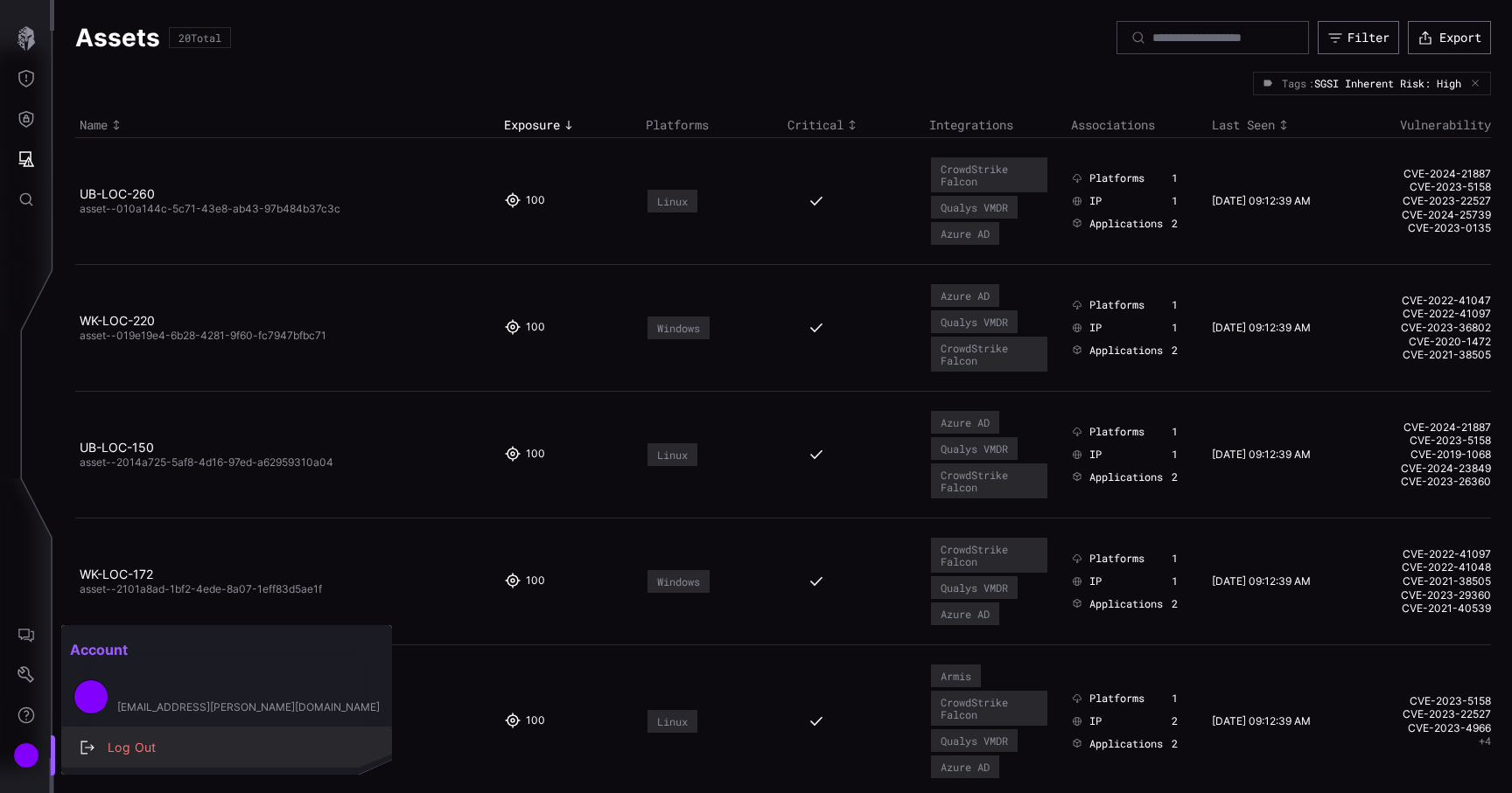
click at [152, 747] on div "Log Out" at bounding box center [235, 748] width 274 height 22
